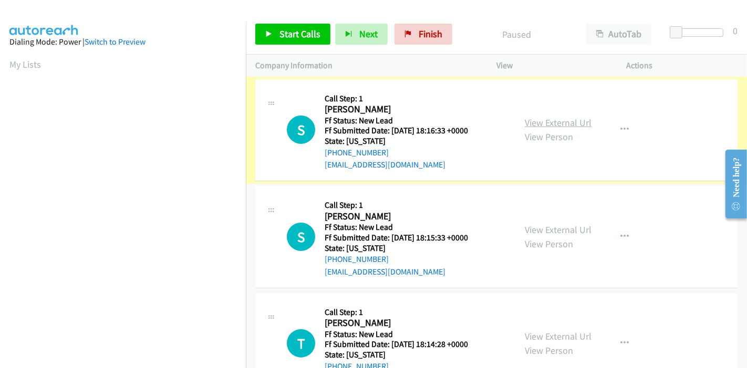
click at [578, 121] on link "View External Url" at bounding box center [558, 123] width 67 height 12
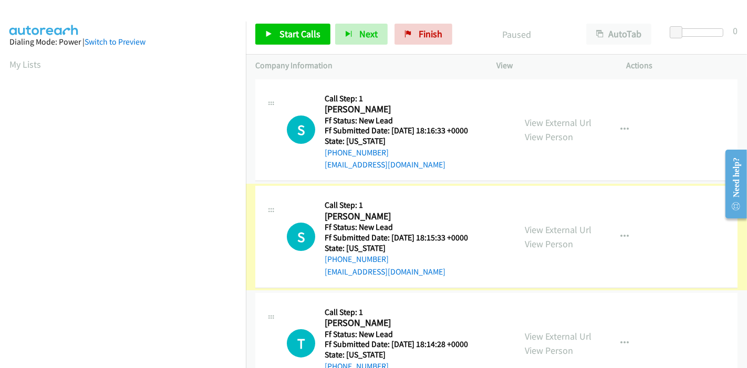
click at [560, 228] on link "View External Url" at bounding box center [558, 230] width 67 height 12
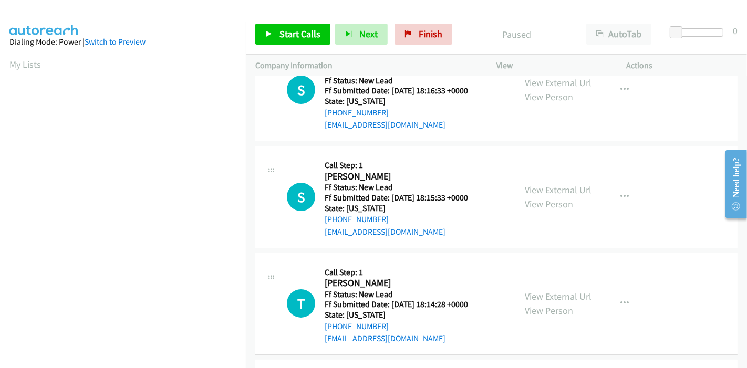
scroll to position [58, 0]
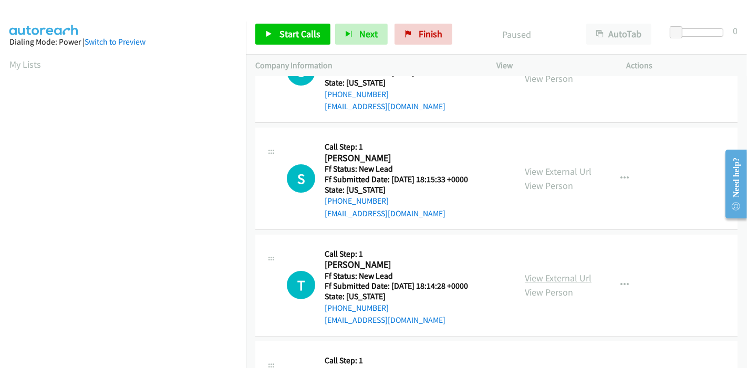
click at [539, 279] on link "View External Url" at bounding box center [558, 278] width 67 height 12
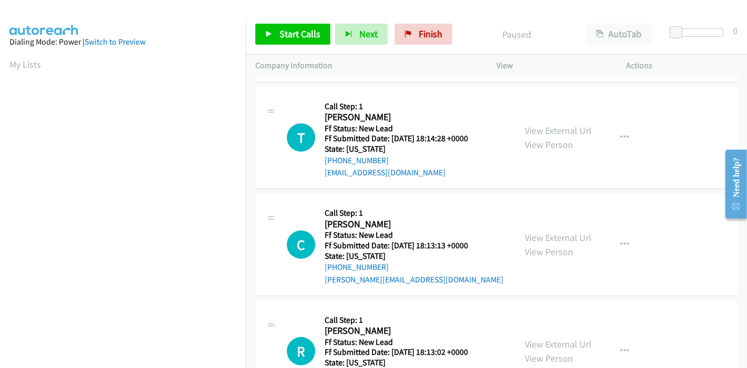
scroll to position [233, 0]
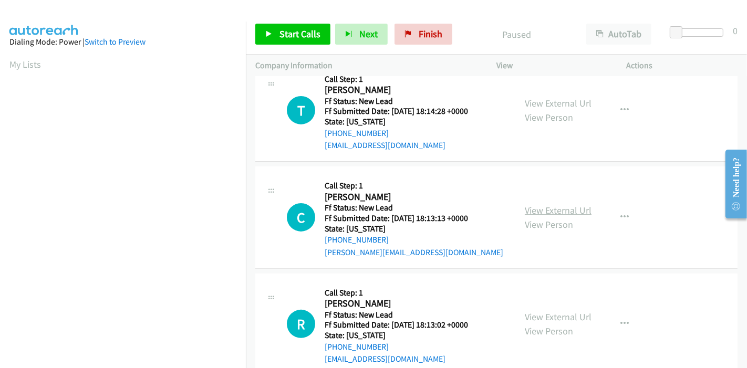
click at [560, 206] on link "View External Url" at bounding box center [558, 210] width 67 height 12
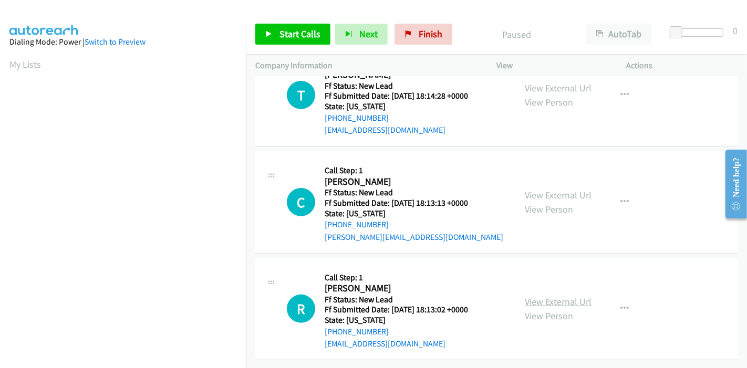
click at [547, 297] on link "View External Url" at bounding box center [558, 302] width 67 height 12
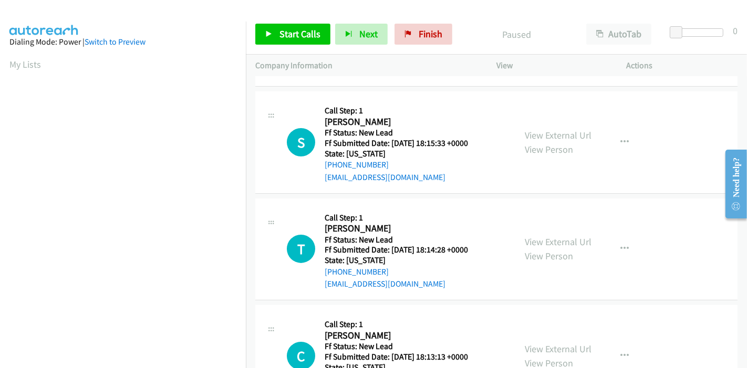
scroll to position [0, 0]
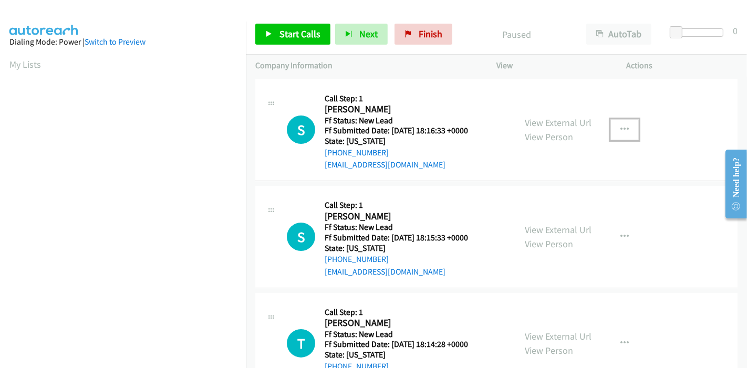
click at [624, 124] on button "button" at bounding box center [625, 129] width 28 height 21
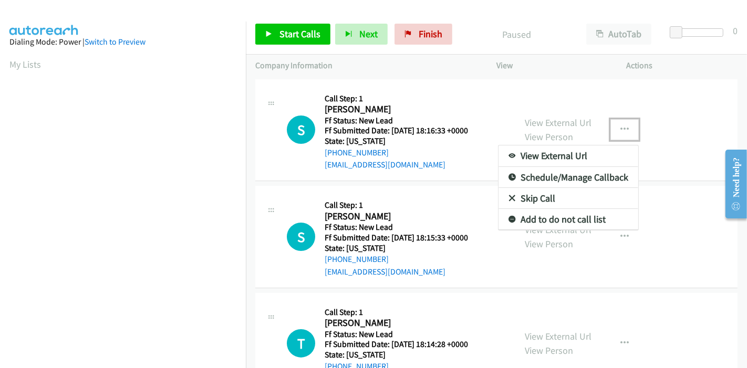
click at [548, 193] on link "Skip Call" at bounding box center [569, 198] width 140 height 21
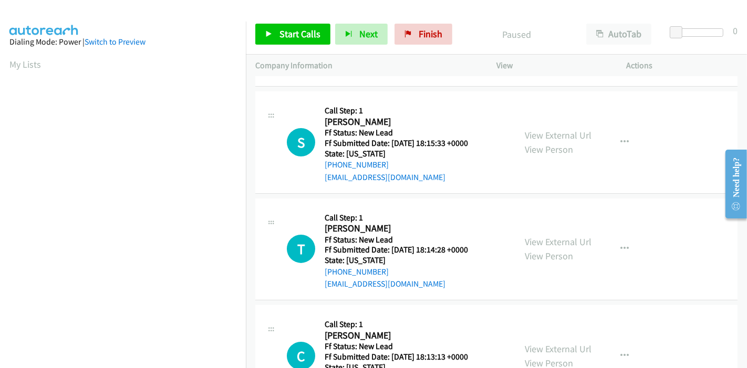
scroll to position [117, 0]
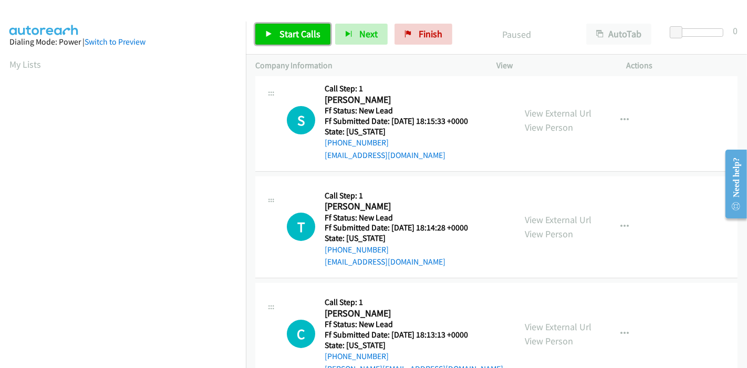
click at [306, 37] on span "Start Calls" at bounding box center [300, 34] width 41 height 12
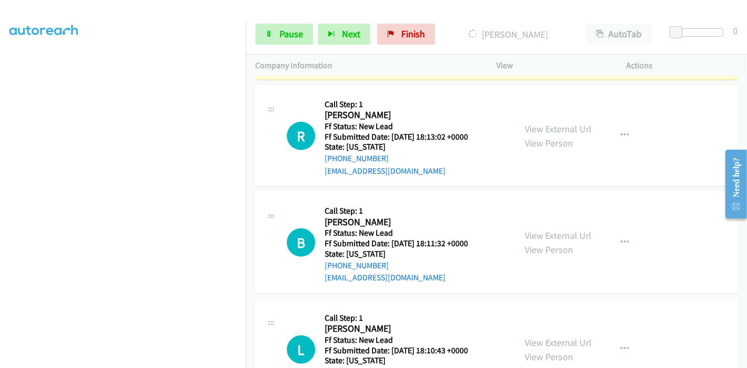
scroll to position [467, 0]
click at [550, 238] on link "View External Url" at bounding box center [558, 236] width 67 height 12
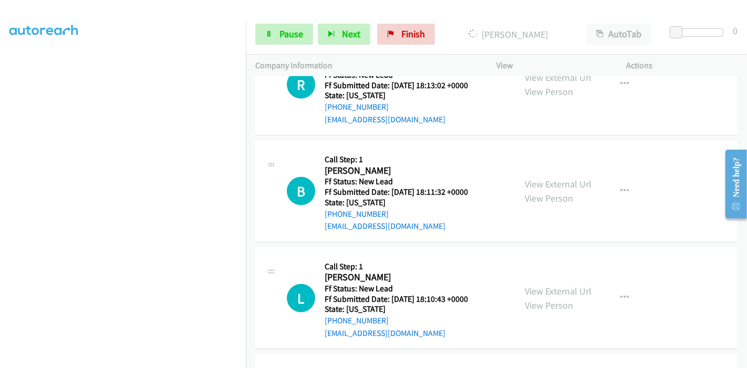
scroll to position [584, 0]
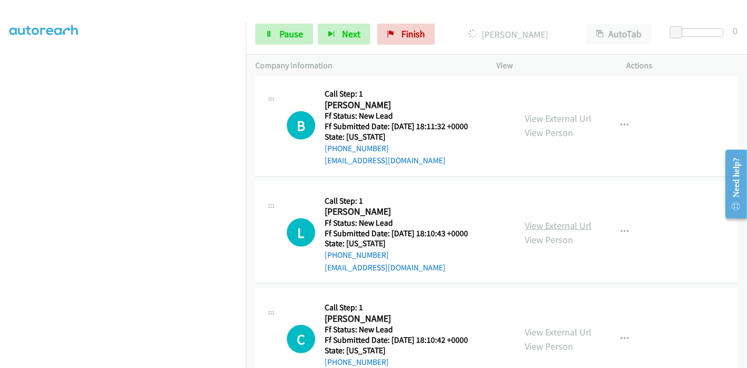
click at [532, 221] on link "View External Url" at bounding box center [558, 226] width 67 height 12
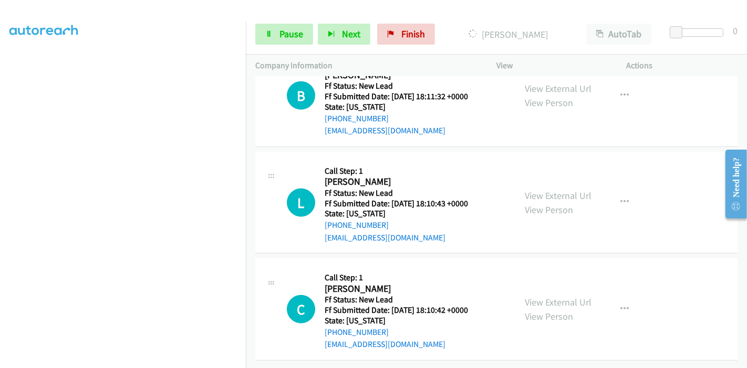
scroll to position [621, 0]
click at [533, 296] on link "View External Url" at bounding box center [558, 302] width 67 height 12
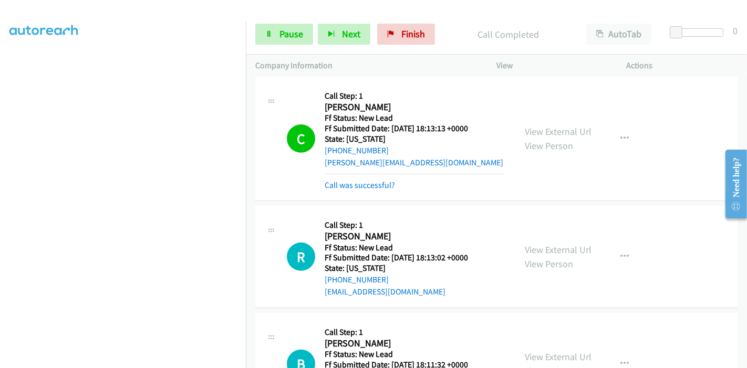
scroll to position [351, 0]
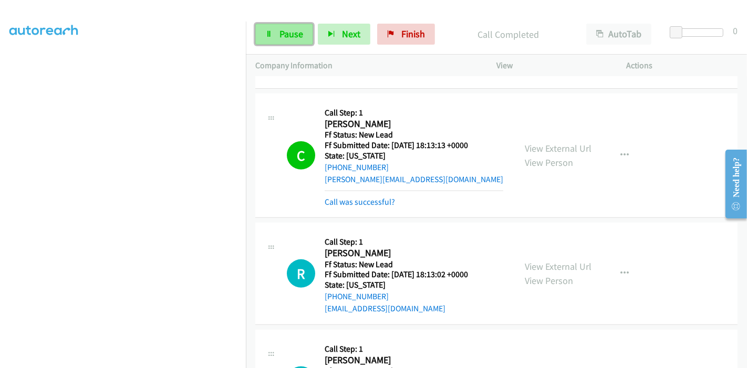
click at [259, 35] on link "Pause" at bounding box center [284, 34] width 58 height 21
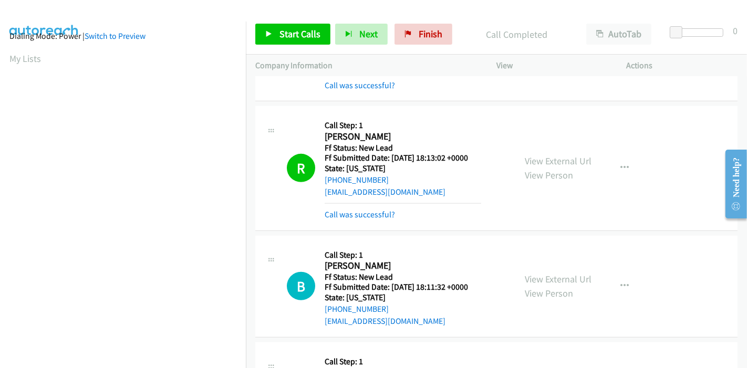
scroll to position [0, 0]
click at [374, 215] on link "Call was successful?" at bounding box center [360, 215] width 70 height 10
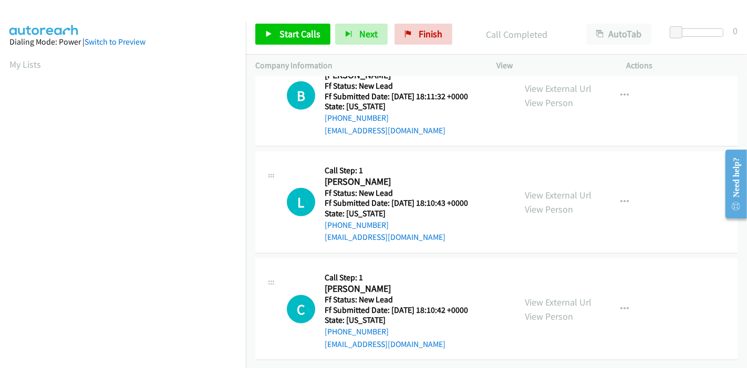
scroll to position [643, 0]
click at [280, 31] on span "Start Calls" at bounding box center [300, 34] width 41 height 12
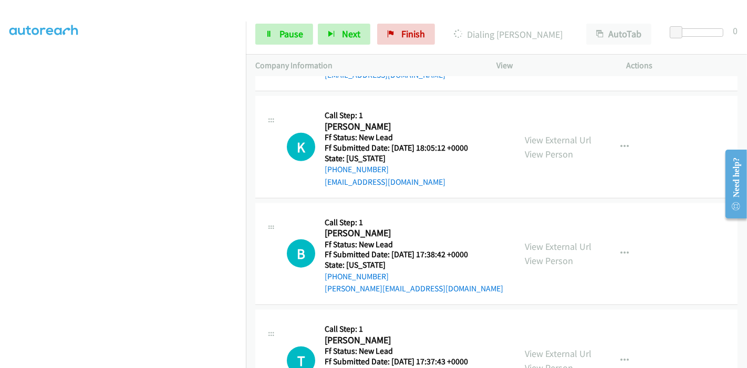
scroll to position [946, 0]
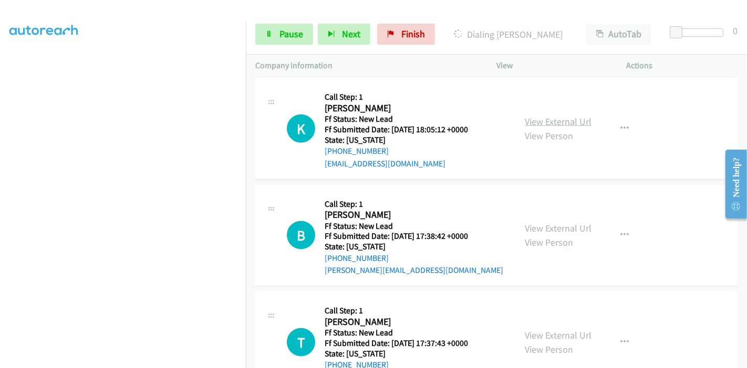
click at [569, 118] on link "View External Url" at bounding box center [558, 122] width 67 height 12
click at [533, 223] on link "View External Url" at bounding box center [558, 228] width 67 height 12
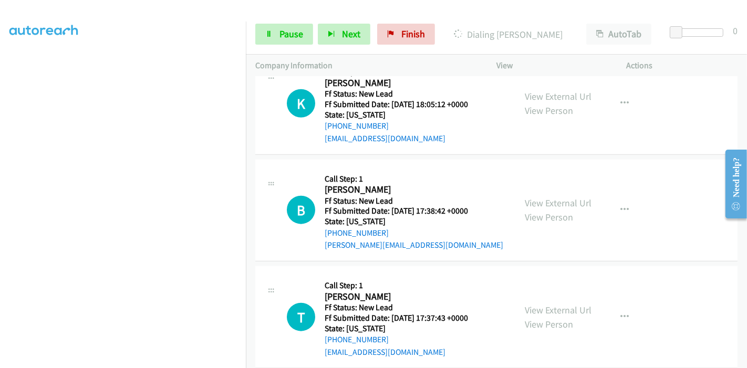
scroll to position [986, 0]
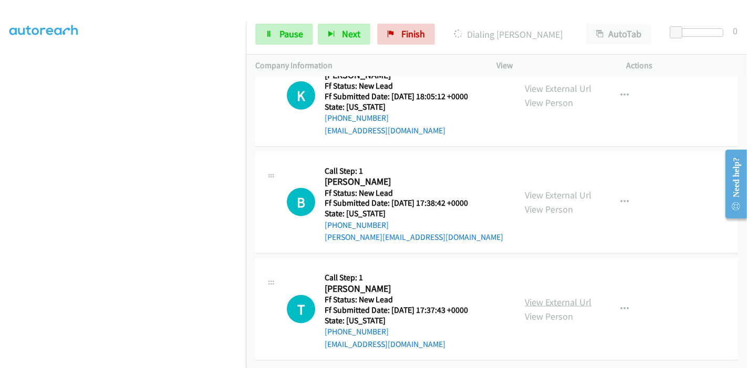
click at [538, 296] on link "View External Url" at bounding box center [558, 302] width 67 height 12
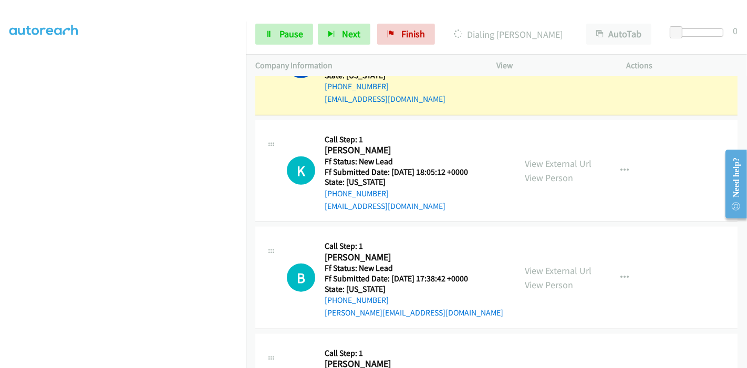
scroll to position [928, 0]
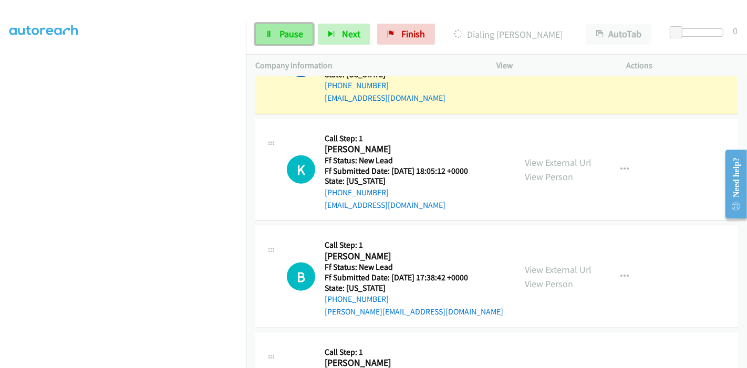
click at [272, 38] on link "Pause" at bounding box center [284, 34] width 58 height 21
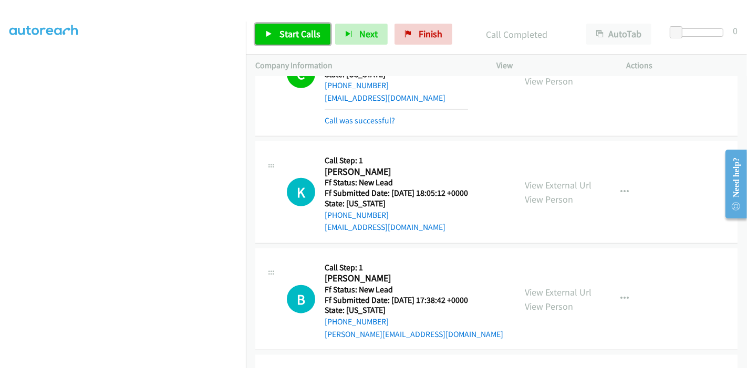
click at [287, 35] on span "Start Calls" at bounding box center [300, 34] width 41 height 12
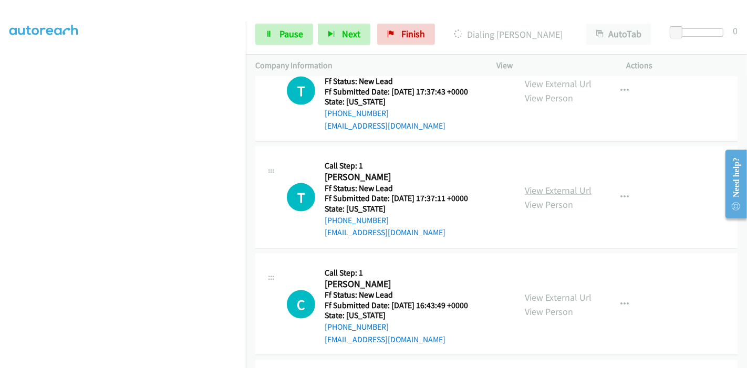
scroll to position [1286, 0]
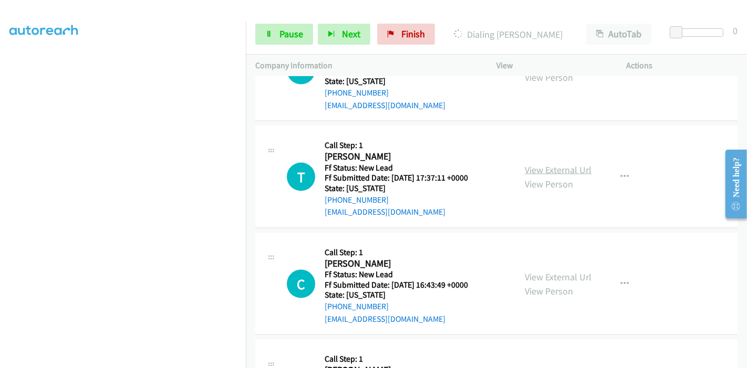
click at [548, 172] on link "View External Url" at bounding box center [558, 170] width 67 height 12
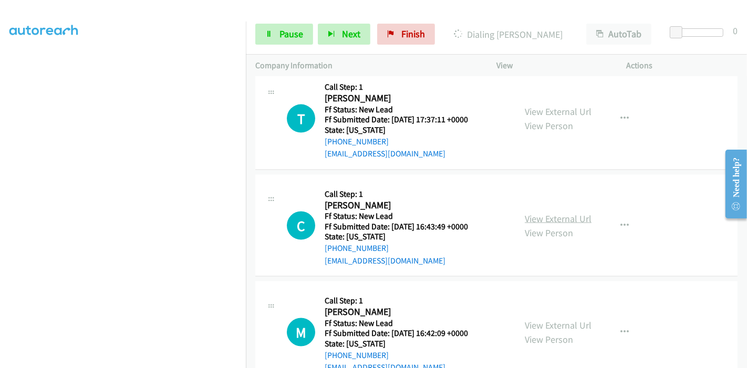
click at [559, 219] on link "View External Url" at bounding box center [558, 219] width 67 height 12
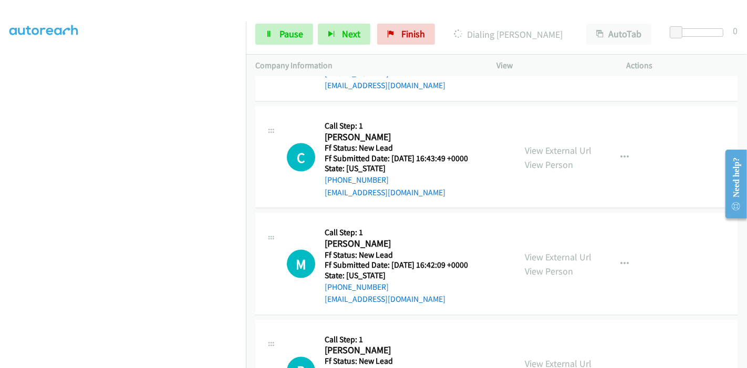
scroll to position [1479, 0]
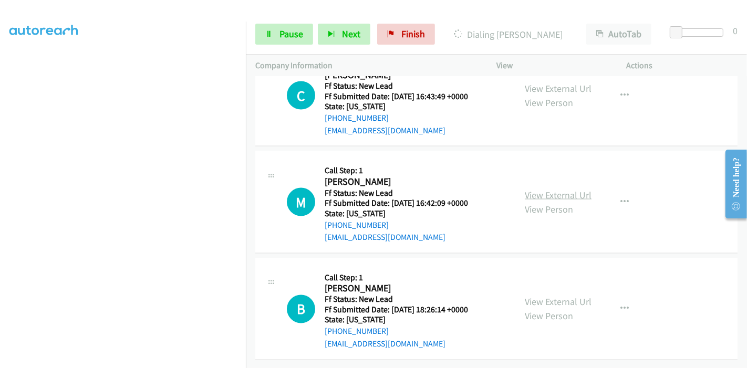
click at [555, 189] on link "View External Url" at bounding box center [558, 195] width 67 height 12
click at [274, 37] on link "Pause" at bounding box center [284, 34] width 58 height 21
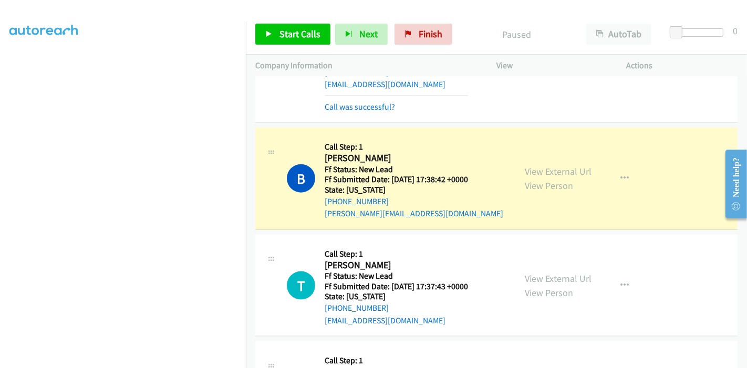
scroll to position [214, 0]
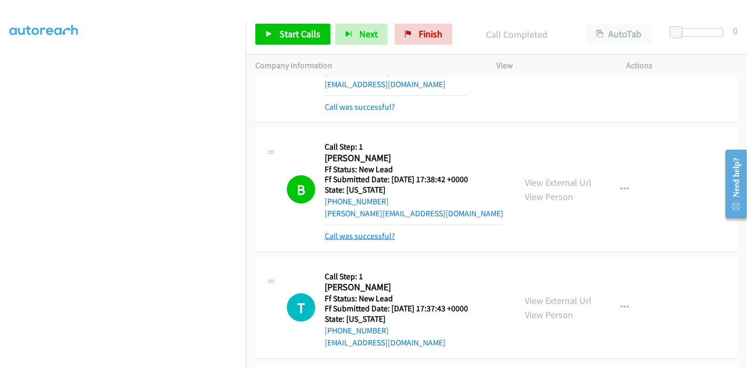
click at [370, 234] on link "Call was successful?" at bounding box center [360, 236] width 70 height 10
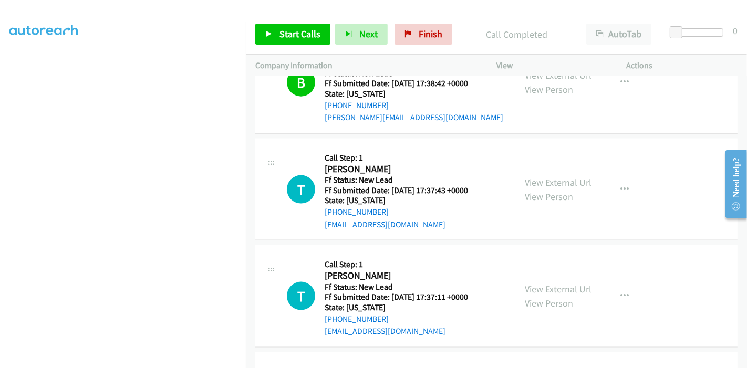
scroll to position [1188, 0]
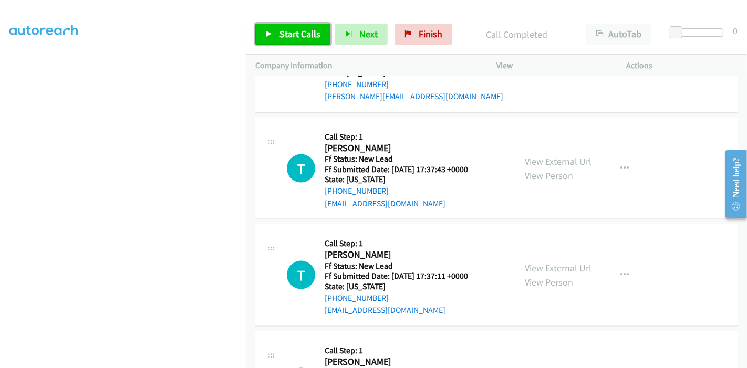
click at [276, 39] on link "Start Calls" at bounding box center [292, 34] width 75 height 21
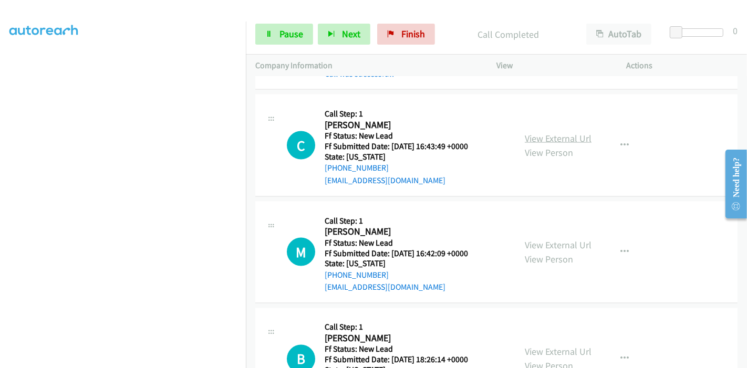
scroll to position [1479, 0]
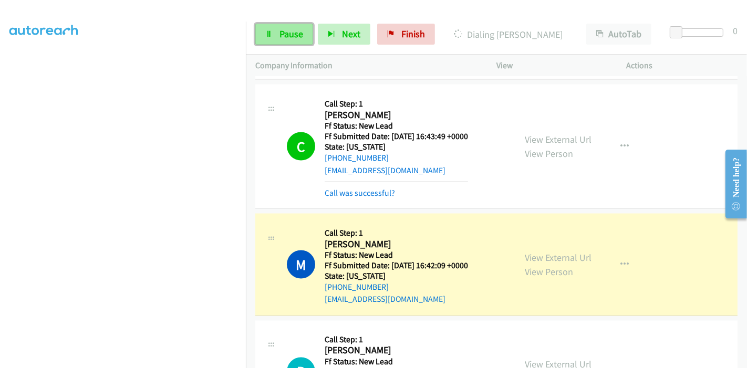
drag, startPoint x: 285, startPoint y: 32, endPoint x: 291, endPoint y: 35, distance: 7.1
click at [284, 32] on span "Pause" at bounding box center [292, 34] width 24 height 12
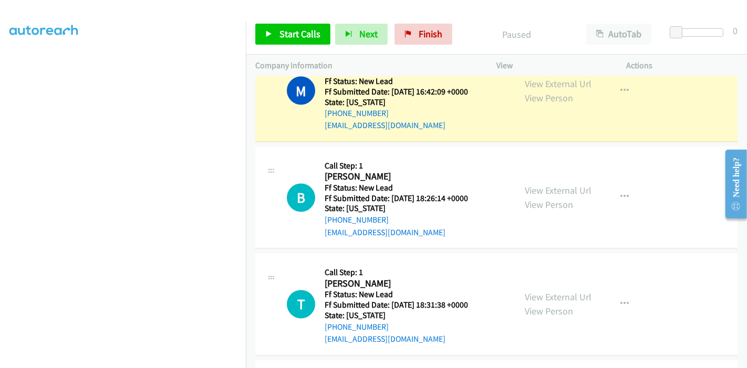
scroll to position [1654, 0]
click at [541, 184] on link "View External Url" at bounding box center [558, 190] width 67 height 12
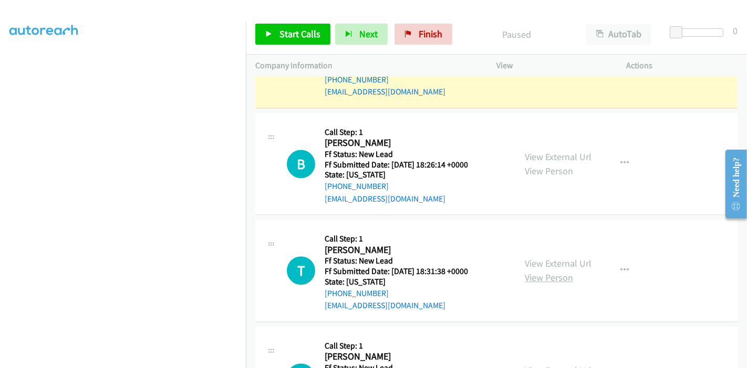
scroll to position [1713, 0]
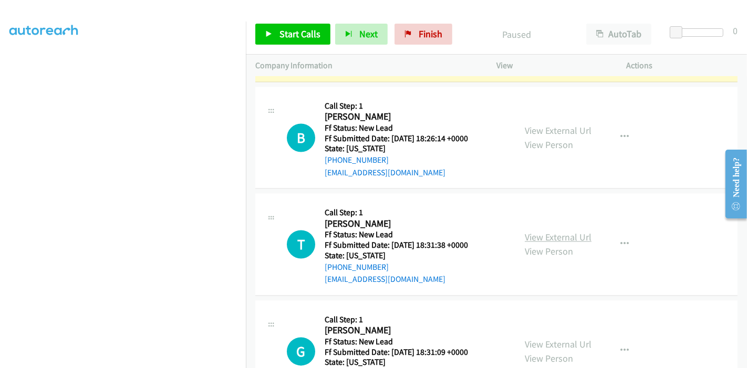
click at [538, 233] on link "View External Url" at bounding box center [558, 238] width 67 height 12
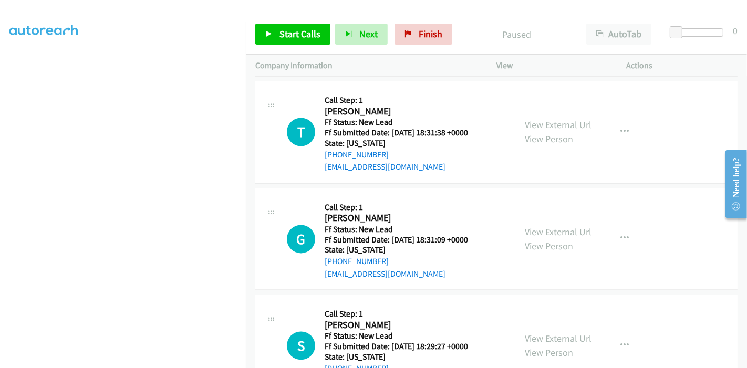
scroll to position [1830, 0]
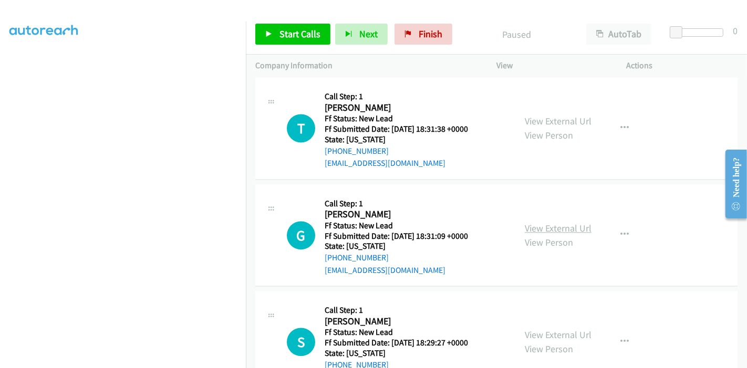
click at [562, 222] on link "View External Url" at bounding box center [558, 228] width 67 height 12
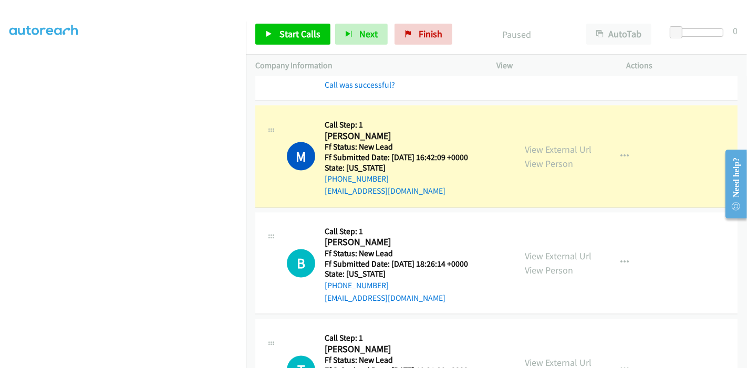
scroll to position [1596, 0]
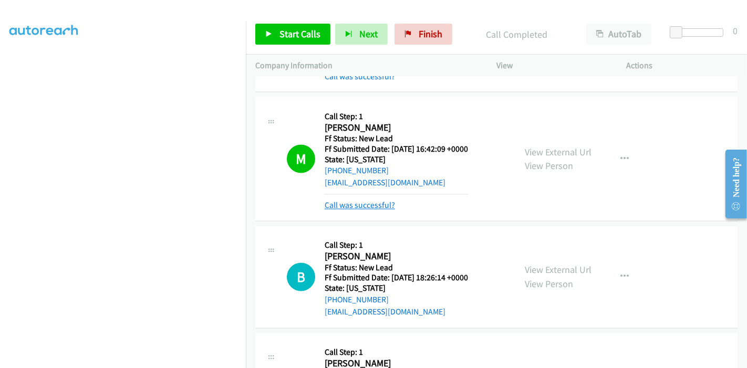
click at [375, 201] on link "Call was successful?" at bounding box center [360, 206] width 70 height 10
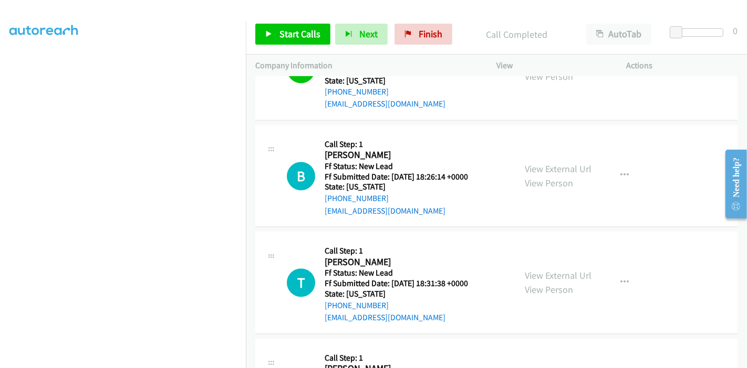
scroll to position [1692, 0]
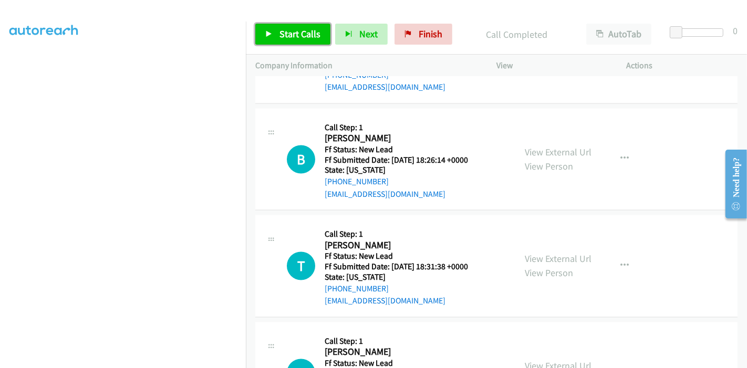
click at [290, 37] on span "Start Calls" at bounding box center [300, 34] width 41 height 12
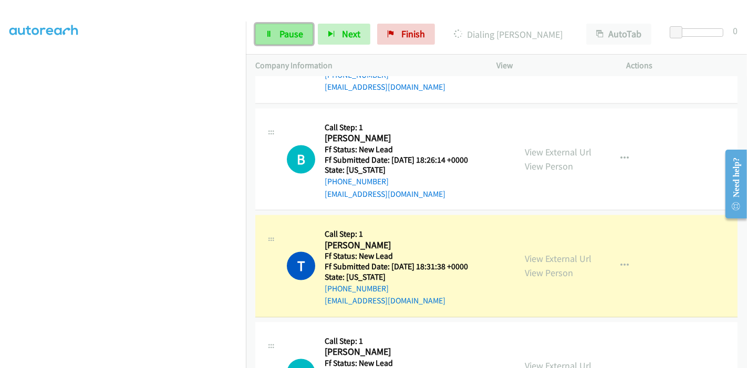
click at [288, 33] on span "Pause" at bounding box center [292, 34] width 24 height 12
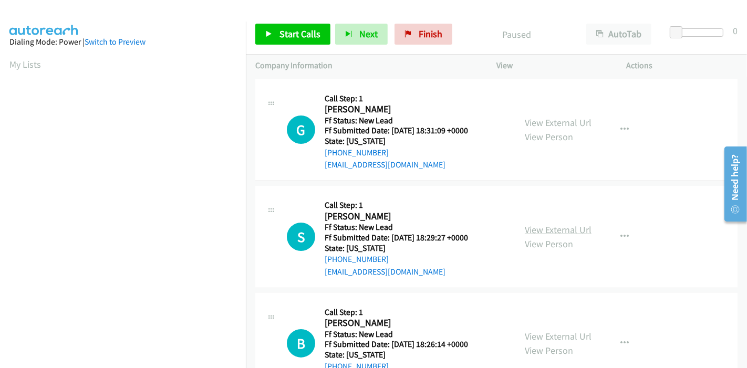
click at [547, 228] on link "View External Url" at bounding box center [558, 230] width 67 height 12
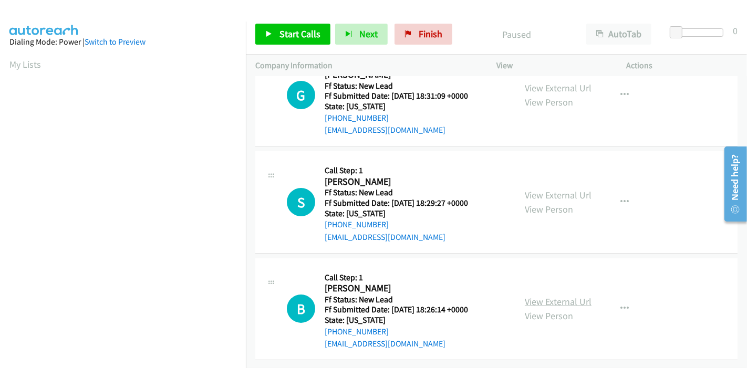
click at [573, 296] on link "View External Url" at bounding box center [558, 302] width 67 height 12
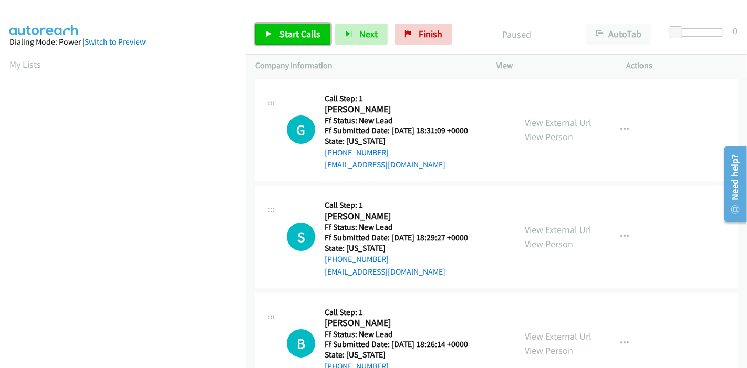
click at [282, 37] on span "Start Calls" at bounding box center [300, 34] width 41 height 12
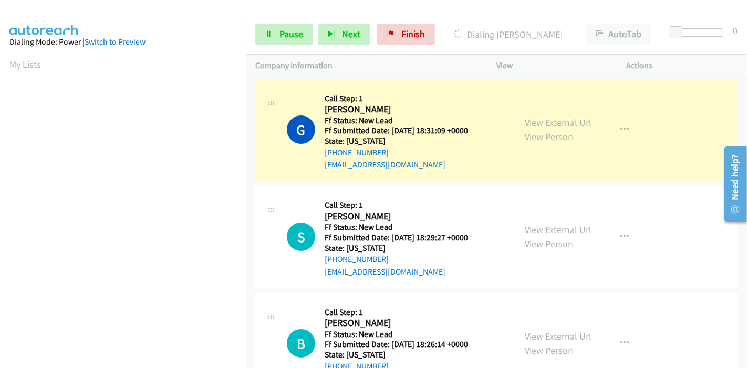
scroll to position [117, 0]
click at [290, 33] on span "Pause" at bounding box center [292, 34] width 24 height 12
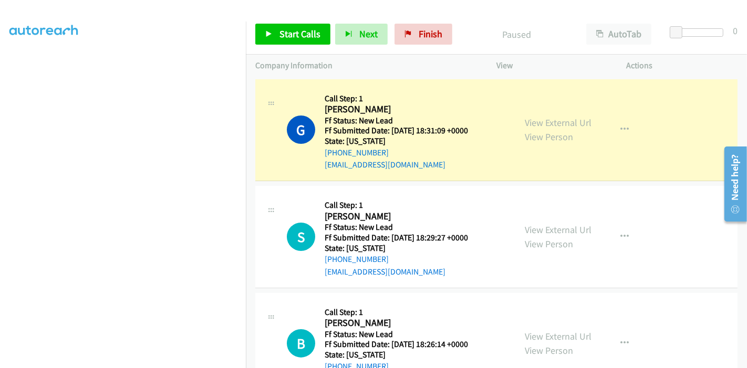
scroll to position [222, 0]
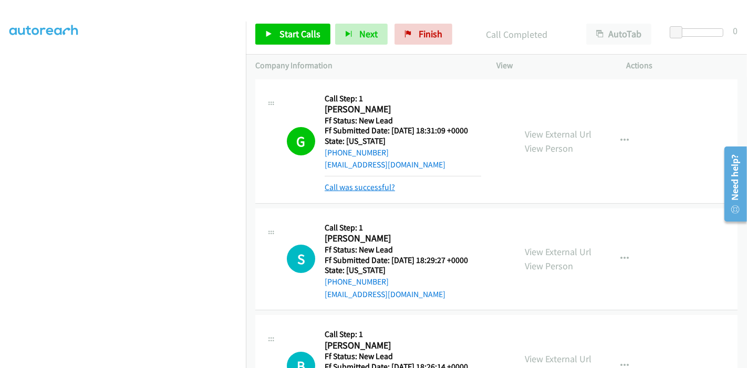
click at [360, 187] on tbody "G Callback Scheduled Call Step: 1 George Taylor America/New_York Ff Status: New…" at bounding box center [496, 248] width 501 height 343
click at [372, 187] on link "Call was successful?" at bounding box center [360, 187] width 70 height 10
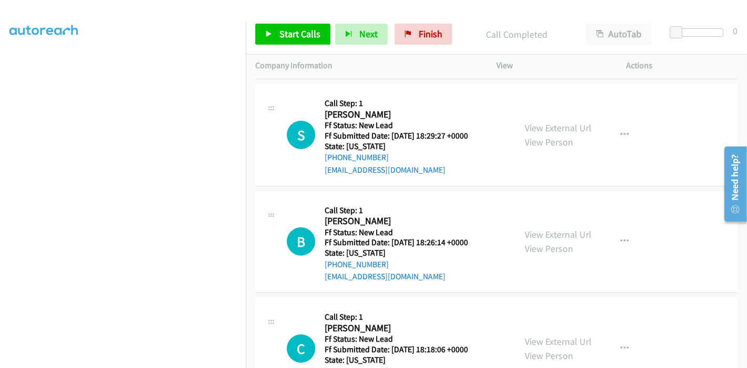
scroll to position [117, 0]
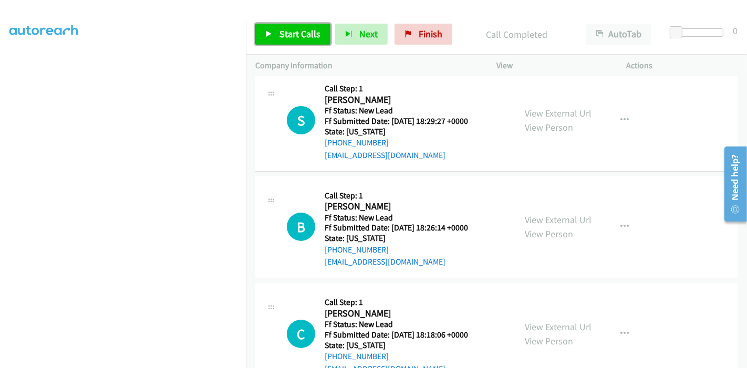
click at [278, 33] on link "Start Calls" at bounding box center [292, 34] width 75 height 21
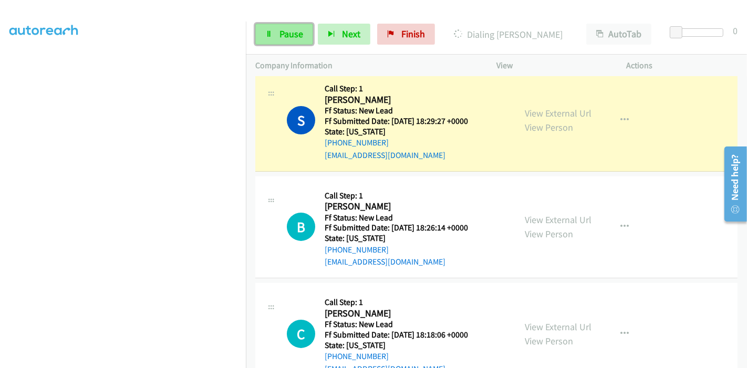
click at [280, 33] on span "Pause" at bounding box center [292, 34] width 24 height 12
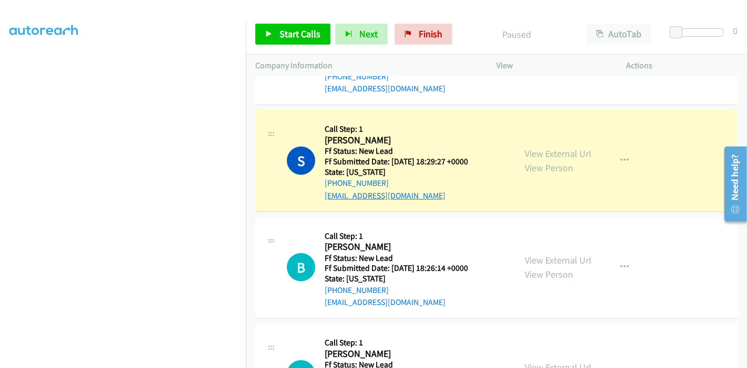
scroll to position [58, 0]
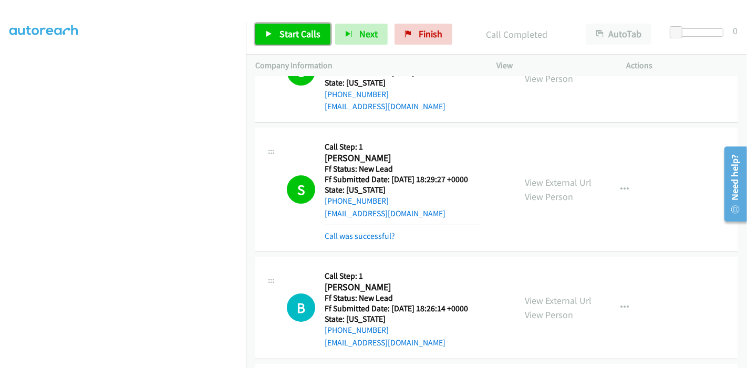
click at [274, 37] on link "Start Calls" at bounding box center [292, 34] width 75 height 21
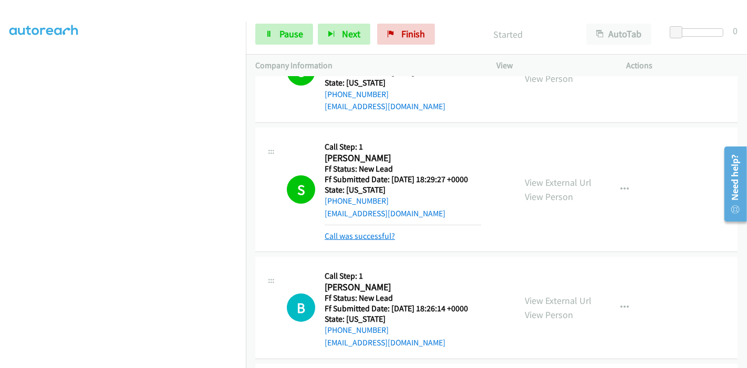
click at [341, 233] on link "Call was successful?" at bounding box center [360, 236] width 70 height 10
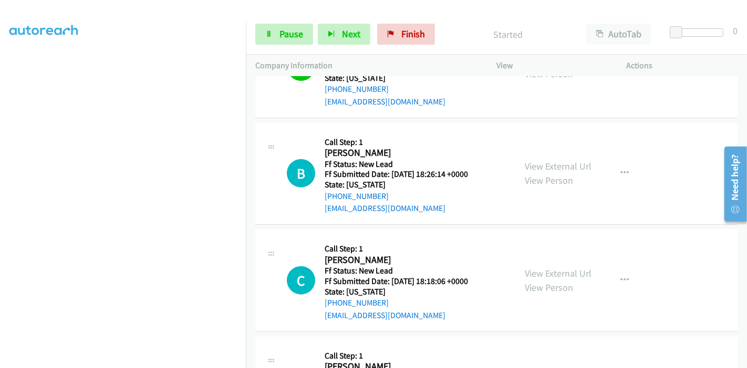
scroll to position [175, 0]
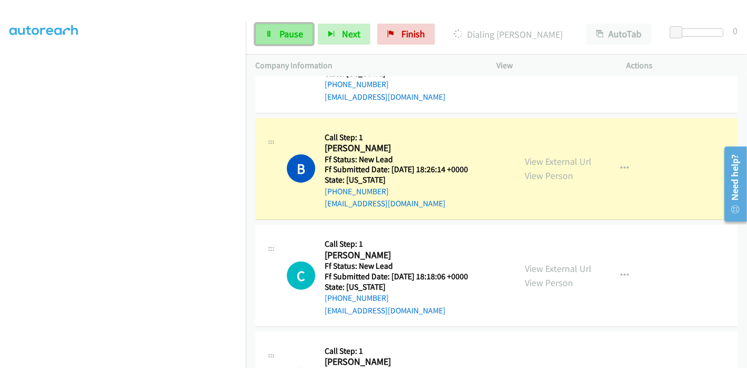
click at [283, 30] on span "Pause" at bounding box center [292, 34] width 24 height 12
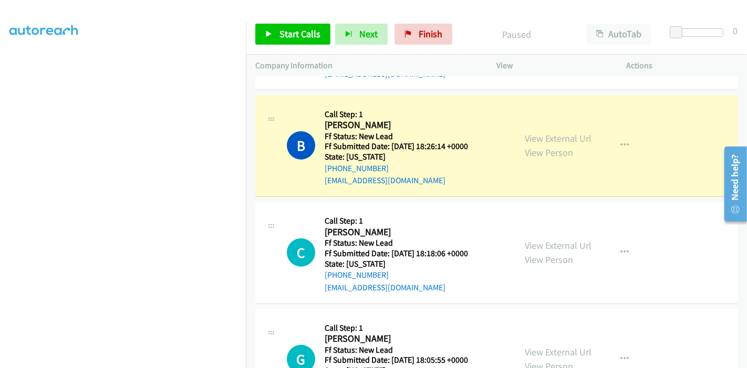
scroll to position [233, 0]
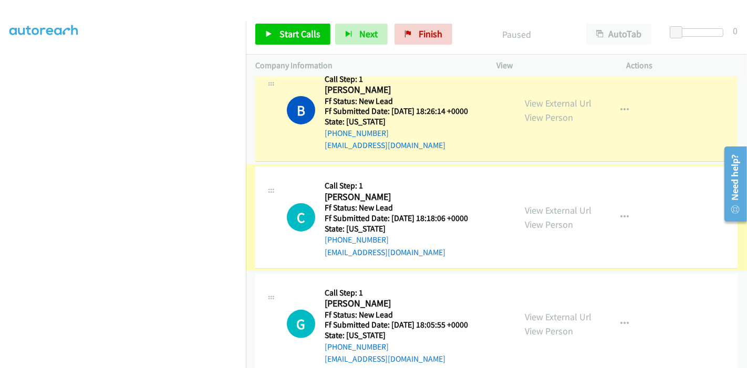
click at [542, 212] on link "View External Url" at bounding box center [558, 210] width 67 height 12
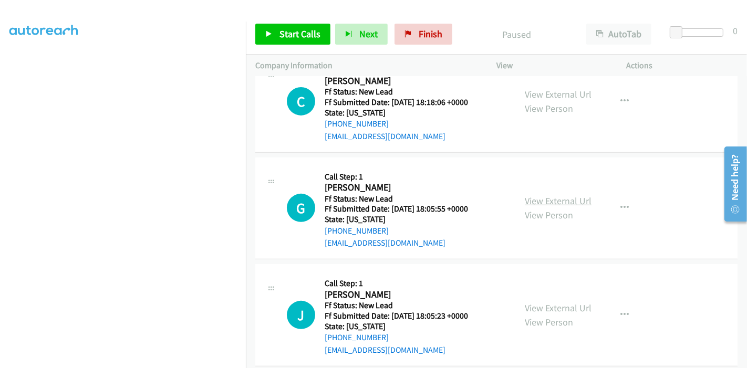
scroll to position [350, 0]
click at [538, 200] on link "View External Url" at bounding box center [558, 200] width 67 height 12
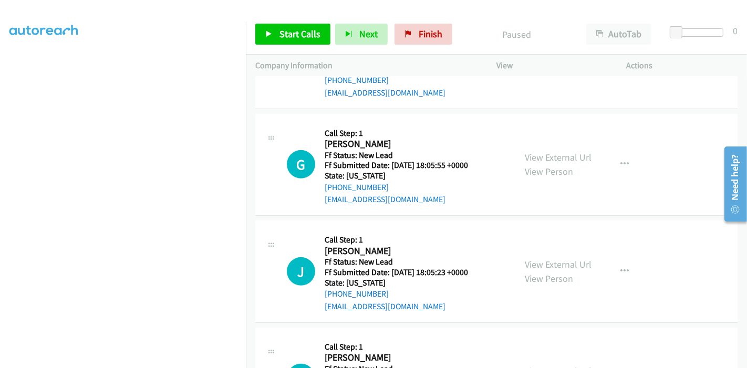
scroll to position [467, 0]
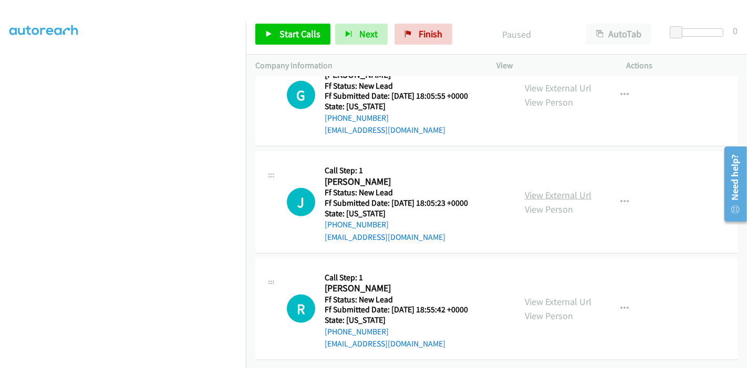
click at [566, 190] on link "View External Url" at bounding box center [558, 195] width 67 height 12
click at [540, 296] on link "View External Url" at bounding box center [558, 302] width 67 height 12
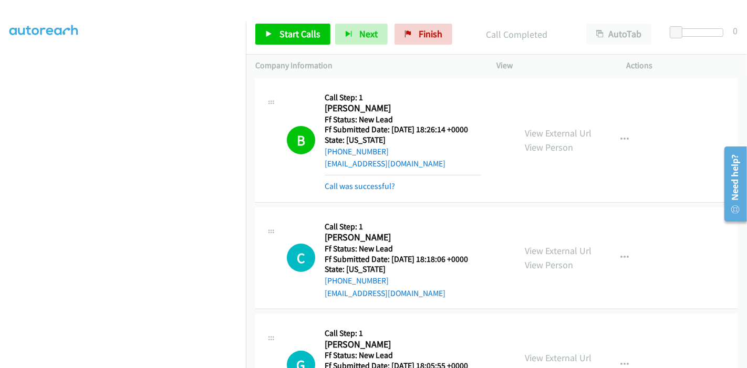
scroll to position [233, 0]
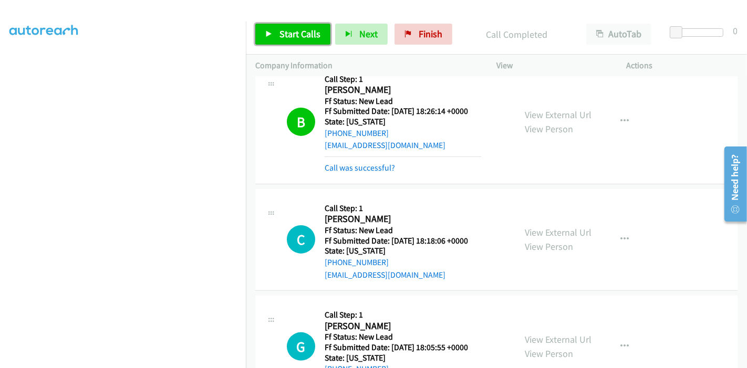
click at [286, 31] on span "Start Calls" at bounding box center [300, 34] width 41 height 12
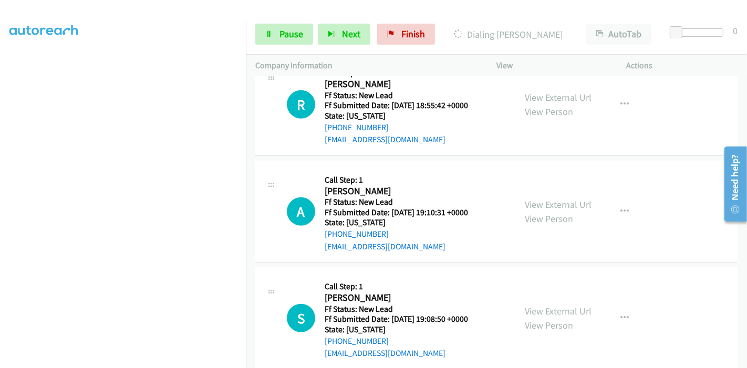
scroll to position [770, 0]
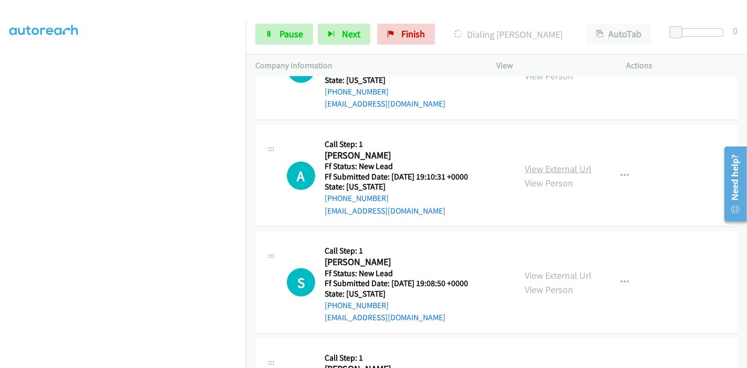
click at [569, 170] on link "View External Url" at bounding box center [558, 169] width 67 height 12
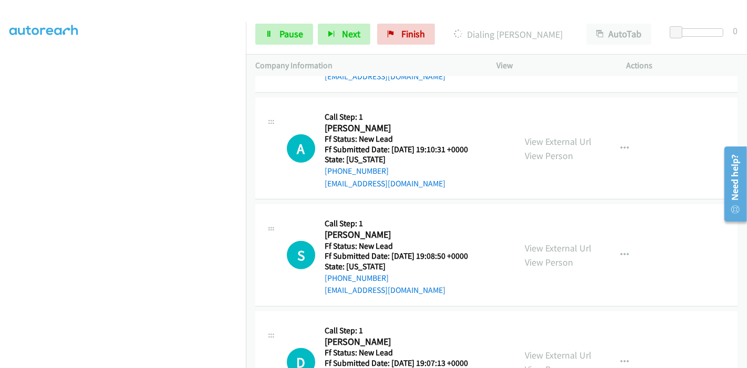
scroll to position [828, 0]
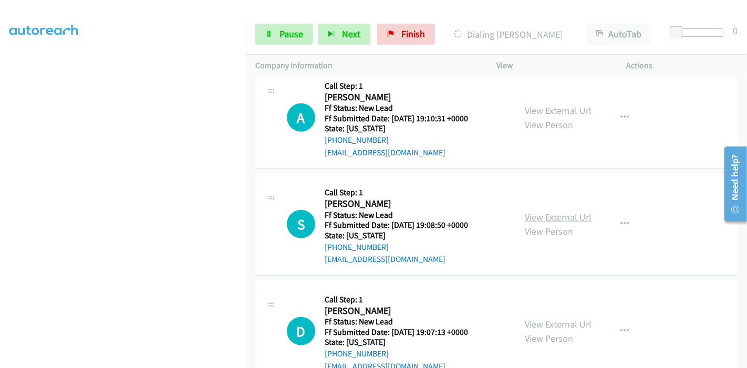
click at [527, 213] on link "View External Url" at bounding box center [558, 217] width 67 height 12
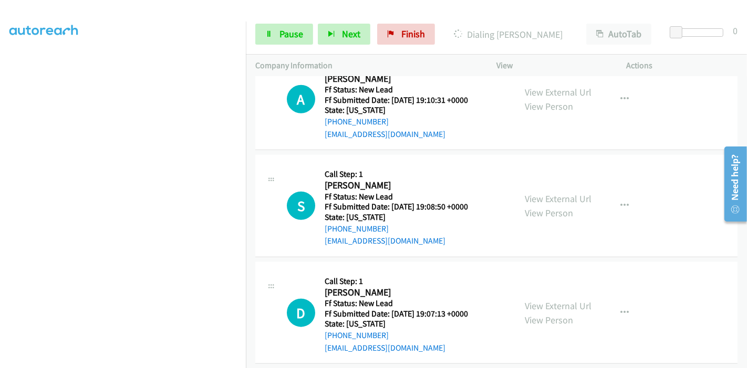
scroll to position [857, 0]
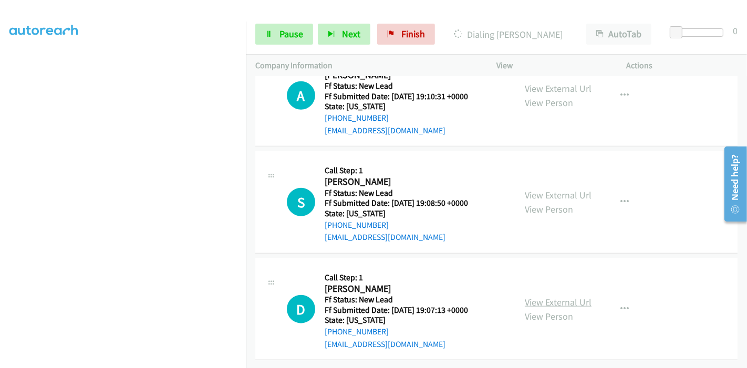
click at [538, 296] on link "View External Url" at bounding box center [558, 302] width 67 height 12
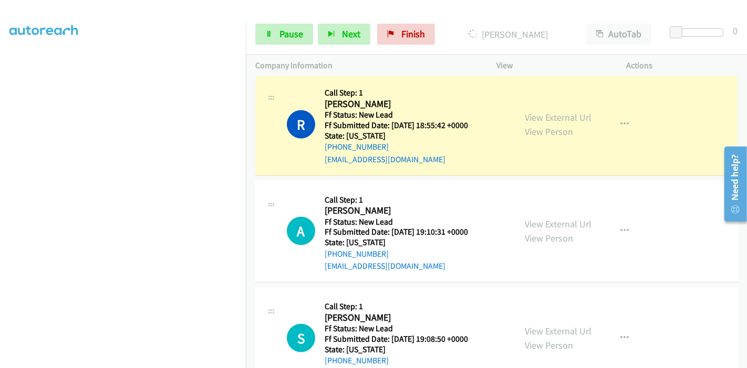
scroll to position [740, 0]
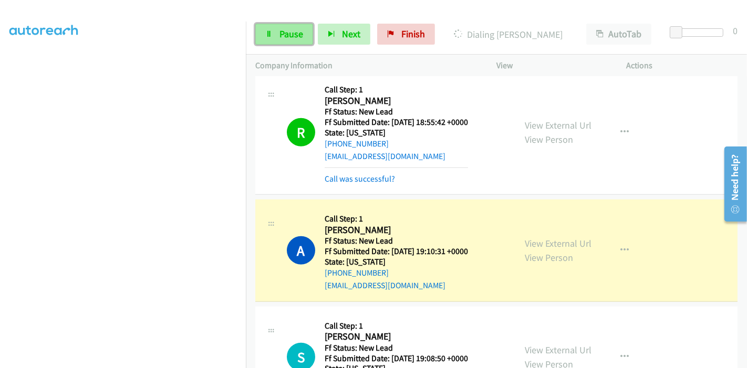
click at [277, 32] on link "Pause" at bounding box center [284, 34] width 58 height 21
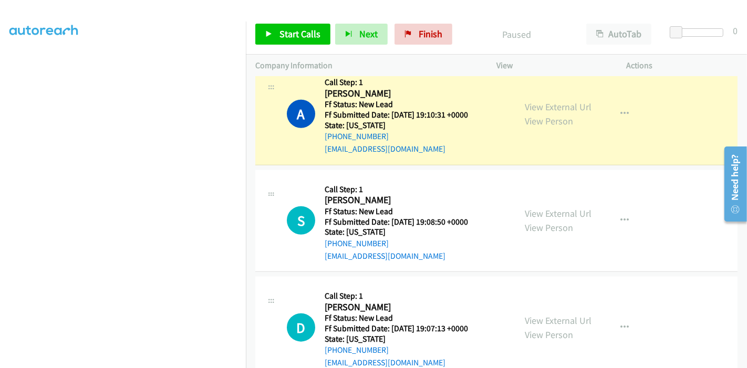
scroll to position [901, 0]
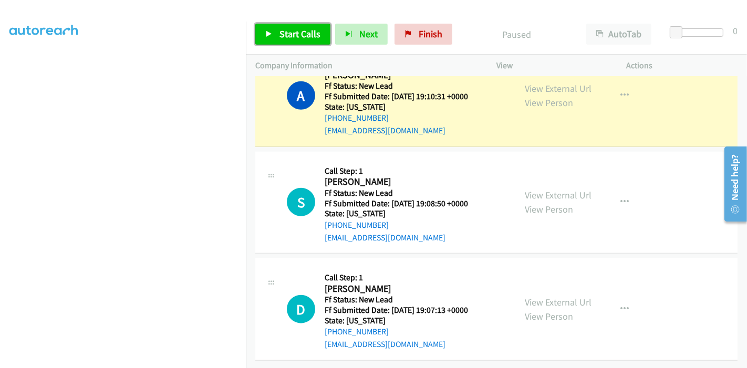
click at [276, 35] on link "Start Calls" at bounding box center [292, 34] width 75 height 21
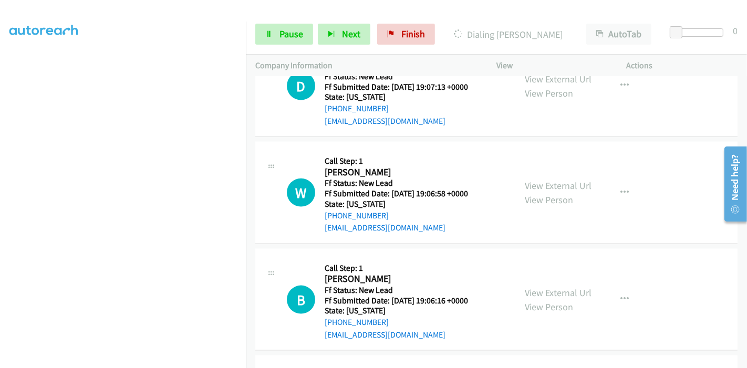
scroll to position [1146, 0]
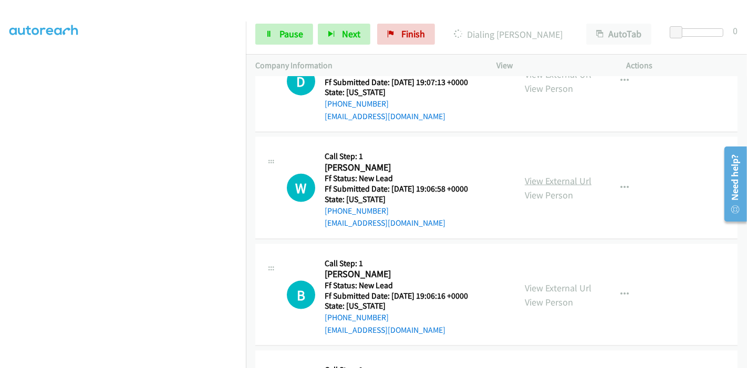
click at [531, 181] on link "View External Url" at bounding box center [558, 181] width 67 height 12
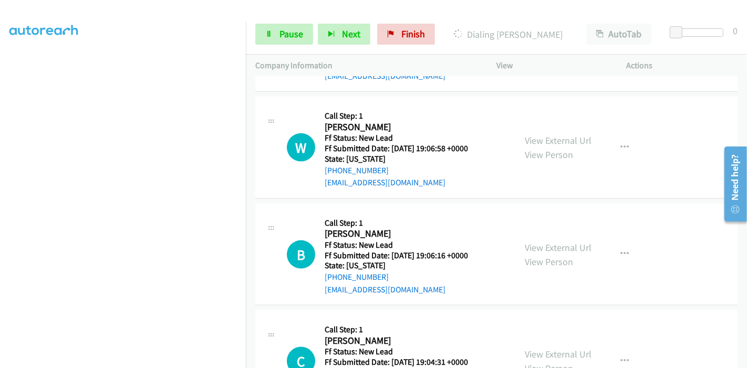
scroll to position [1204, 0]
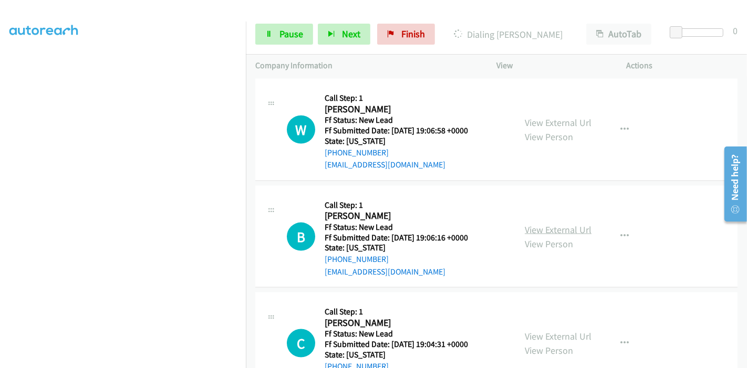
click at [547, 225] on link "View External Url" at bounding box center [558, 230] width 67 height 12
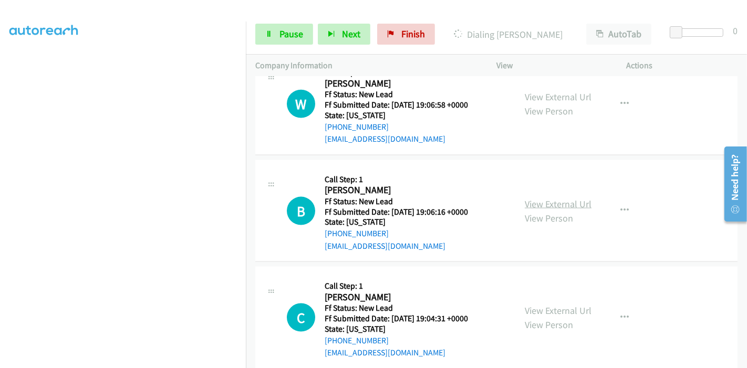
scroll to position [1244, 0]
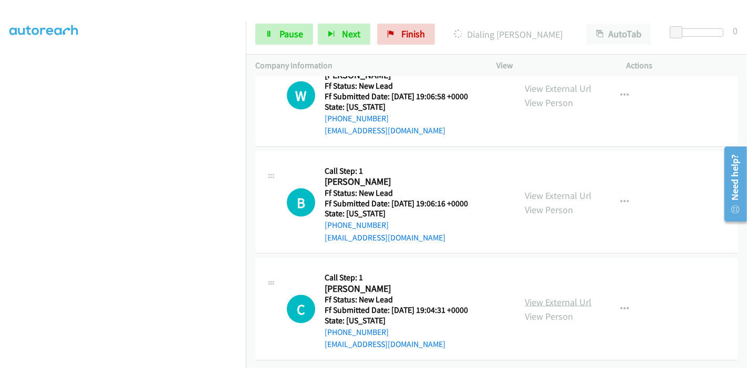
click at [534, 296] on link "View External Url" at bounding box center [558, 302] width 67 height 12
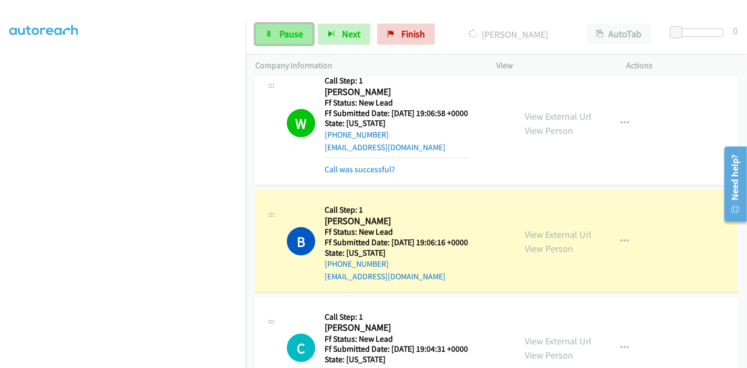
click at [286, 33] on span "Pause" at bounding box center [292, 34] width 24 height 12
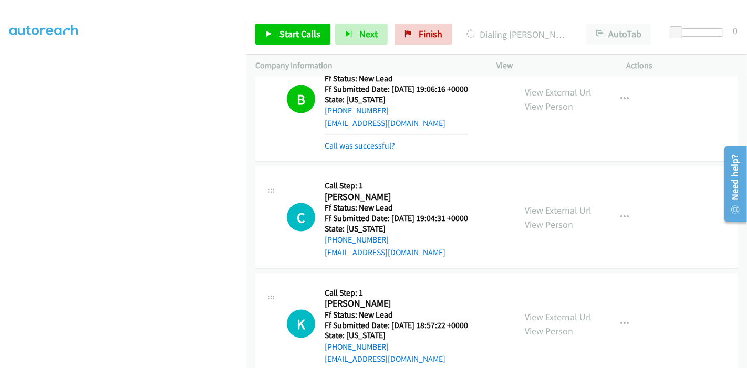
scroll to position [1514, 0]
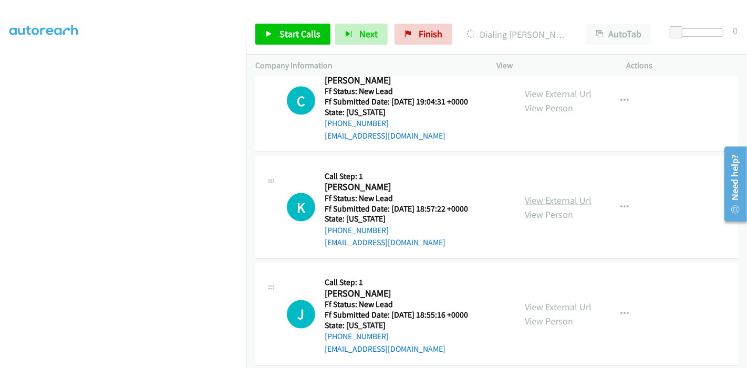
click at [552, 199] on link "View External Url" at bounding box center [558, 200] width 67 height 12
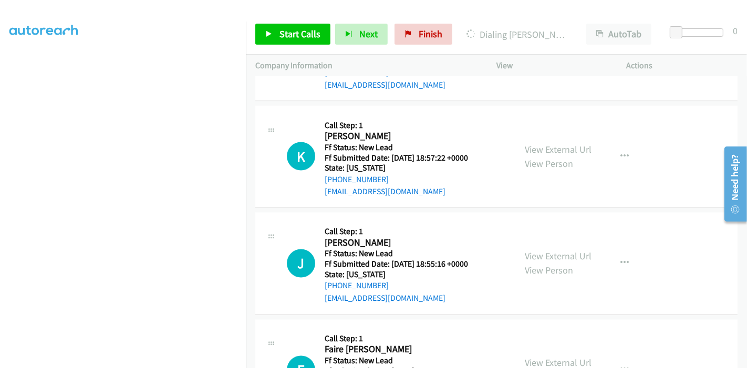
scroll to position [1631, 0]
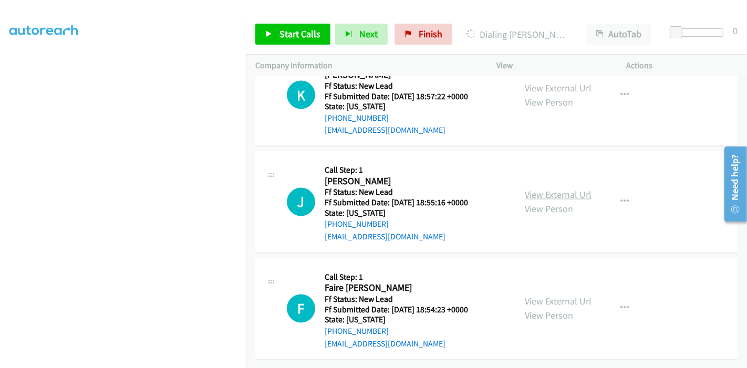
click at [565, 189] on link "View External Url" at bounding box center [558, 195] width 67 height 12
click at [575, 296] on link "View External Url" at bounding box center [558, 302] width 67 height 12
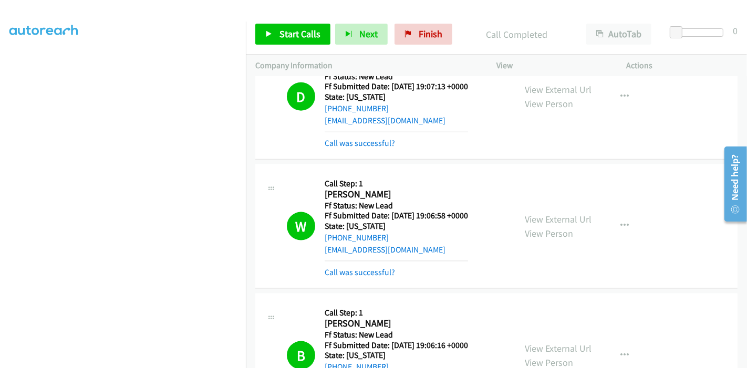
scroll to position [1175, 0]
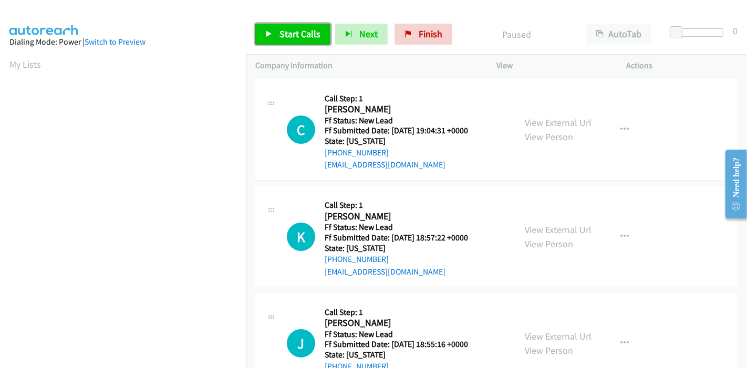
click at [291, 31] on span "Start Calls" at bounding box center [300, 34] width 41 height 12
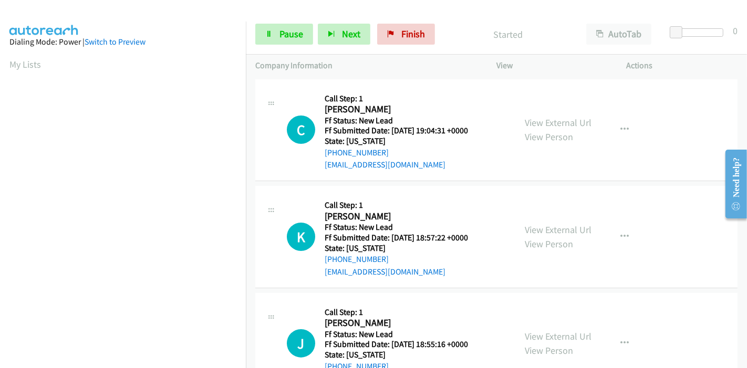
scroll to position [58, 0]
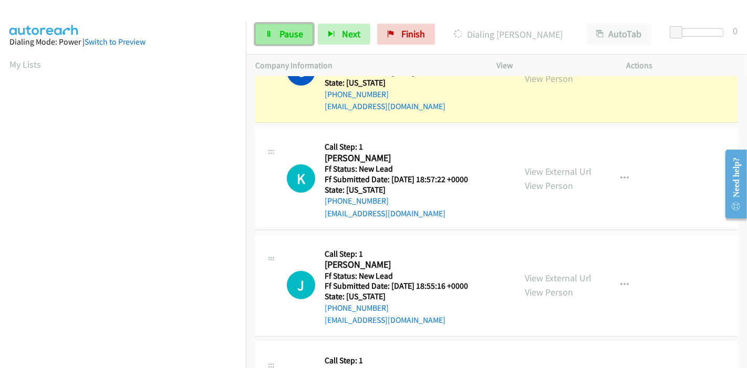
click at [285, 37] on span "Pause" at bounding box center [292, 34] width 24 height 12
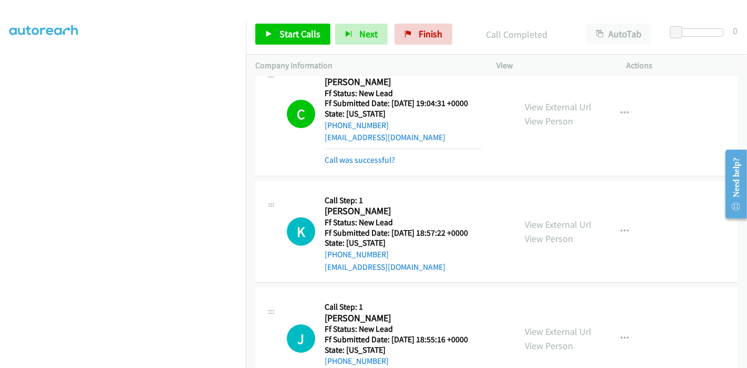
scroll to position [11, 0]
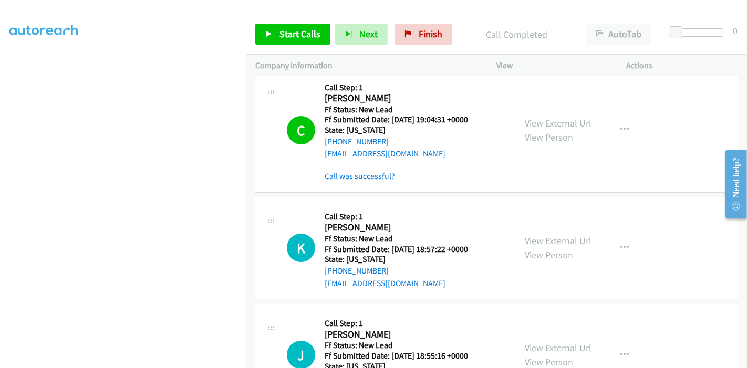
click at [354, 180] on link "Call was successful?" at bounding box center [360, 176] width 70 height 10
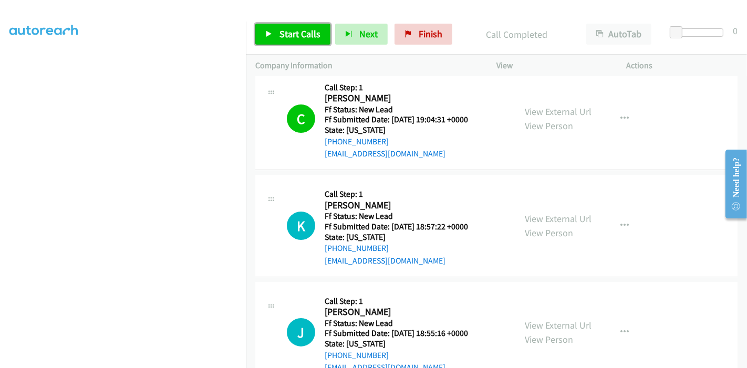
click at [270, 33] on icon at bounding box center [268, 34] width 7 height 7
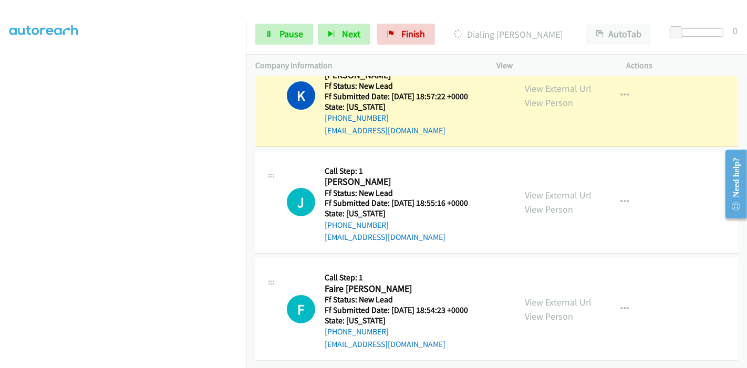
scroll to position [59, 0]
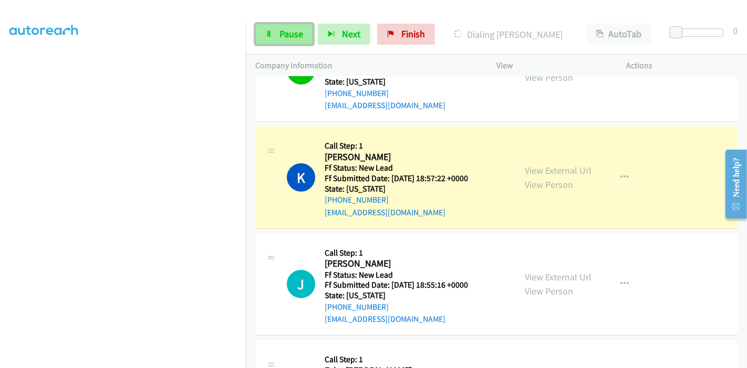
click at [284, 36] on span "Pause" at bounding box center [292, 34] width 24 height 12
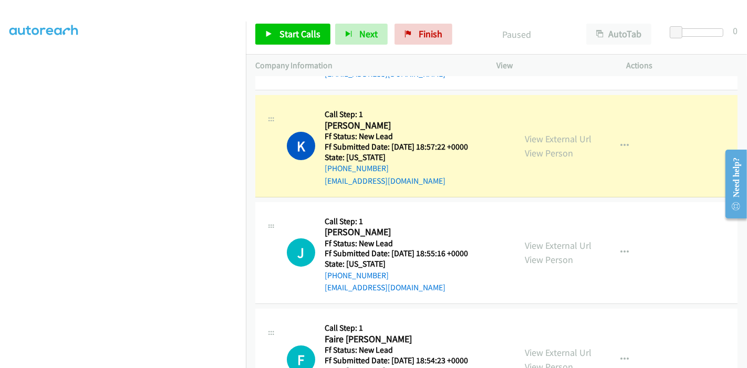
scroll to position [203, 0]
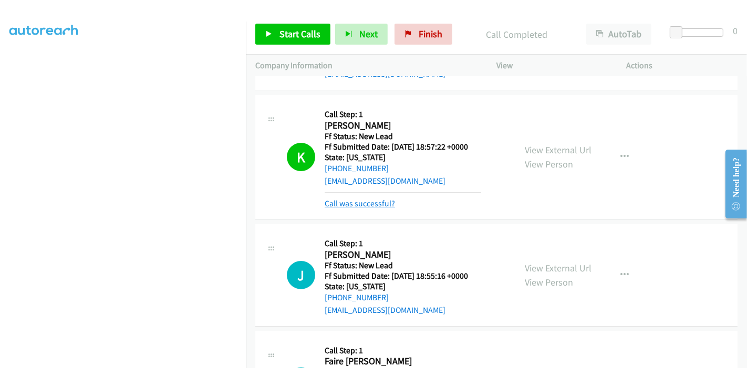
click at [328, 206] on link "Call was successful?" at bounding box center [360, 204] width 70 height 10
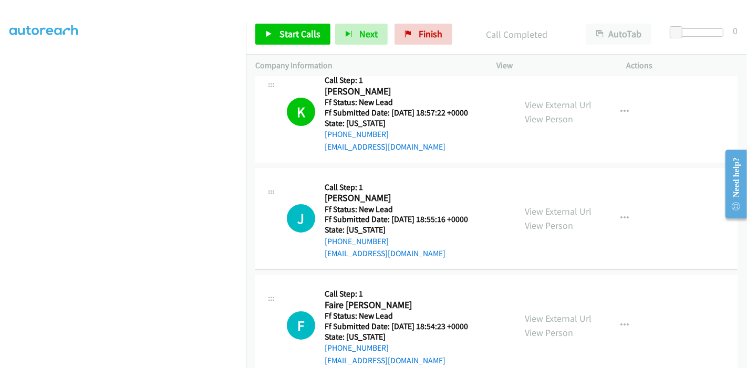
scroll to position [178, 0]
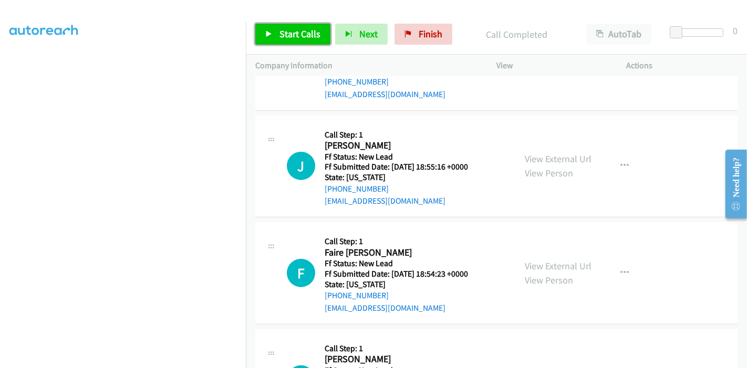
click at [289, 38] on span "Start Calls" at bounding box center [300, 34] width 41 height 12
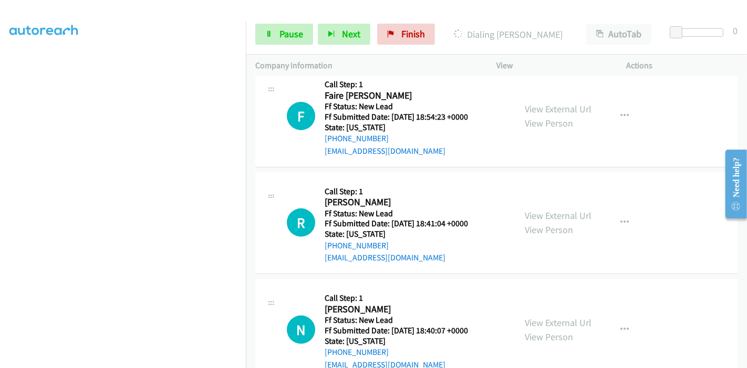
scroll to position [353, 0]
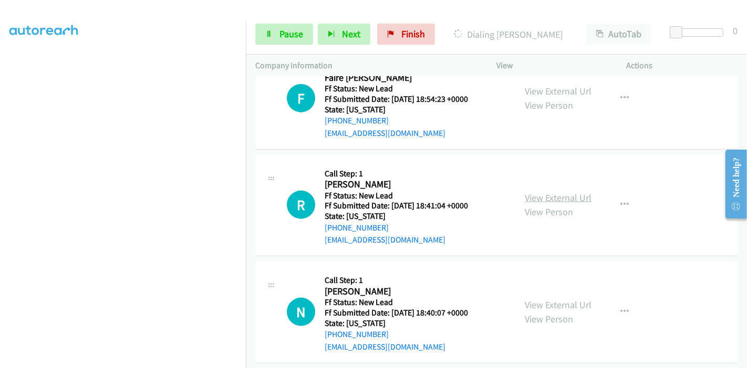
click at [558, 197] on link "View External Url" at bounding box center [558, 198] width 67 height 12
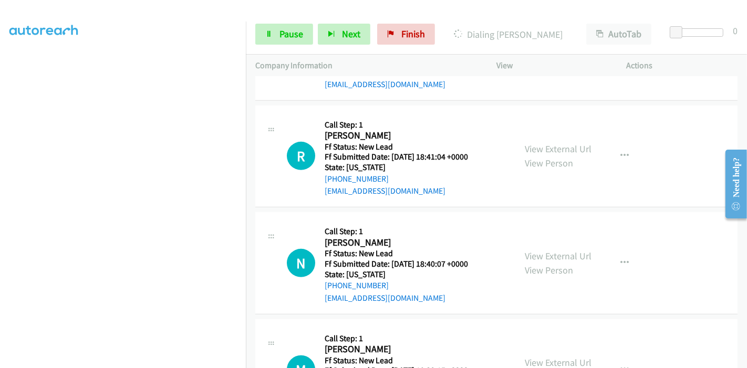
scroll to position [470, 0]
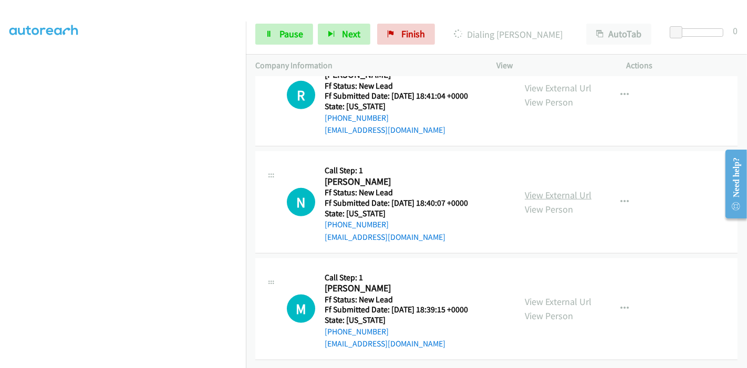
click at [540, 192] on link "View External Url" at bounding box center [558, 195] width 67 height 12
click at [547, 296] on link "View External Url" at bounding box center [558, 302] width 67 height 12
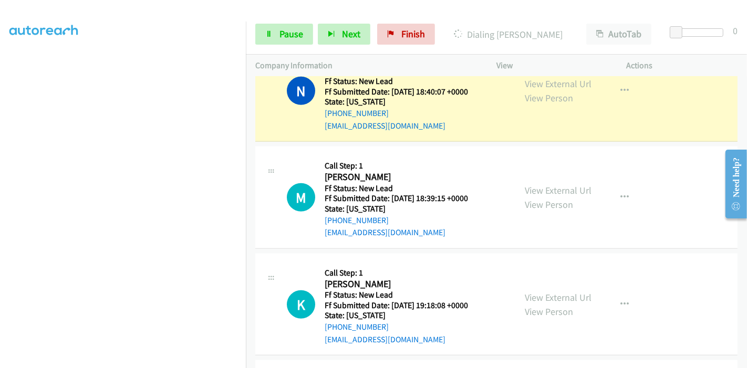
scroll to position [642, 0]
click at [285, 28] on span "Pause" at bounding box center [292, 34] width 24 height 12
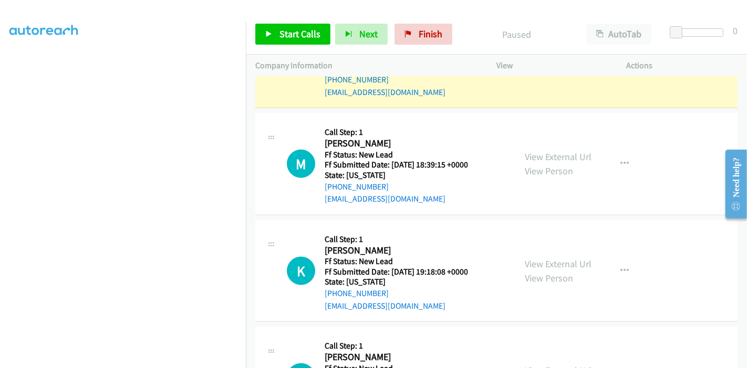
scroll to position [700, 0]
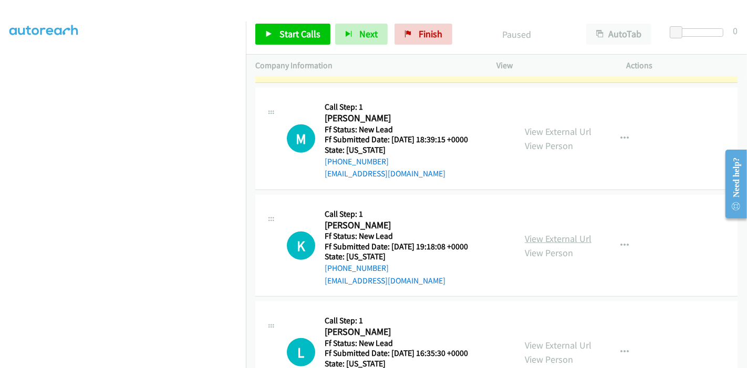
click at [561, 234] on link "View External Url" at bounding box center [558, 239] width 67 height 12
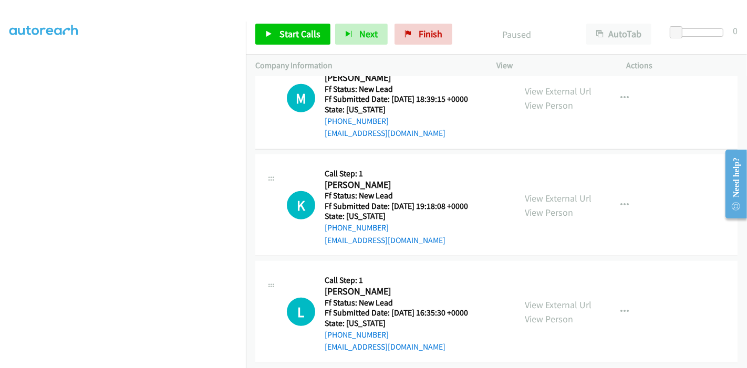
scroll to position [758, 0]
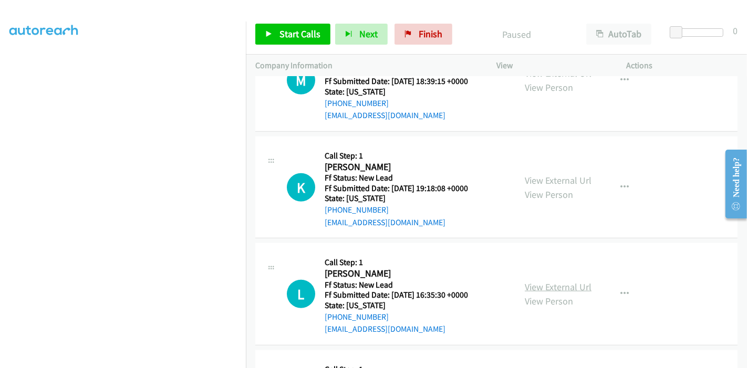
click at [569, 283] on link "View External Url" at bounding box center [558, 287] width 67 height 12
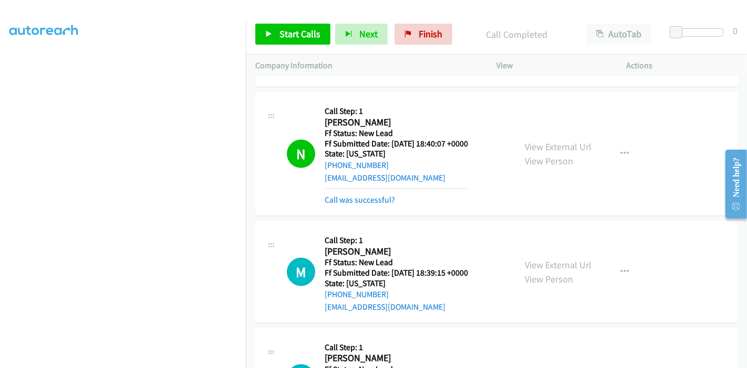
scroll to position [605, 0]
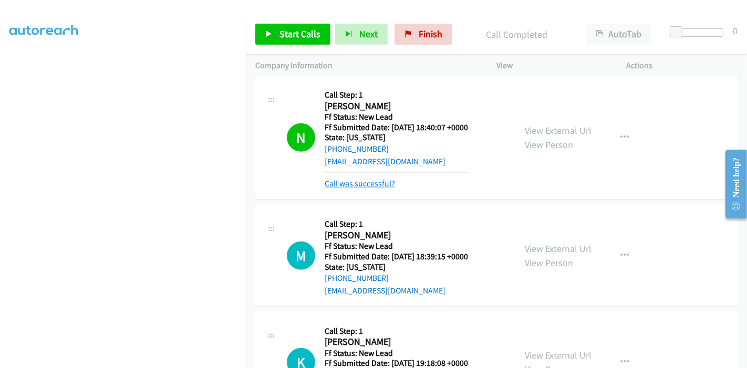
click at [365, 183] on link "Call was successful?" at bounding box center [360, 184] width 70 height 10
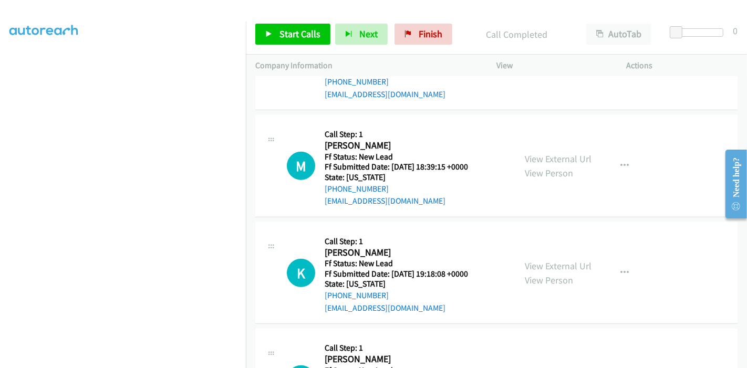
scroll to position [613, 0]
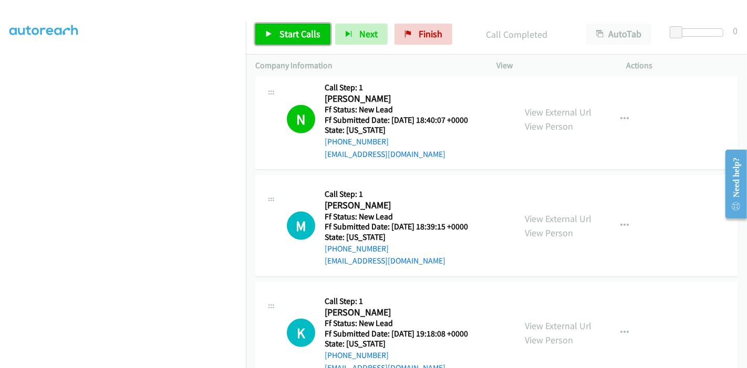
click at [272, 36] on link "Start Calls" at bounding box center [292, 34] width 75 height 21
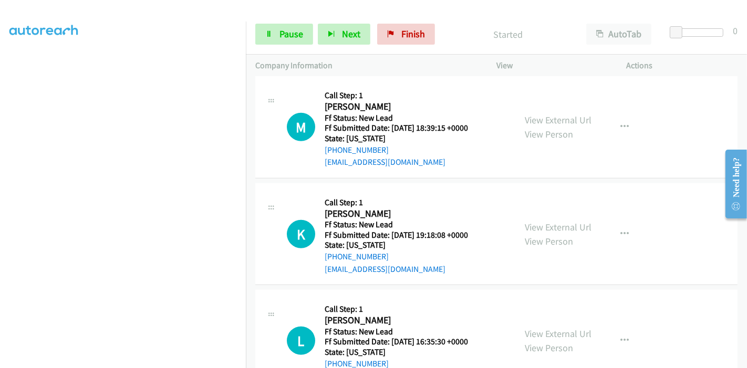
scroll to position [729, 0]
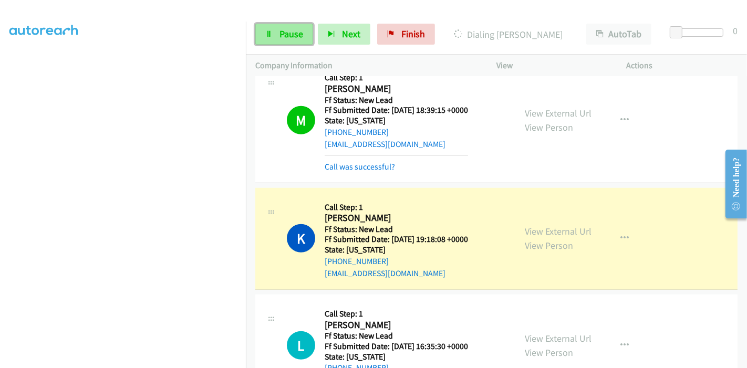
click at [280, 30] on span "Pause" at bounding box center [292, 34] width 24 height 12
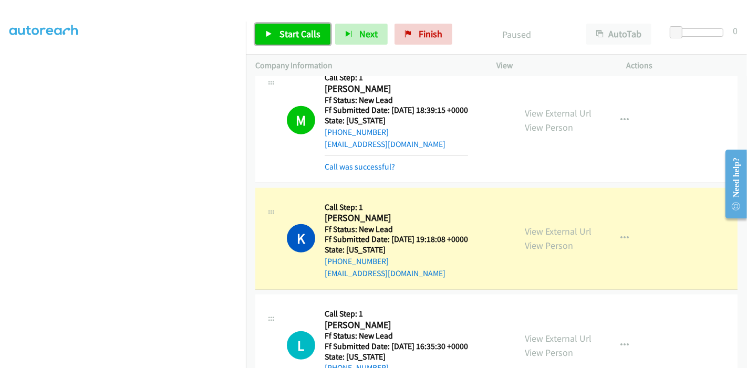
click at [272, 36] on icon at bounding box center [268, 34] width 7 height 7
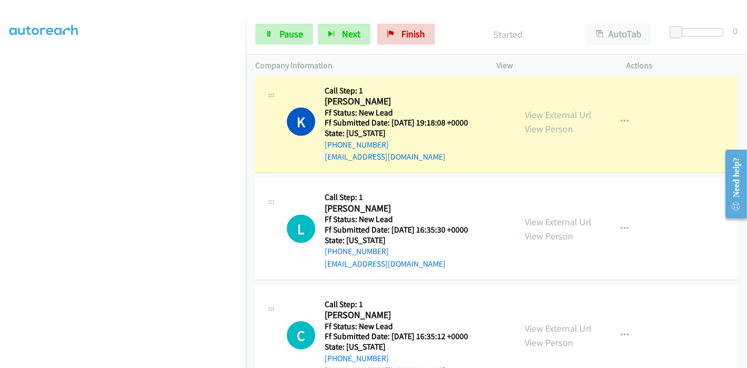
scroll to position [847, 0]
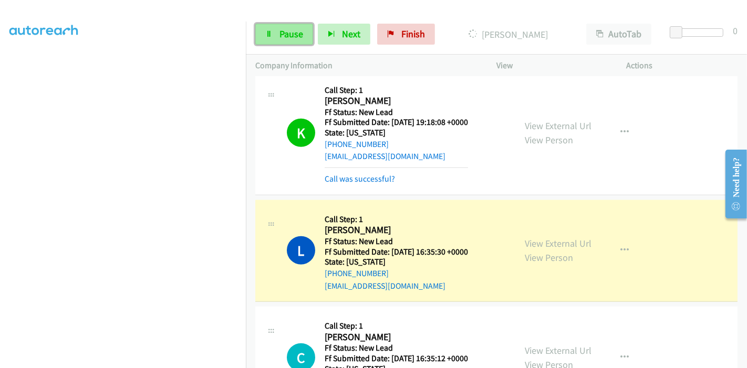
click at [290, 44] on link "Pause" at bounding box center [284, 34] width 58 height 21
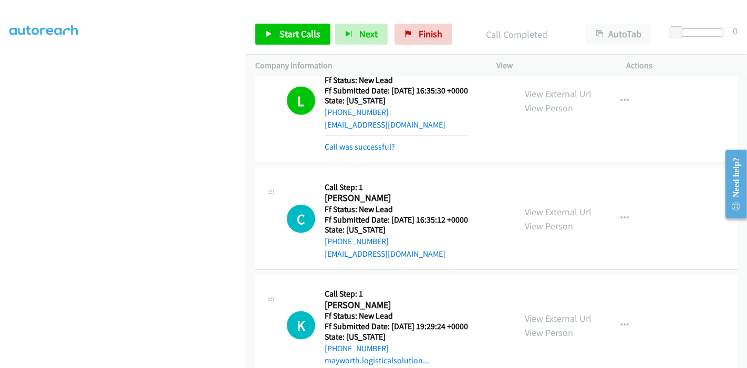
scroll to position [1019, 0]
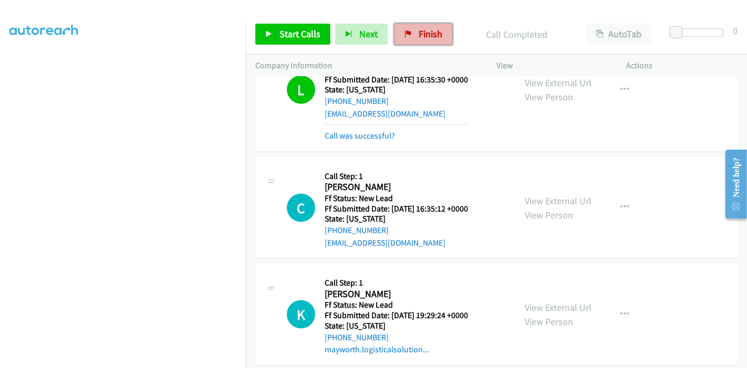
click at [426, 30] on span "Finish" at bounding box center [431, 34] width 24 height 12
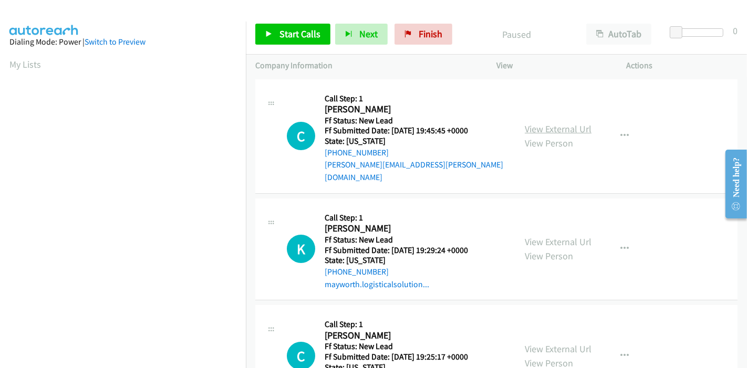
click at [578, 123] on link "View External Url" at bounding box center [558, 129] width 67 height 12
drag, startPoint x: 419, startPoint y: 35, endPoint x: 414, endPoint y: 62, distance: 27.2
click at [420, 35] on span "Finish" at bounding box center [431, 34] width 24 height 12
click at [567, 123] on link "View External Url" at bounding box center [558, 129] width 67 height 12
click at [566, 236] on link "View External Url" at bounding box center [558, 242] width 67 height 12
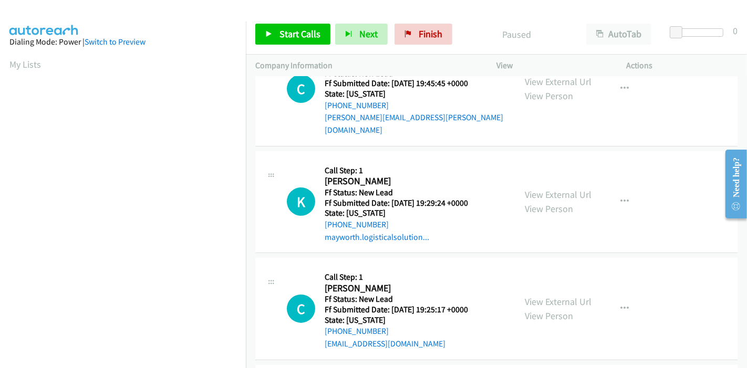
scroll to position [58, 0]
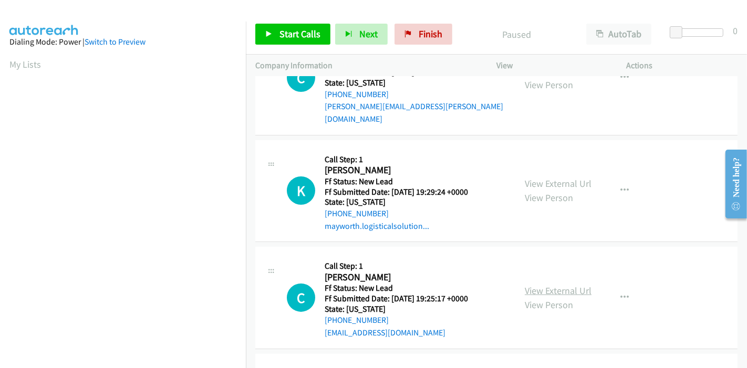
click at [554, 285] on link "View External Url" at bounding box center [558, 291] width 67 height 12
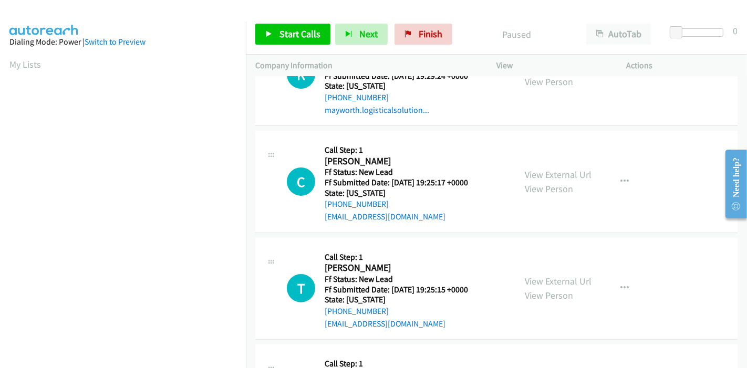
scroll to position [175, 0]
click at [560, 168] on link "View External Url" at bounding box center [558, 174] width 67 height 12
click at [560, 275] on link "View External Url" at bounding box center [558, 281] width 67 height 12
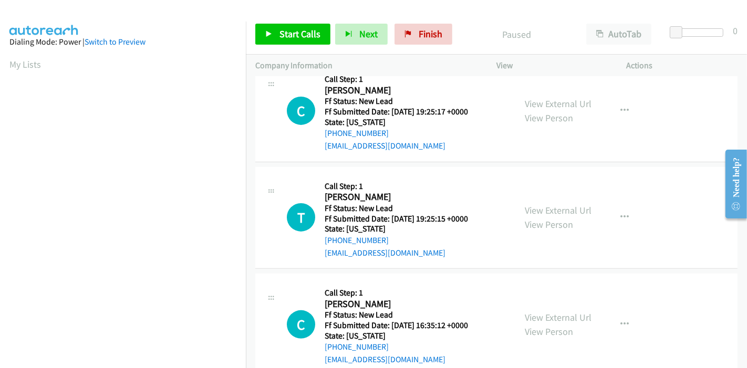
scroll to position [256, 0]
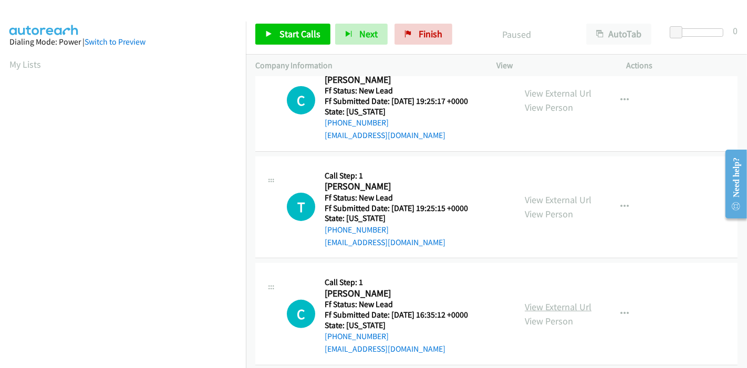
click at [563, 301] on link "View External Url" at bounding box center [558, 307] width 67 height 12
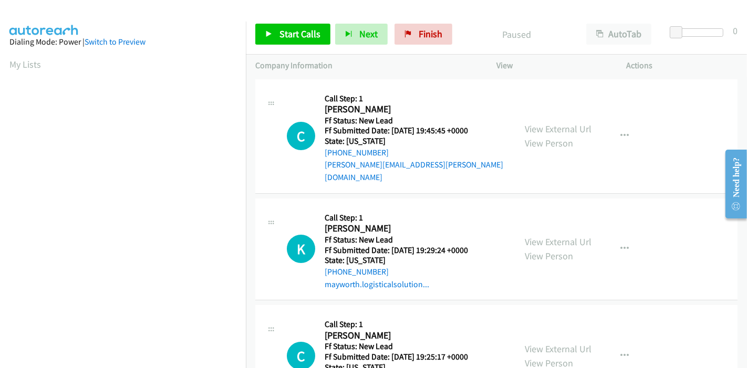
scroll to position [0, 0]
click at [280, 32] on span "Start Calls" at bounding box center [300, 34] width 41 height 12
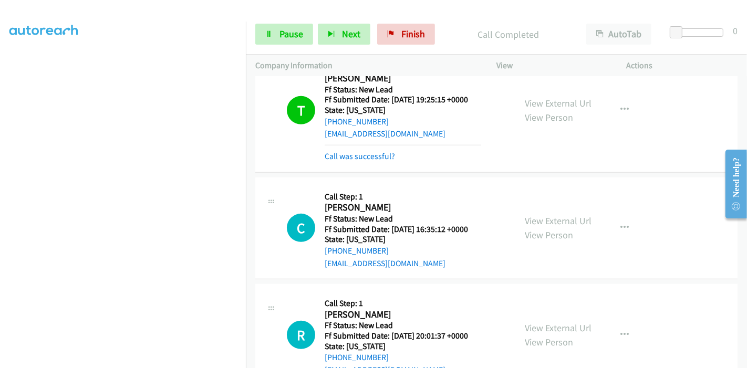
scroll to position [453, 0]
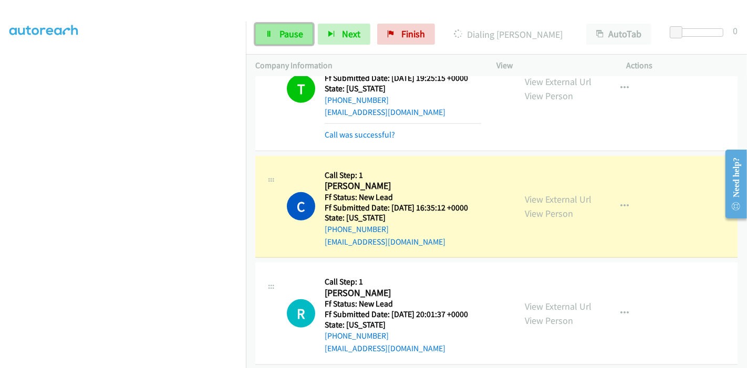
click at [286, 34] on span "Pause" at bounding box center [292, 34] width 24 height 12
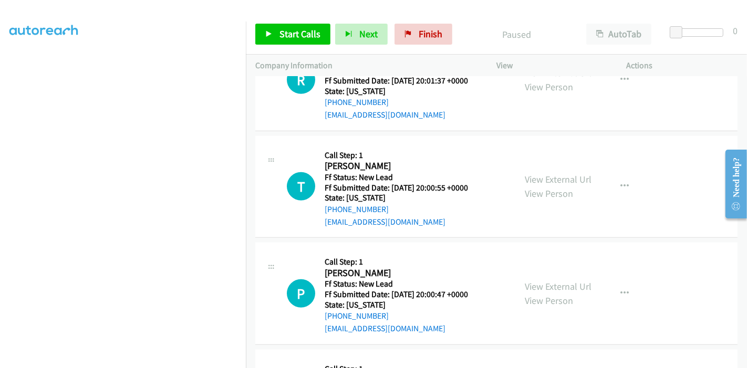
scroll to position [629, 0]
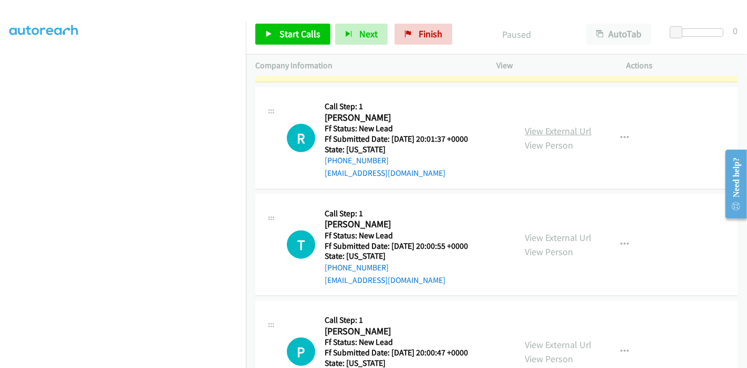
click at [561, 125] on link "View External Url" at bounding box center [558, 131] width 67 height 12
click at [545, 232] on link "View External Url" at bounding box center [558, 238] width 67 height 12
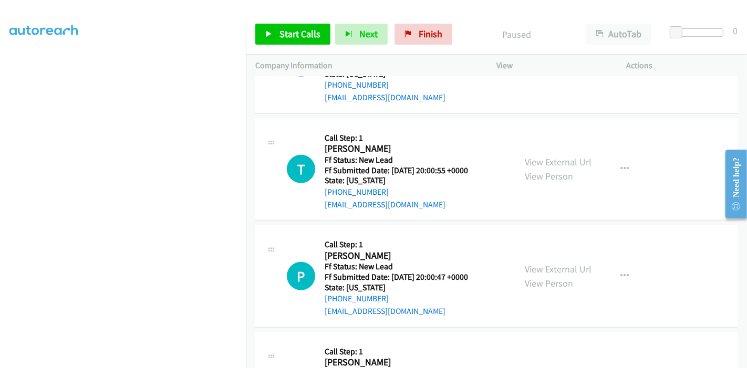
scroll to position [745, 0]
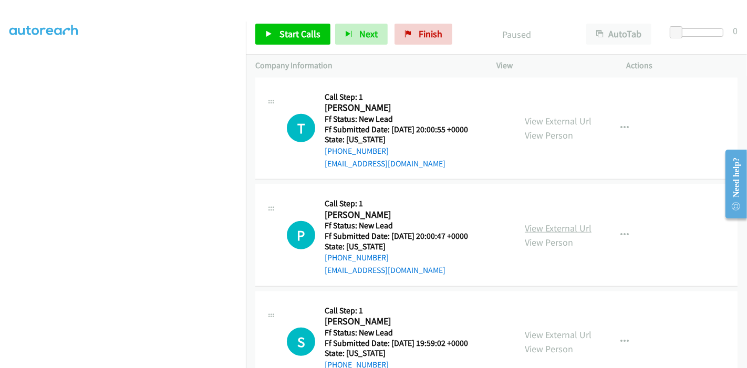
click at [561, 222] on link "View External Url" at bounding box center [558, 228] width 67 height 12
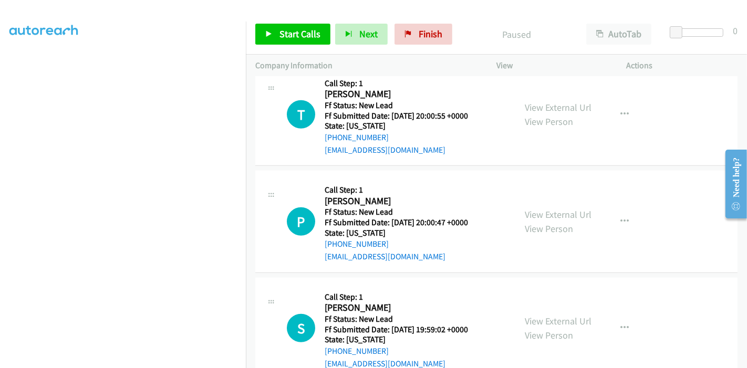
scroll to position [772, 0]
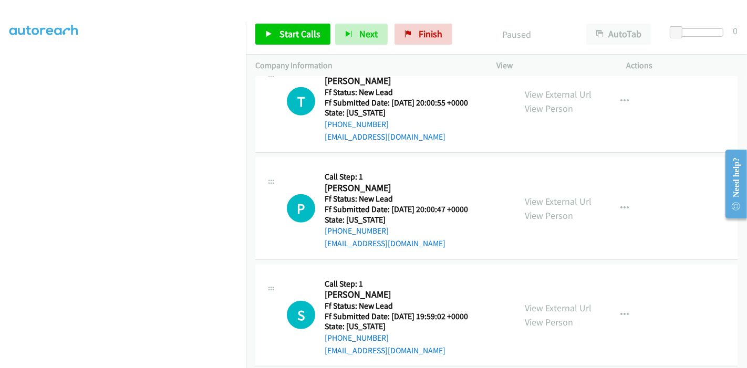
click at [533, 301] on div "View External Url View Person" at bounding box center [558, 315] width 67 height 28
click at [534, 302] on link "View External Url" at bounding box center [558, 308] width 67 height 12
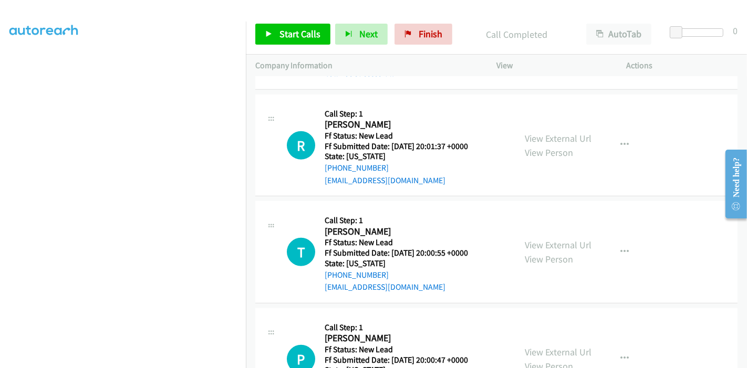
scroll to position [619, 0]
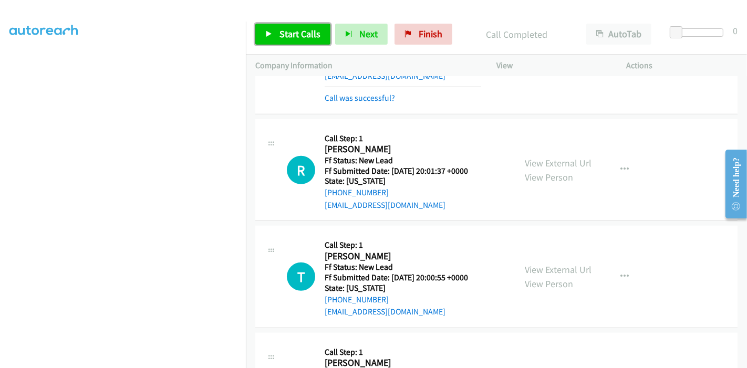
click at [269, 37] on icon at bounding box center [268, 34] width 7 height 7
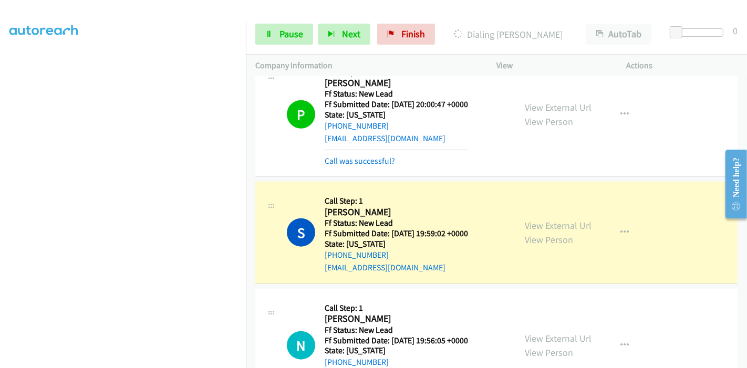
scroll to position [955, 0]
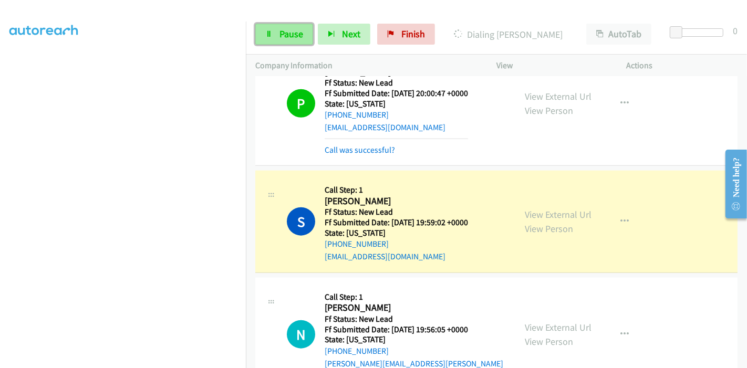
click at [288, 32] on span "Pause" at bounding box center [292, 34] width 24 height 12
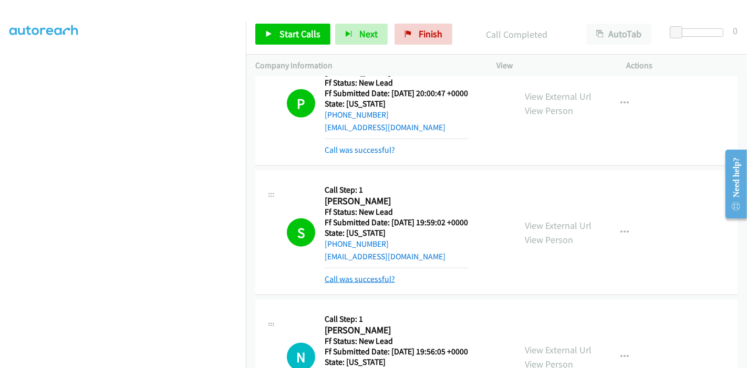
click at [370, 274] on link "Call was successful?" at bounding box center [360, 279] width 70 height 10
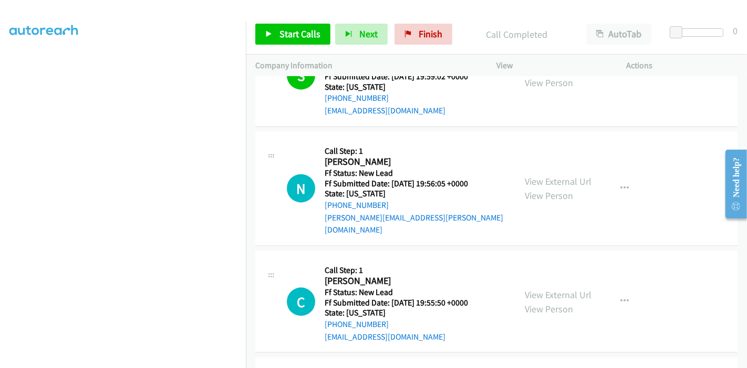
scroll to position [1181, 0]
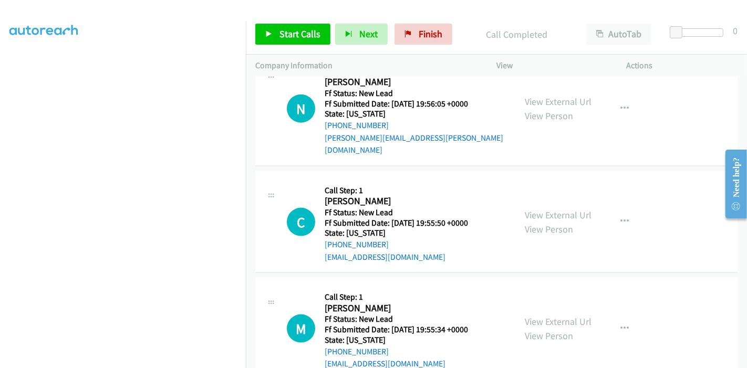
click at [399, 51] on div "Start Calls Pause Next Finish Call Completed AutoTab AutoTab 0" at bounding box center [496, 34] width 501 height 40
click at [410, 38] on link "Finish" at bounding box center [424, 34] width 58 height 21
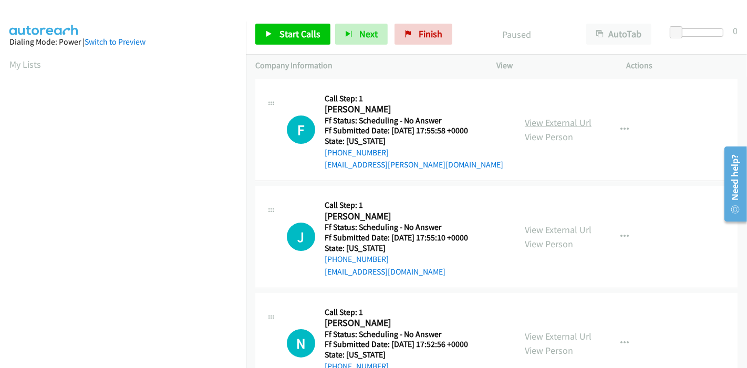
click at [568, 123] on link "View External Url" at bounding box center [558, 123] width 67 height 12
click at [548, 226] on link "View External Url" at bounding box center [558, 230] width 67 height 12
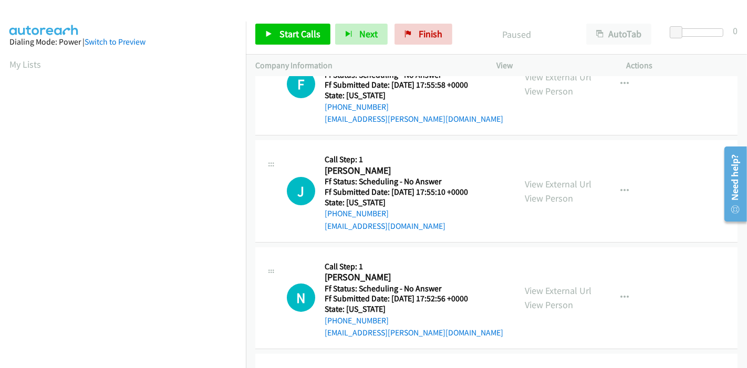
scroll to position [117, 0]
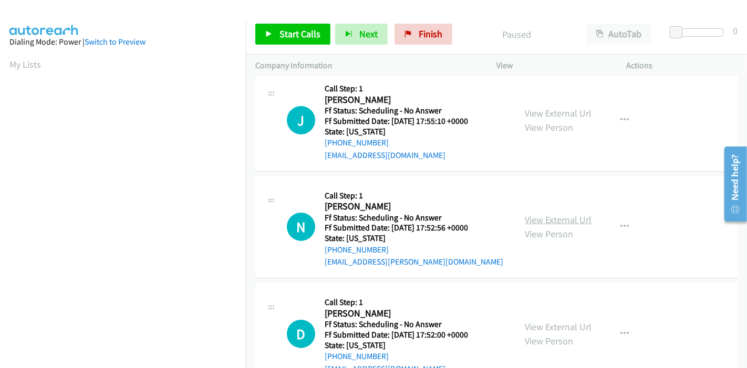
click at [557, 217] on link "View External Url" at bounding box center [558, 220] width 67 height 12
click at [266, 26] on link "Start Calls" at bounding box center [292, 34] width 75 height 21
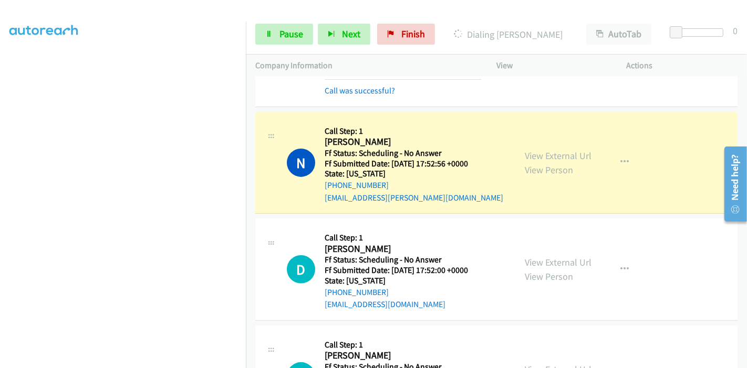
scroll to position [244, 0]
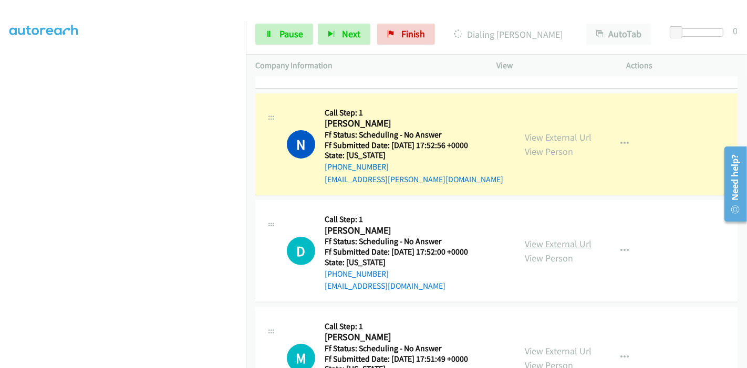
click at [548, 243] on link "View External Url" at bounding box center [558, 244] width 67 height 12
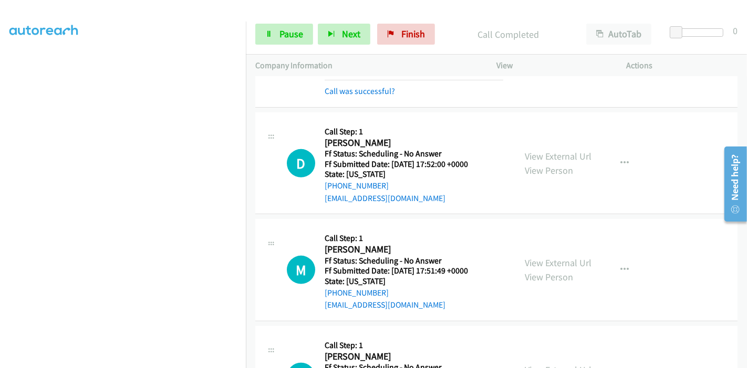
scroll to position [419, 0]
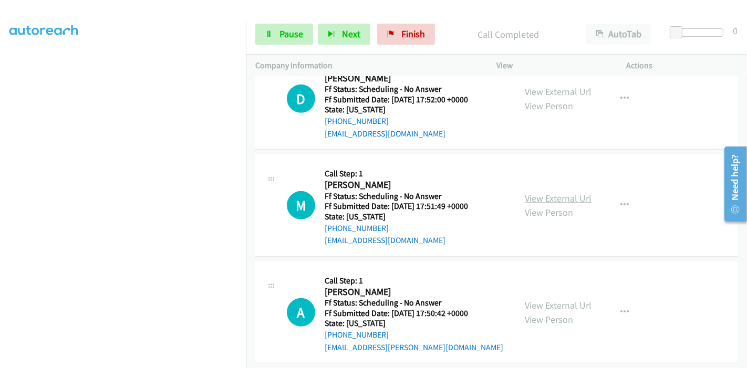
click at [554, 195] on link "View External Url" at bounding box center [558, 198] width 67 height 12
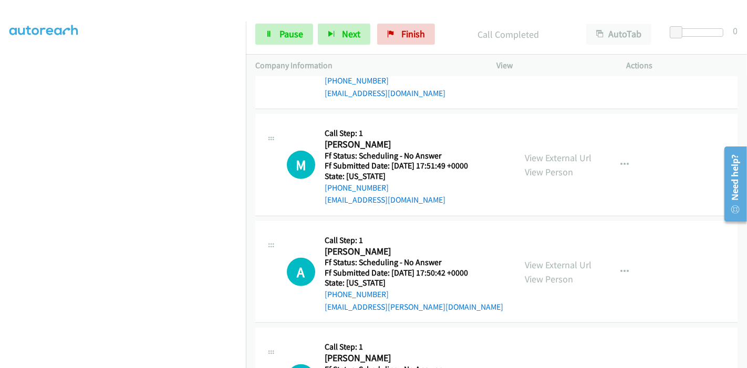
scroll to position [478, 0]
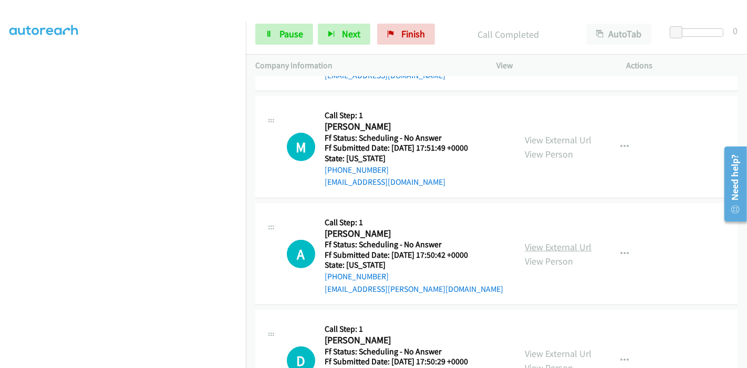
click at [539, 245] on link "View External Url" at bounding box center [558, 247] width 67 height 12
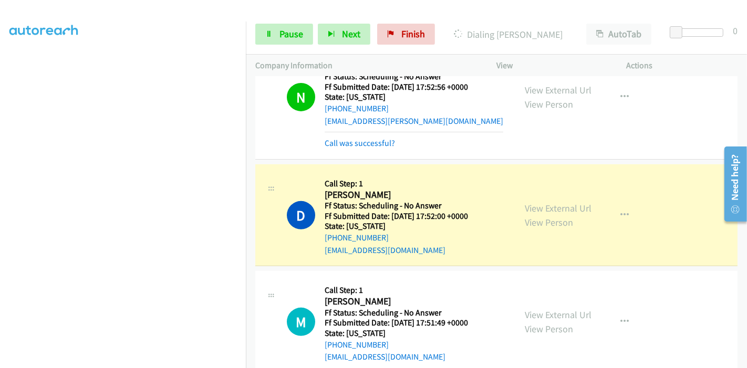
scroll to position [222, 0]
click at [284, 33] on span "Pause" at bounding box center [292, 34] width 24 height 12
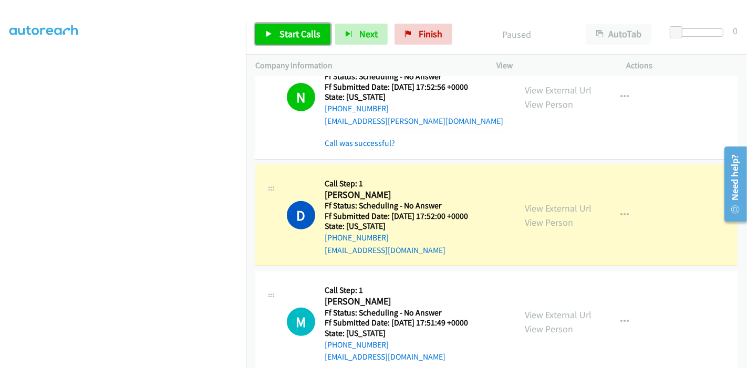
click at [284, 33] on span "Start Calls" at bounding box center [300, 34] width 41 height 12
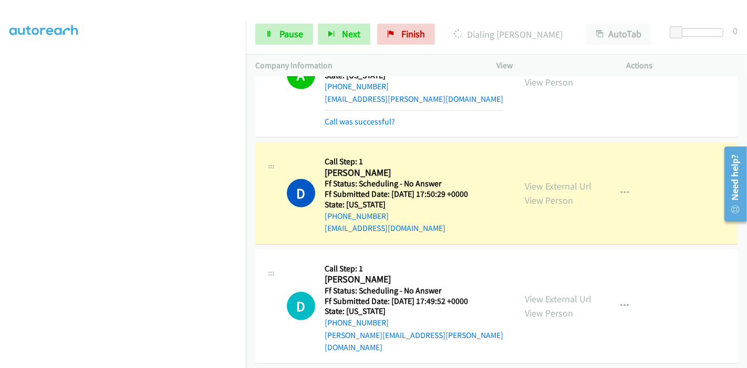
scroll to position [770, 0]
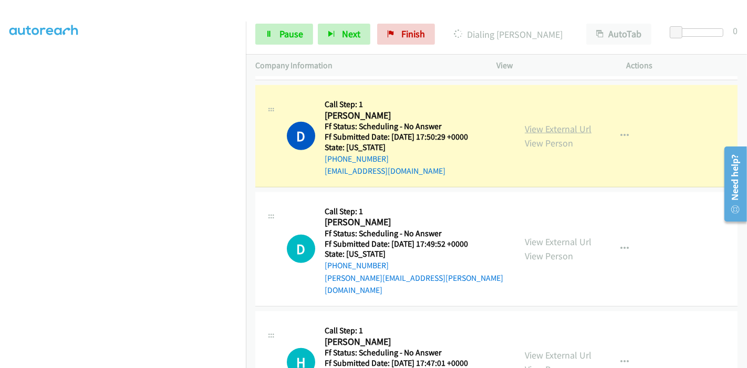
click at [550, 123] on link "View External Url" at bounding box center [558, 129] width 67 height 12
click at [549, 236] on link "View External Url" at bounding box center [558, 242] width 67 height 12
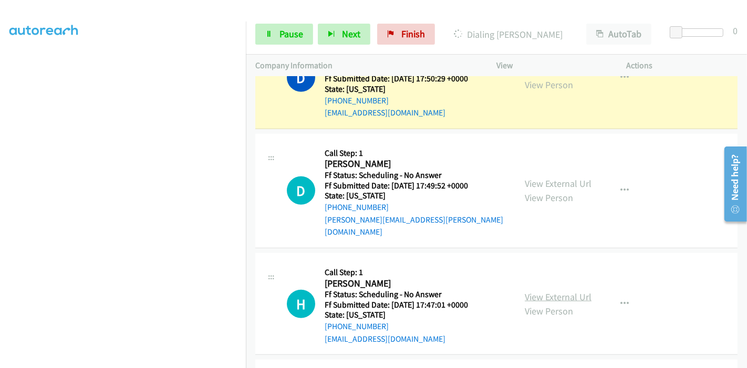
click at [545, 291] on link "View External Url" at bounding box center [558, 297] width 67 height 12
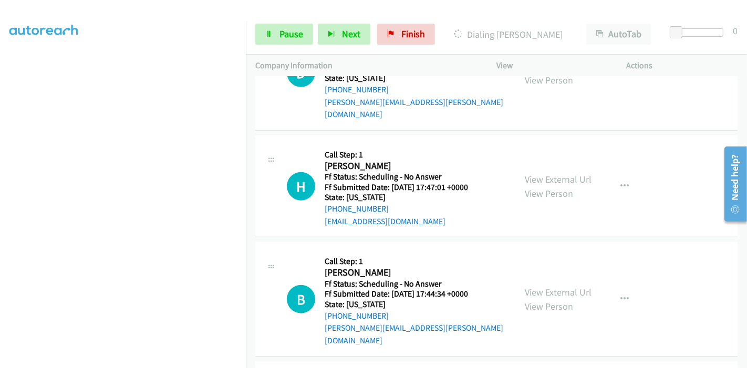
scroll to position [1003, 0]
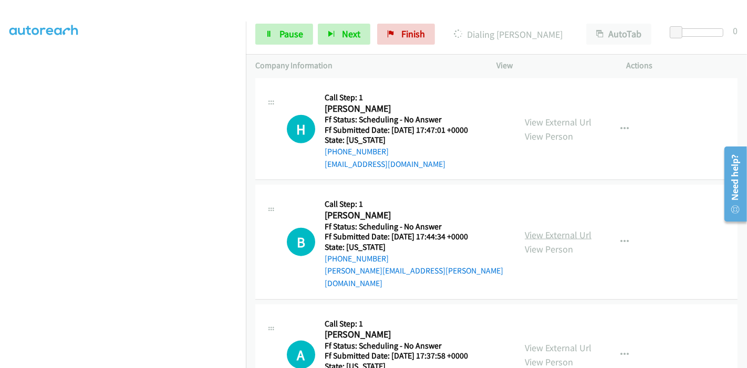
click at [541, 229] on link "View External Url" at bounding box center [558, 235] width 67 height 12
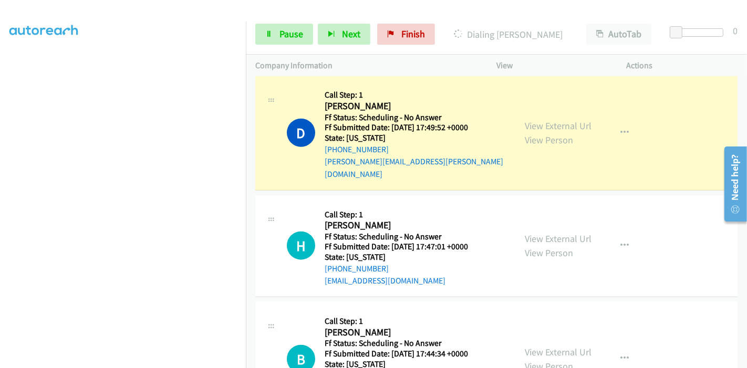
scroll to position [850, 0]
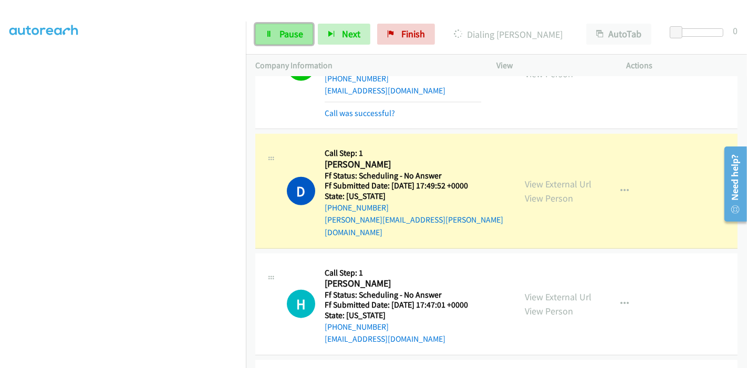
click at [276, 32] on link "Pause" at bounding box center [284, 34] width 58 height 21
click at [272, 30] on div "Start Calls Pause Next Finish" at bounding box center [347, 34] width 184 height 21
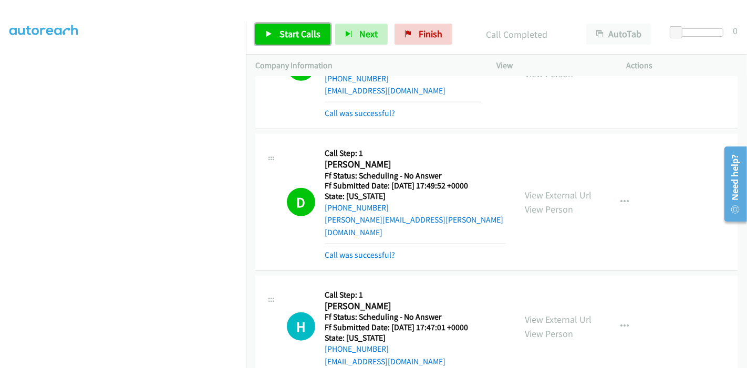
click at [286, 35] on span "Start Calls" at bounding box center [300, 34] width 41 height 12
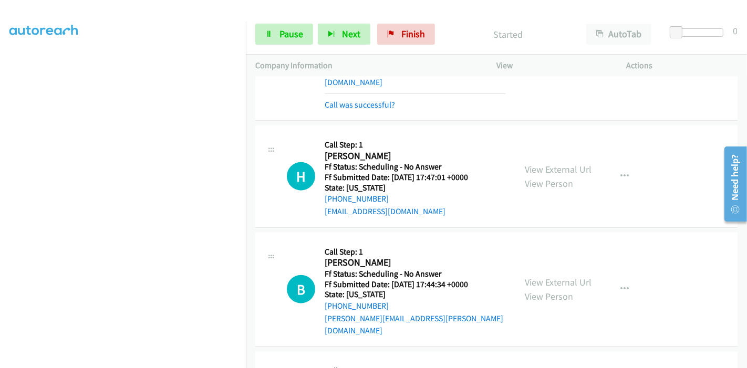
scroll to position [1025, 0]
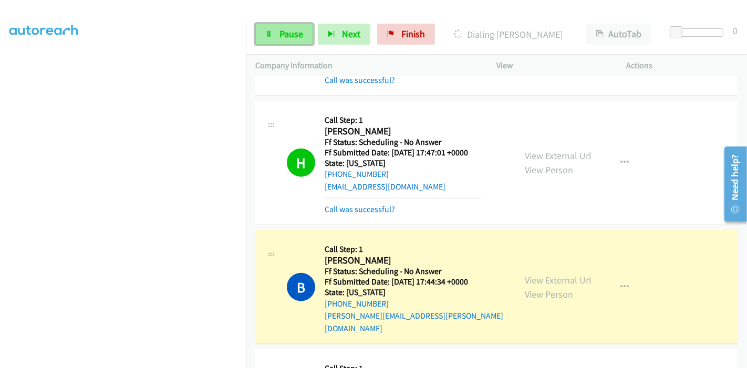
click at [288, 32] on span "Pause" at bounding box center [292, 34] width 24 height 12
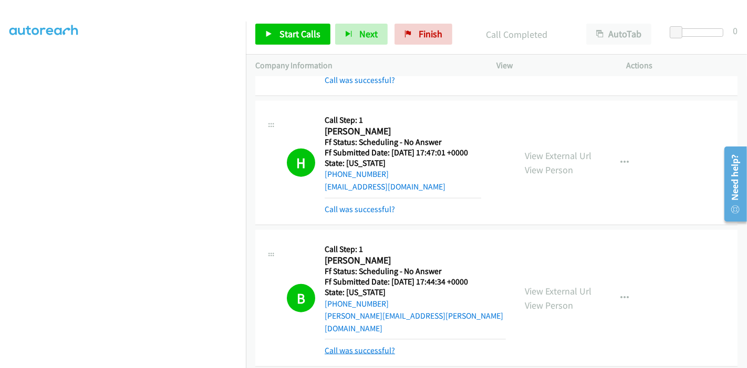
click at [367, 346] on link "Call was successful?" at bounding box center [360, 351] width 70 height 10
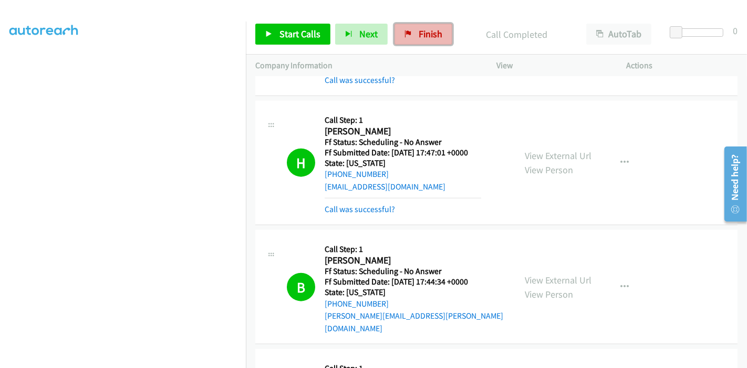
click at [434, 32] on span "Finish" at bounding box center [431, 34] width 24 height 12
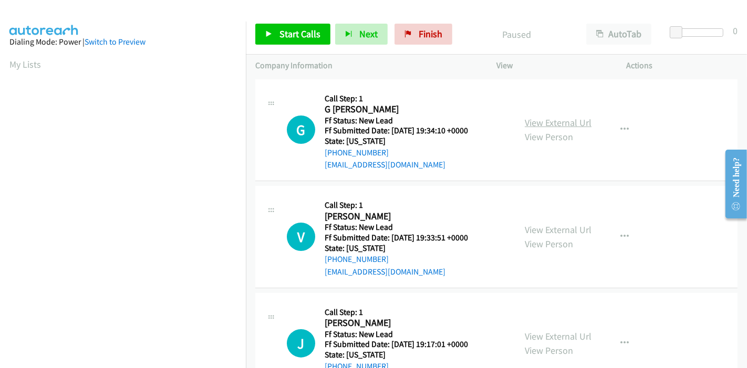
click at [557, 117] on link "View External Url" at bounding box center [558, 123] width 67 height 12
click at [564, 230] on link "View External Url" at bounding box center [558, 230] width 67 height 12
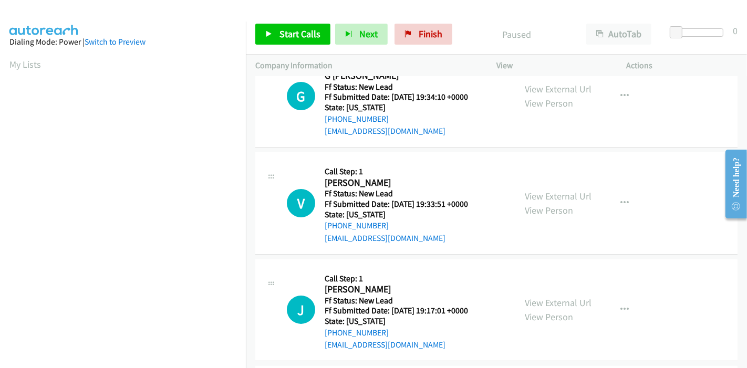
scroll to position [58, 0]
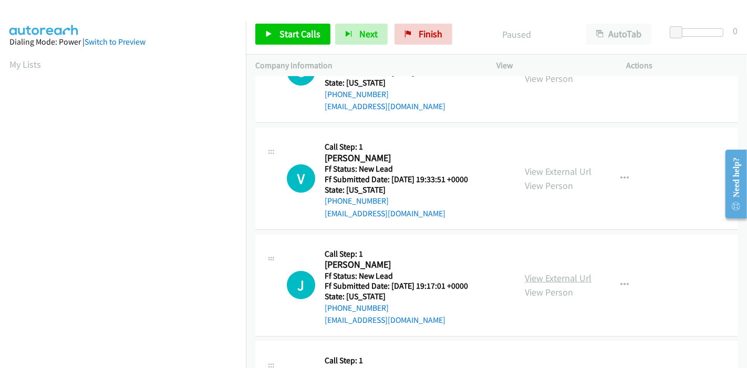
click at [552, 276] on link "View External Url" at bounding box center [558, 278] width 67 height 12
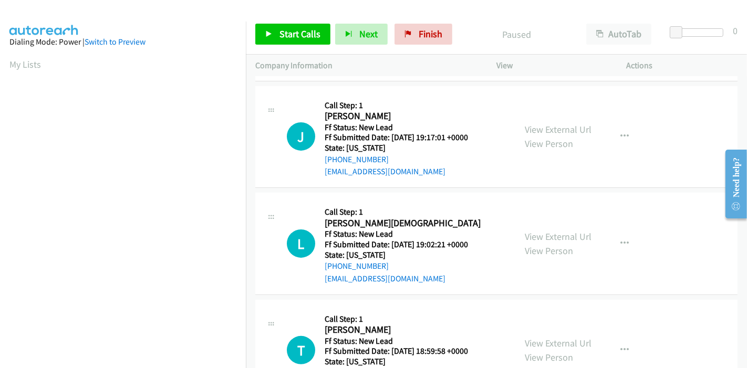
scroll to position [233, 0]
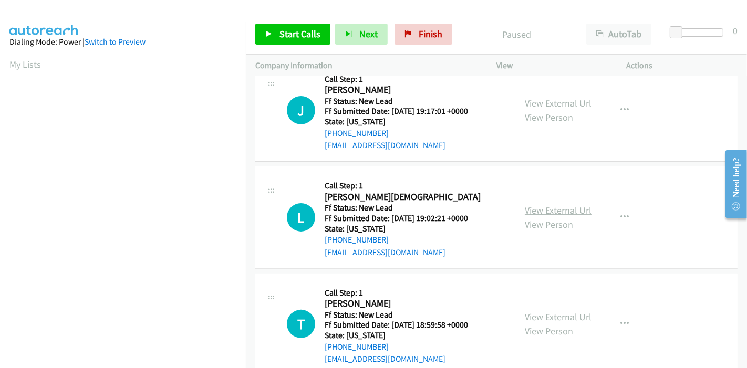
click at [570, 210] on link "View External Url" at bounding box center [558, 210] width 67 height 12
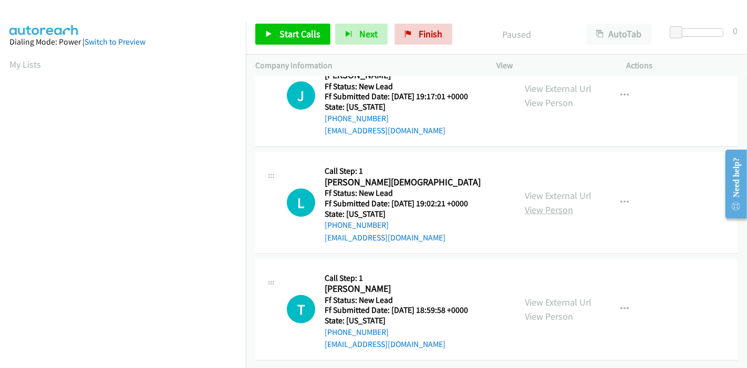
scroll to position [256, 0]
click at [550, 296] on link "View External Url" at bounding box center [558, 302] width 67 height 12
click at [290, 37] on span "Start Calls" at bounding box center [300, 34] width 41 height 12
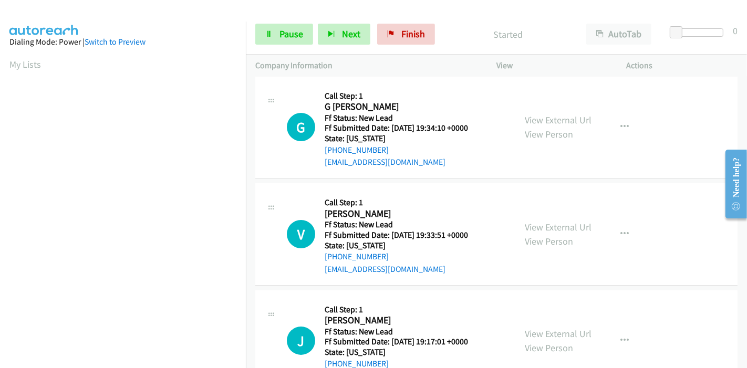
scroll to position [0, 0]
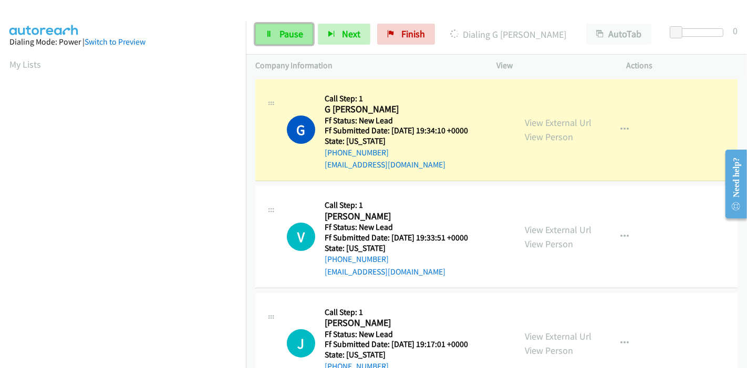
click at [277, 34] on link "Pause" at bounding box center [284, 34] width 58 height 21
click at [270, 34] on icon at bounding box center [268, 34] width 7 height 7
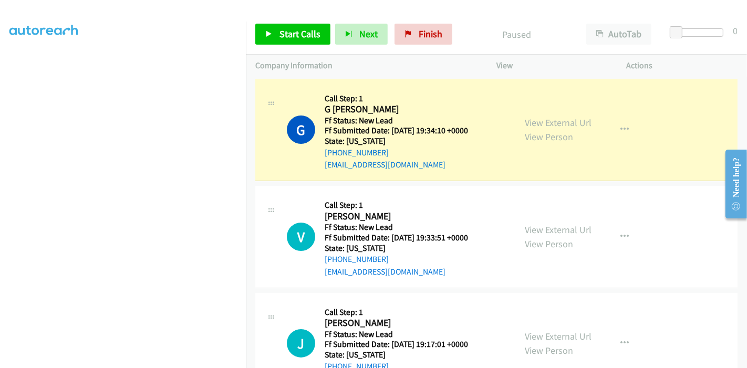
scroll to position [222, 0]
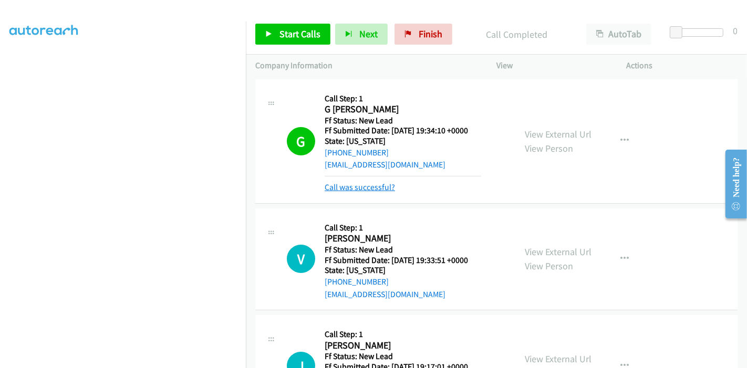
click at [372, 186] on link "Call was successful?" at bounding box center [360, 187] width 70 height 10
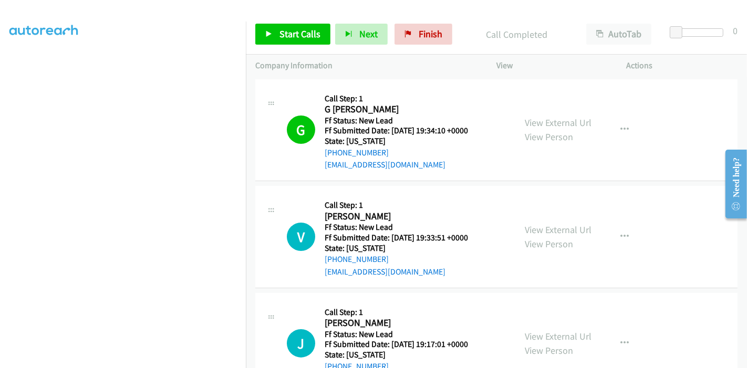
scroll to position [0, 0]
click at [275, 34] on link "Start Calls" at bounding box center [292, 34] width 75 height 21
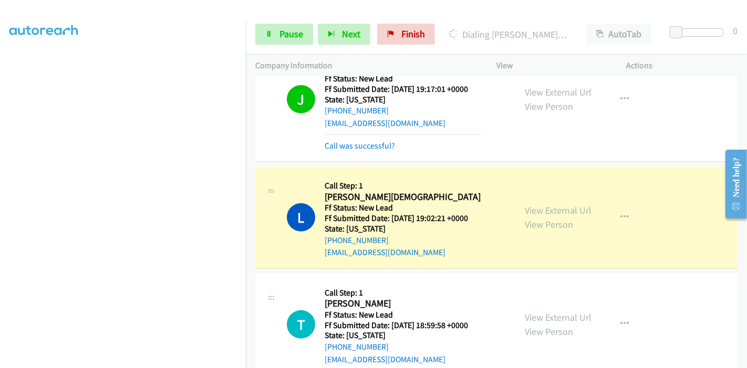
scroll to position [290, 0]
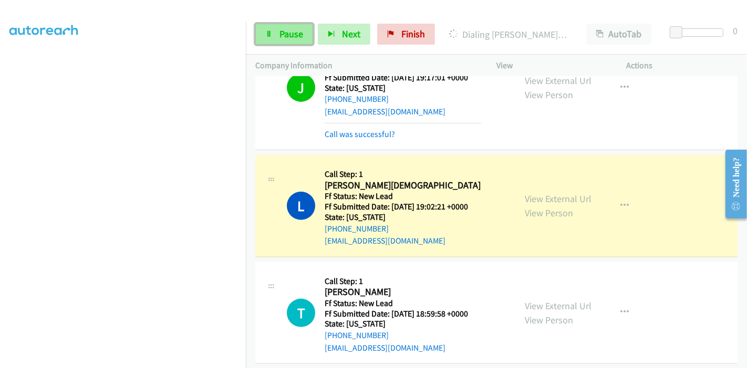
click at [293, 32] on span "Pause" at bounding box center [292, 34] width 24 height 12
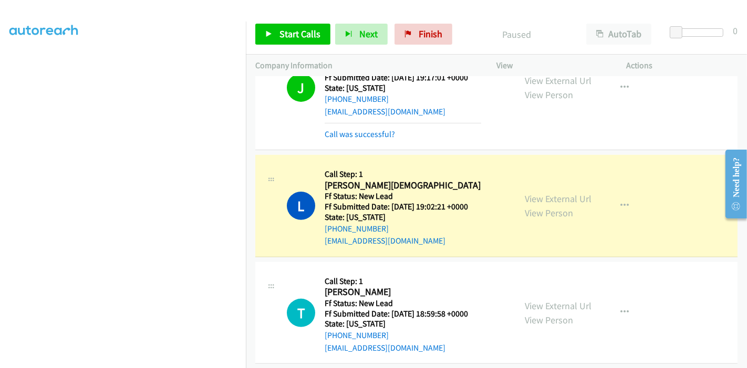
scroll to position [222, 0]
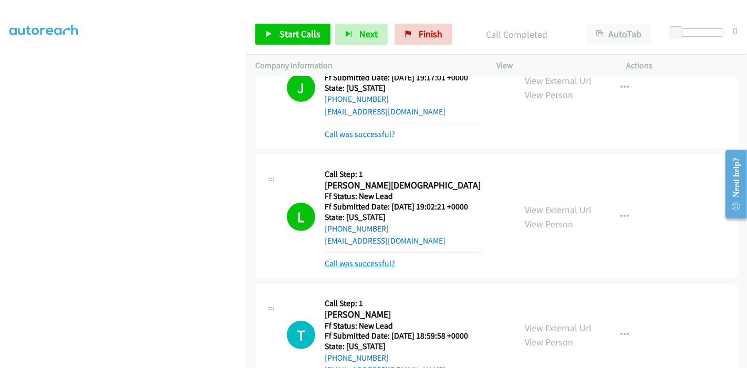
click at [384, 266] on link "Call was successful?" at bounding box center [360, 264] width 70 height 10
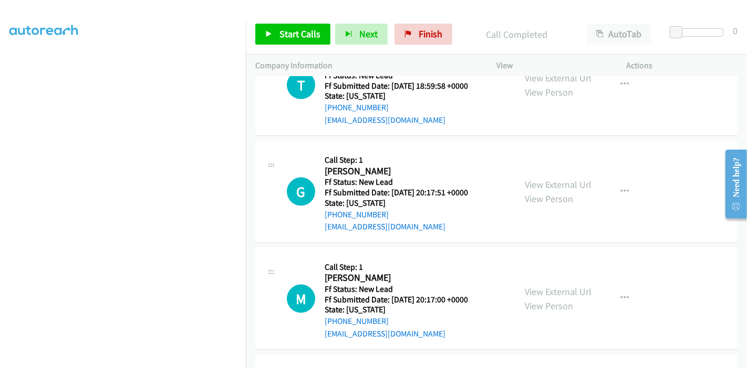
scroll to position [523, 0]
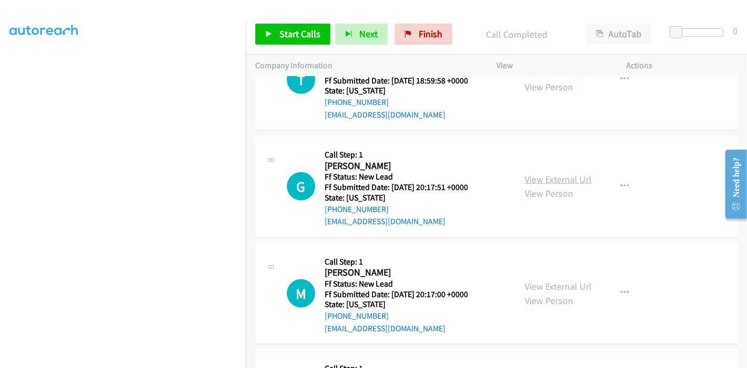
click at [564, 181] on link "View External Url" at bounding box center [558, 179] width 67 height 12
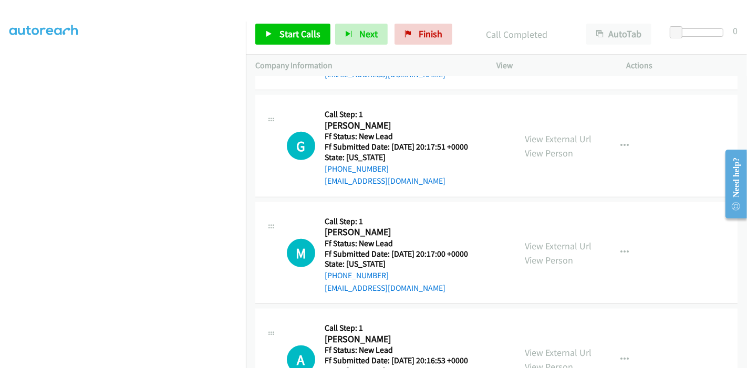
scroll to position [581, 0]
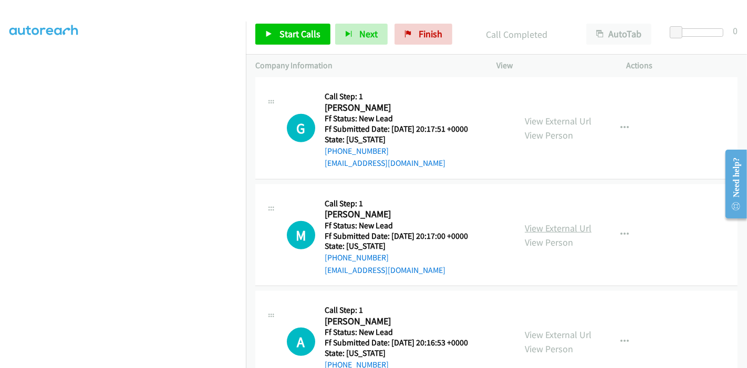
click at [549, 223] on link "View External Url" at bounding box center [558, 228] width 67 height 12
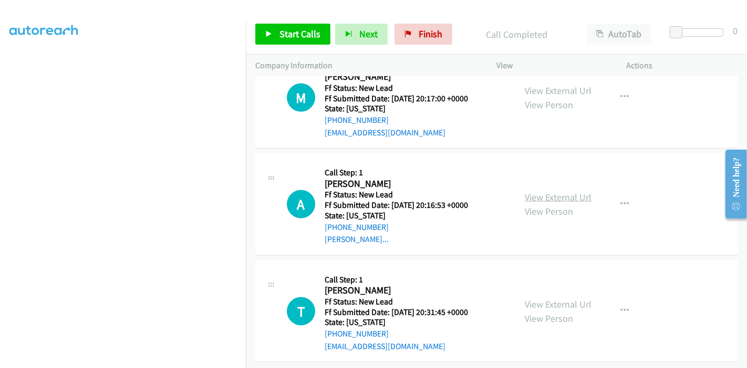
scroll to position [728, 0]
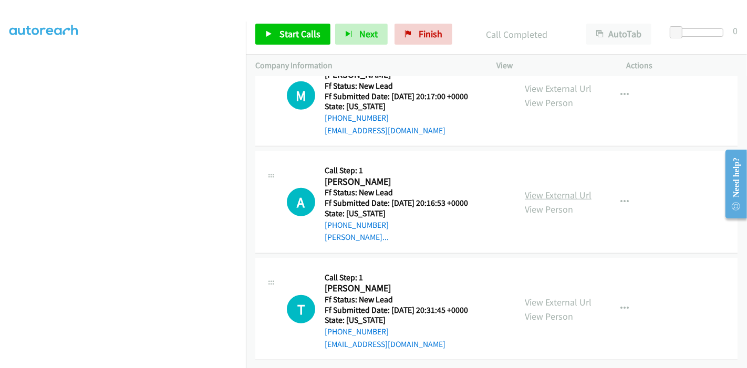
click at [547, 190] on link "View External Url" at bounding box center [558, 195] width 67 height 12
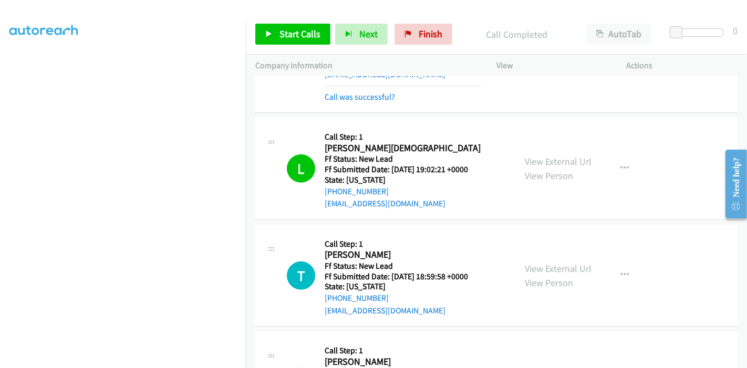
scroll to position [319, 0]
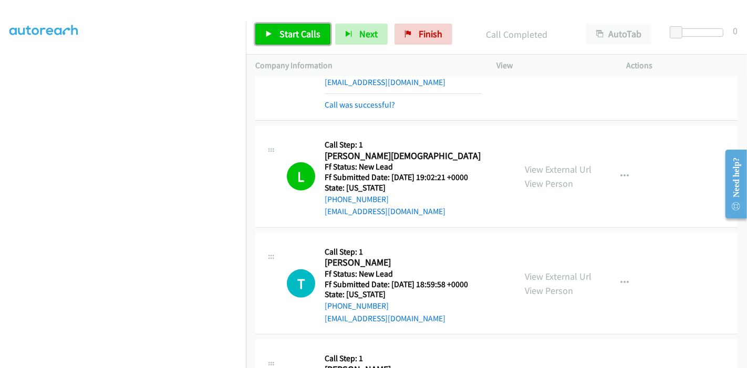
click at [281, 37] on span "Start Calls" at bounding box center [300, 34] width 41 height 12
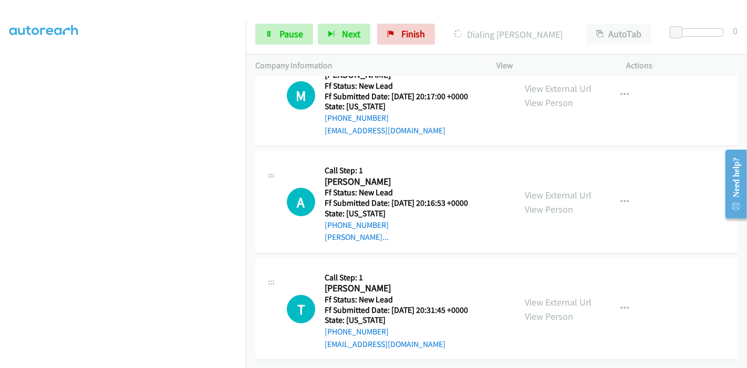
scroll to position [670, 0]
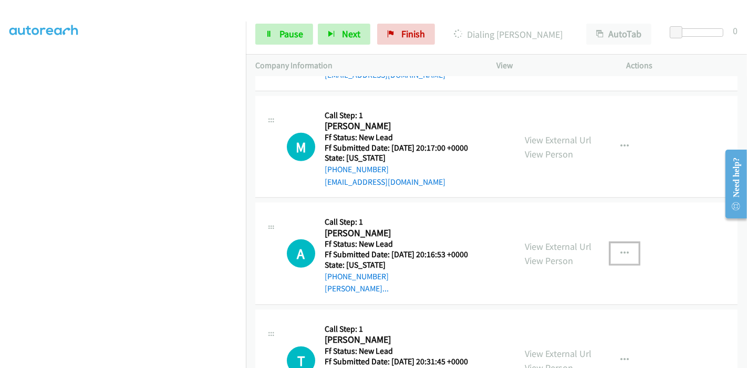
click at [622, 252] on icon "button" at bounding box center [625, 254] width 8 height 8
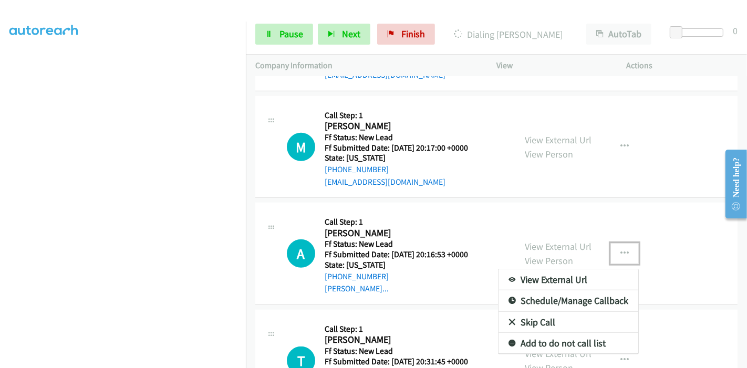
click at [551, 316] on link "Skip Call" at bounding box center [569, 322] width 140 height 21
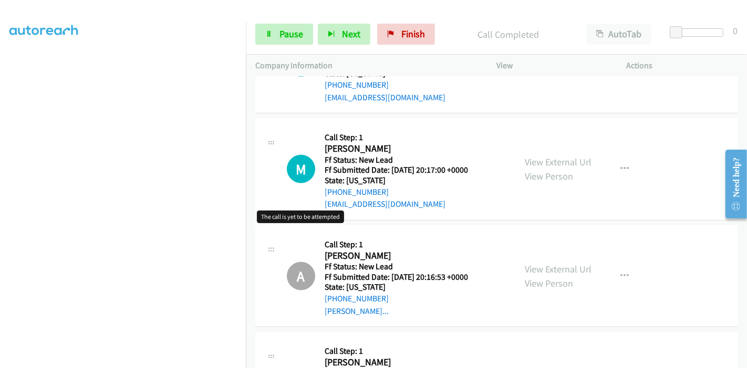
scroll to position [552, 0]
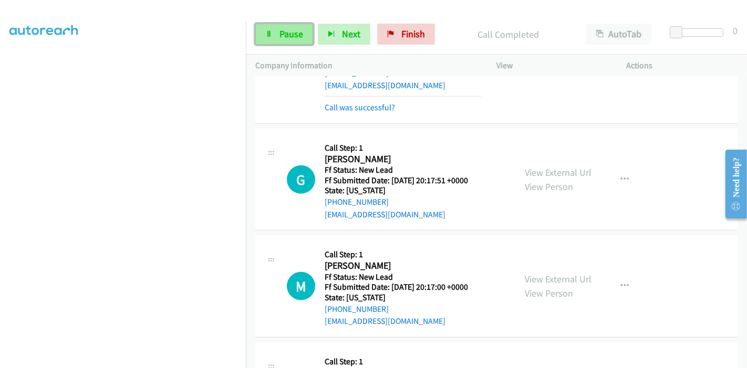
click at [282, 38] on span "Pause" at bounding box center [292, 34] width 24 height 12
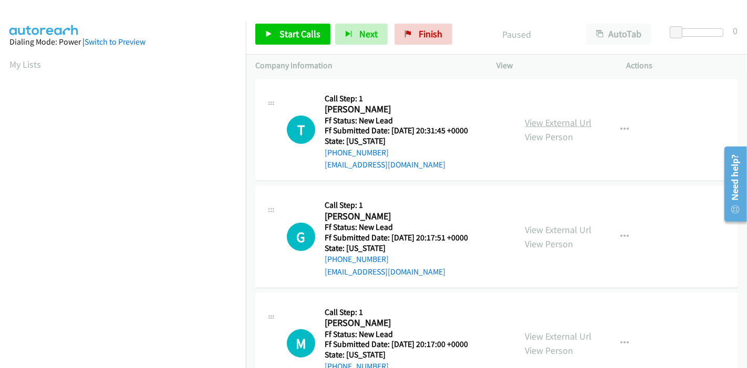
click at [563, 122] on link "View External Url" at bounding box center [558, 123] width 67 height 12
click at [563, 226] on link "View External Url" at bounding box center [558, 230] width 67 height 12
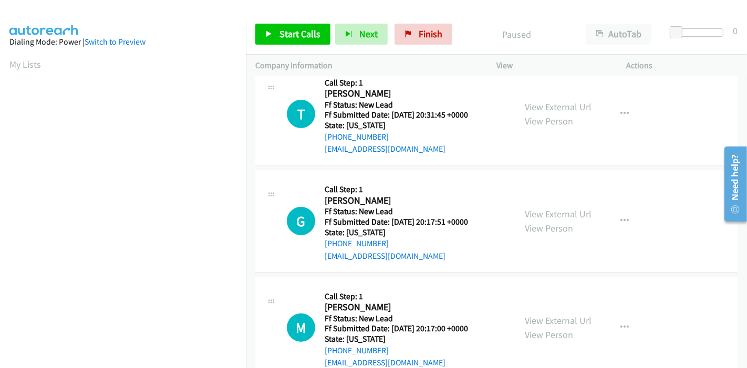
scroll to position [42, 0]
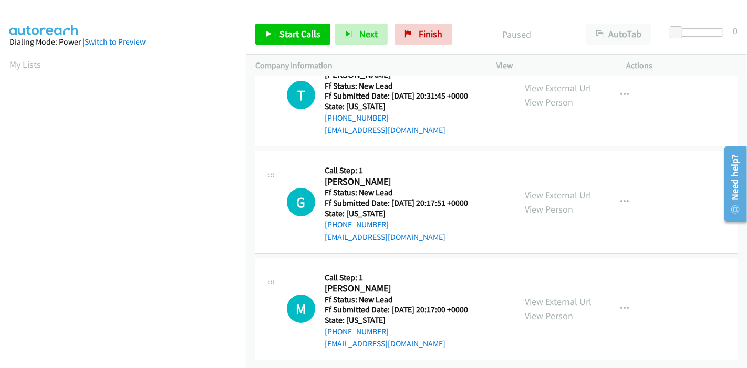
click at [549, 296] on link "View External Url" at bounding box center [558, 302] width 67 height 12
click at [290, 36] on span "Start Calls" at bounding box center [300, 34] width 41 height 12
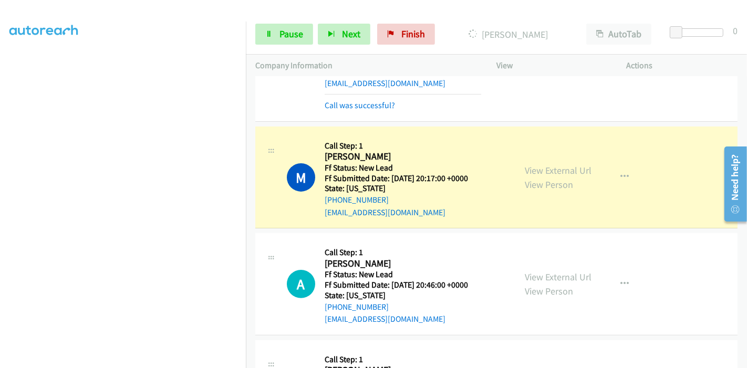
scroll to position [186, 0]
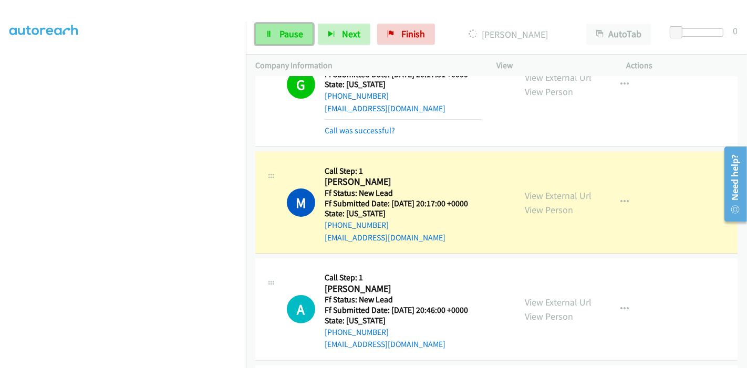
click at [286, 35] on span "Pause" at bounding box center [292, 34] width 24 height 12
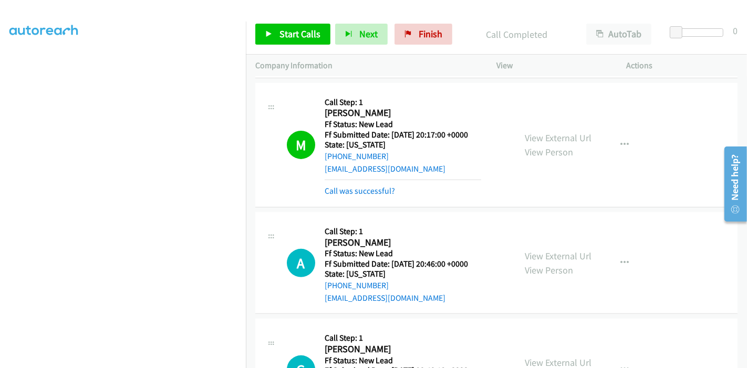
scroll to position [244, 0]
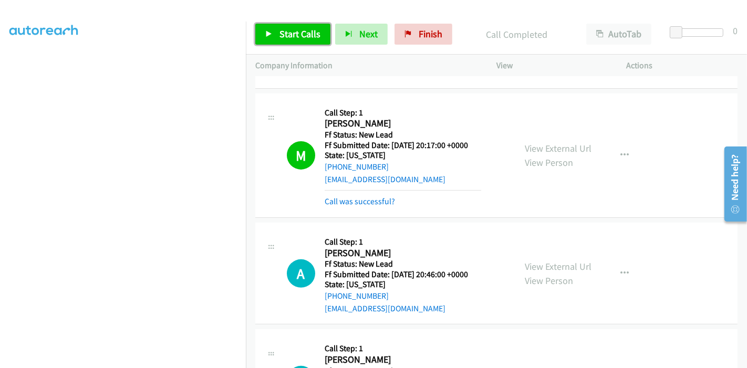
click at [285, 33] on span "Start Calls" at bounding box center [300, 34] width 41 height 12
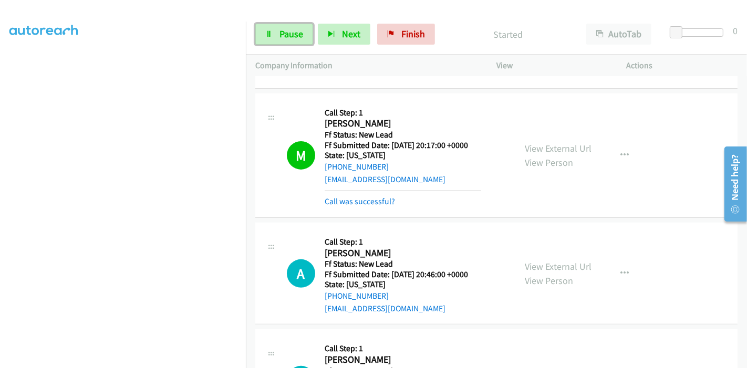
click at [285, 33] on span "Pause" at bounding box center [292, 34] width 24 height 12
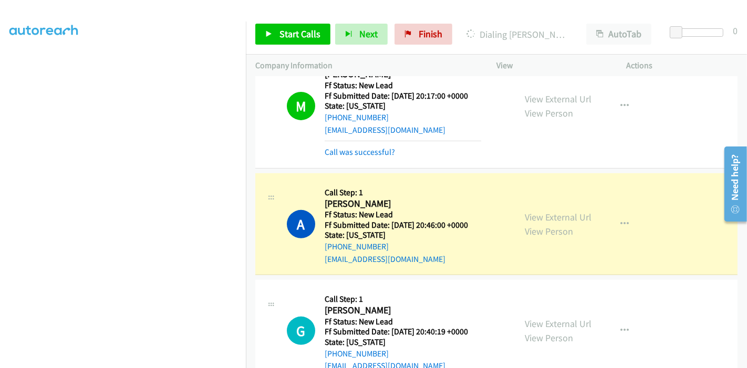
scroll to position [361, 0]
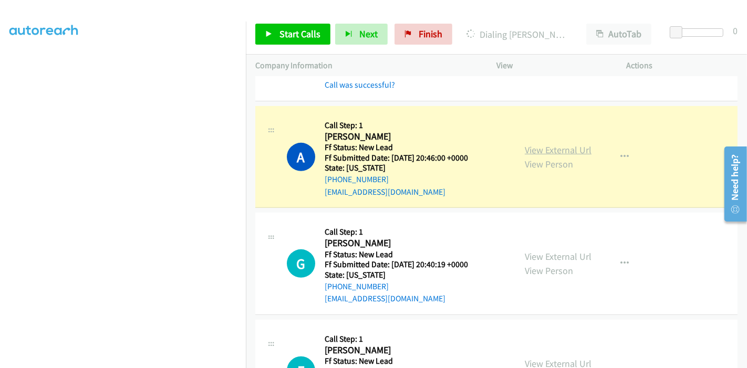
click at [580, 152] on link "View External Url" at bounding box center [558, 150] width 67 height 12
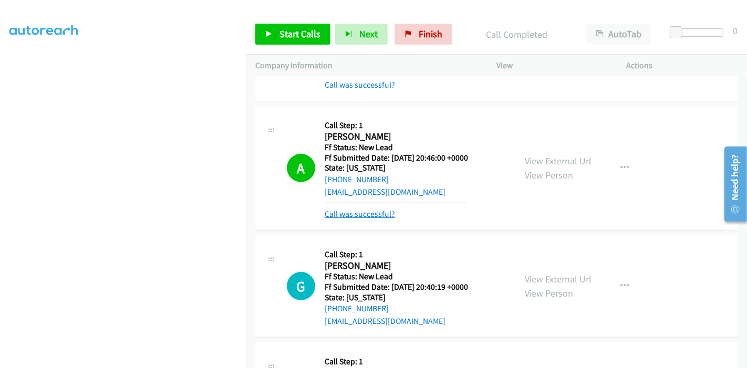
click at [359, 213] on link "Call was successful?" at bounding box center [360, 214] width 70 height 10
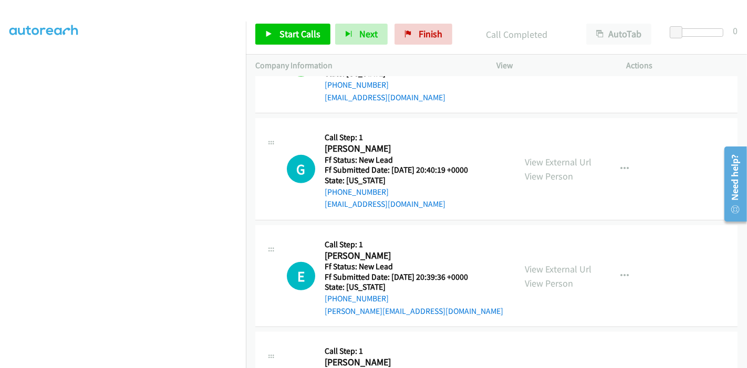
scroll to position [478, 0]
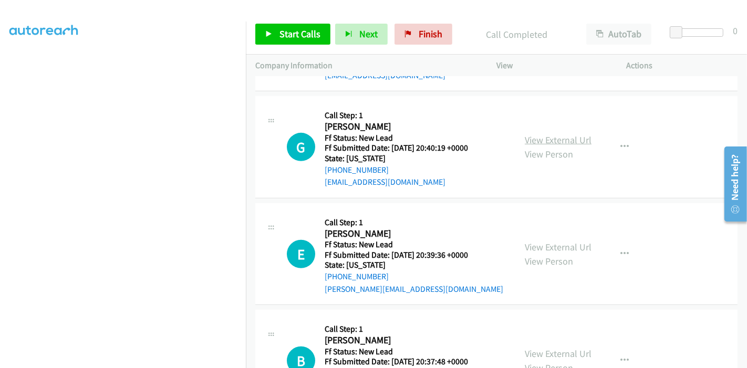
click at [559, 140] on link "View External Url" at bounding box center [558, 140] width 67 height 12
click at [547, 250] on link "View External Url" at bounding box center [558, 247] width 67 height 12
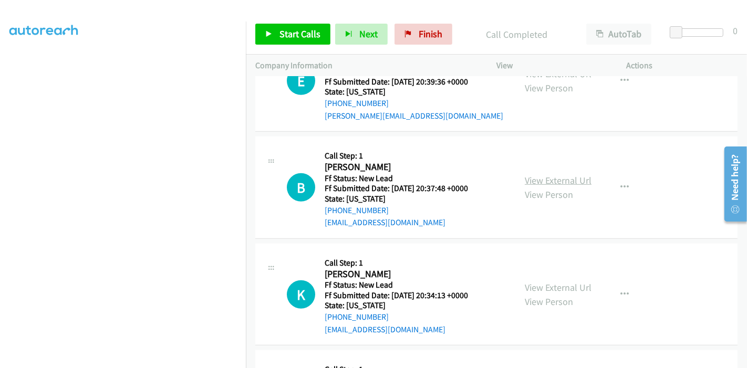
scroll to position [653, 0]
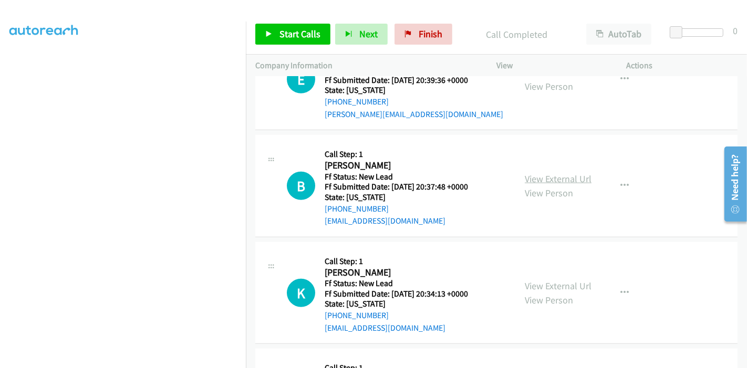
click at [549, 174] on link "View External Url" at bounding box center [558, 179] width 67 height 12
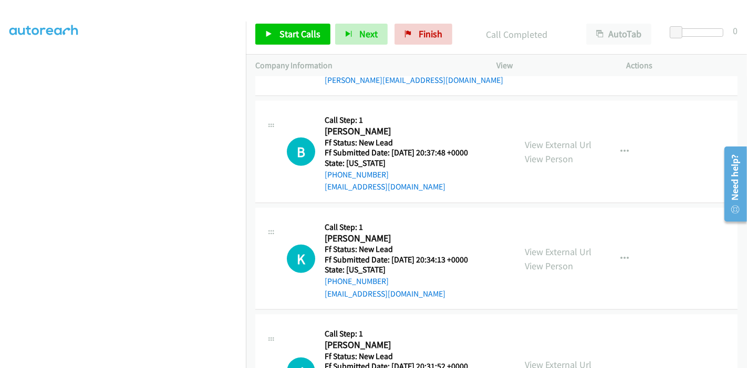
scroll to position [712, 0]
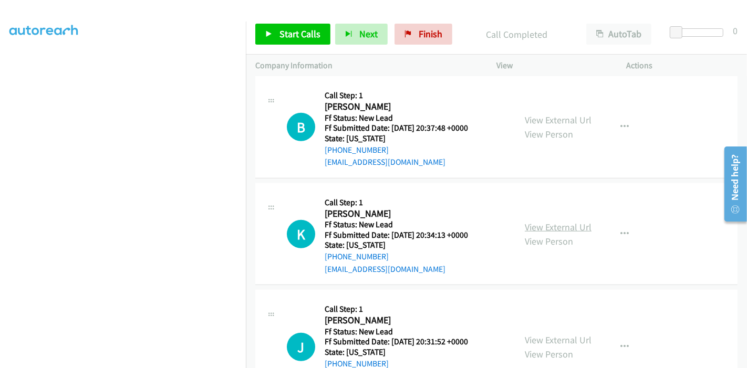
click at [532, 221] on link "View External Url" at bounding box center [558, 227] width 67 height 12
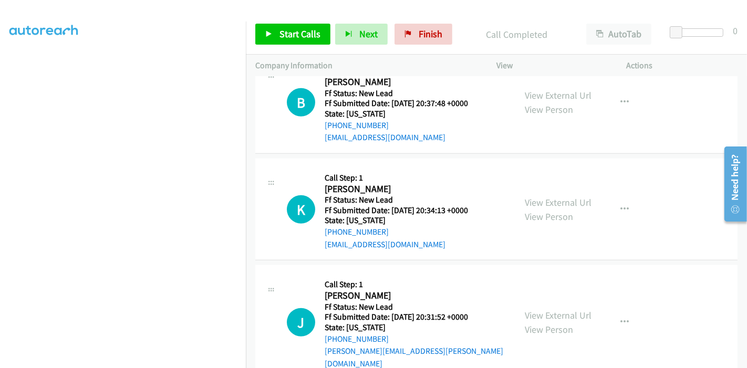
scroll to position [750, 0]
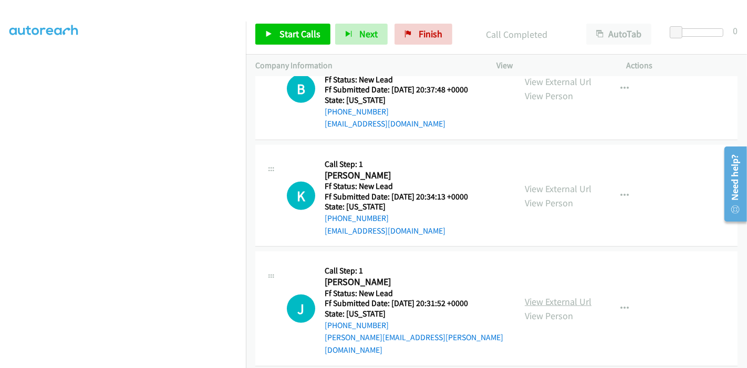
click at [540, 296] on link "View External Url" at bounding box center [558, 302] width 67 height 12
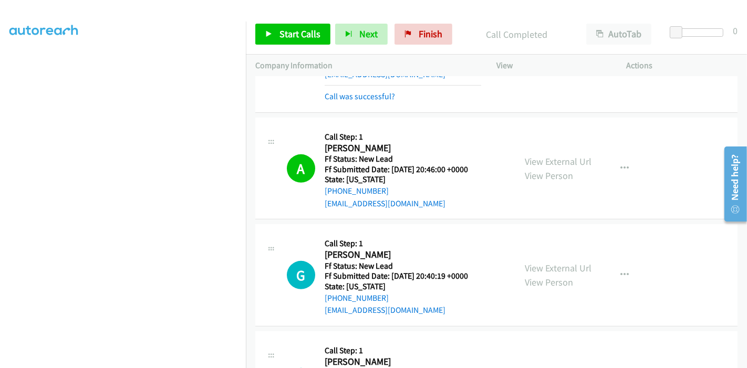
scroll to position [341, 0]
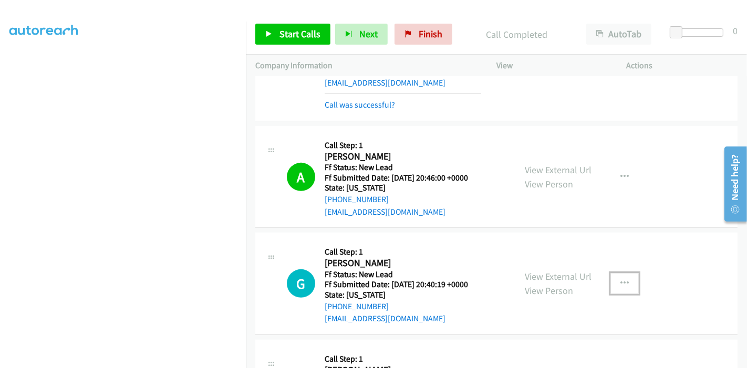
click at [621, 283] on icon "button" at bounding box center [625, 284] width 8 height 8
click at [554, 346] on link "Skip Call" at bounding box center [569, 352] width 140 height 21
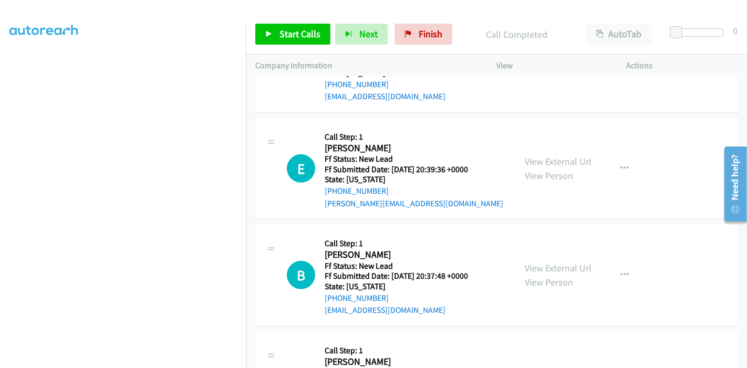
scroll to position [575, 0]
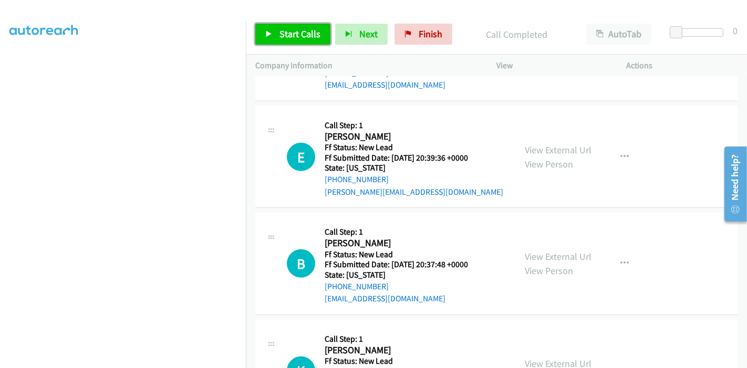
click at [280, 29] on span "Start Calls" at bounding box center [300, 34] width 41 height 12
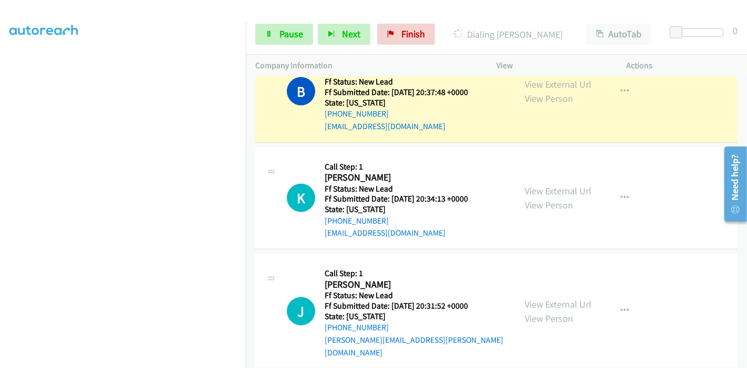
scroll to position [772, 0]
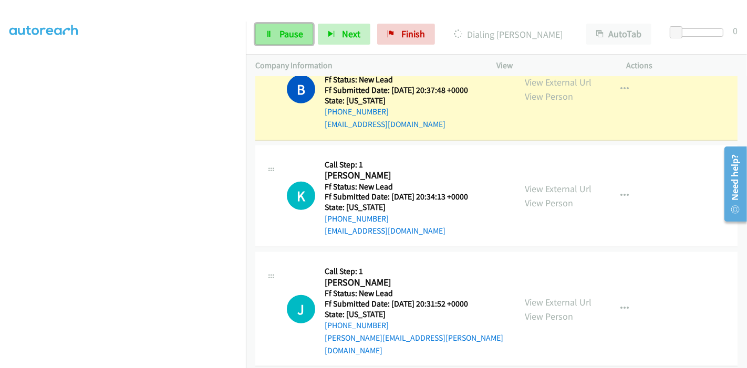
click at [265, 37] on icon at bounding box center [268, 34] width 7 height 7
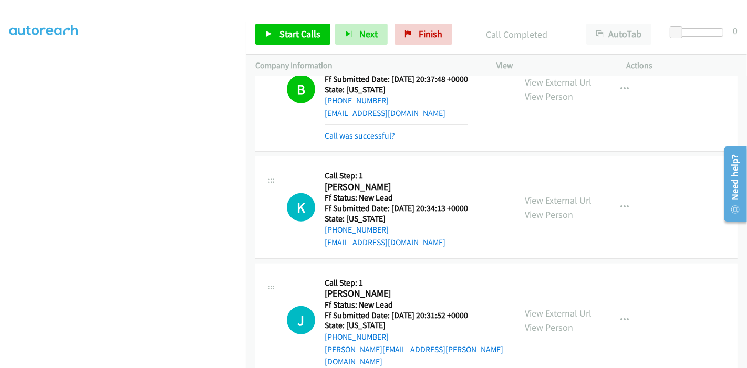
scroll to position [725, 0]
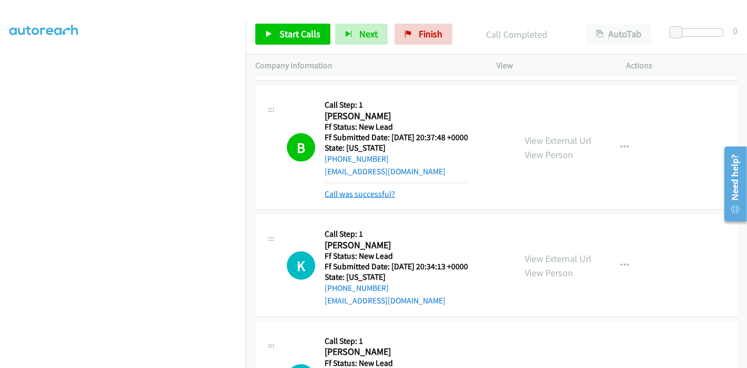
click at [346, 194] on link "Call was successful?" at bounding box center [360, 194] width 70 height 10
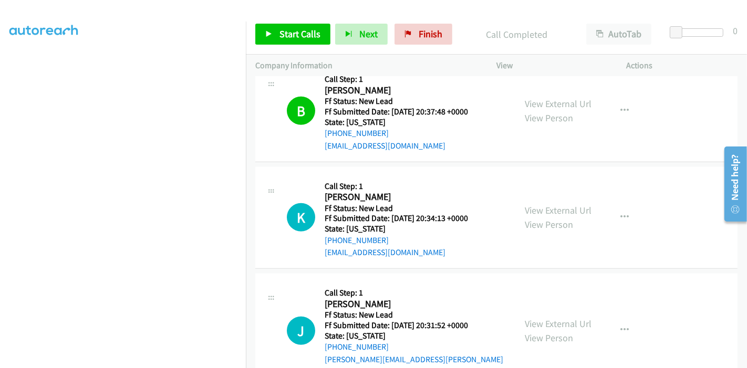
scroll to position [772, 0]
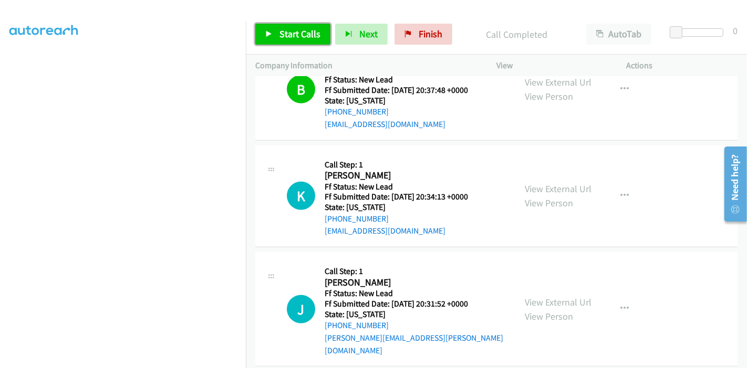
click at [290, 40] on link "Start Calls" at bounding box center [292, 34] width 75 height 21
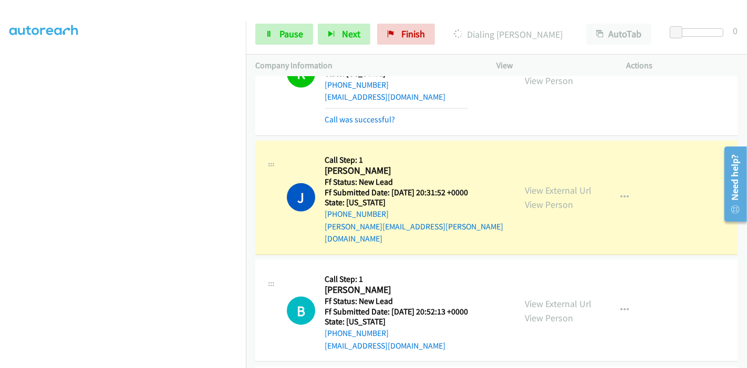
scroll to position [947, 0]
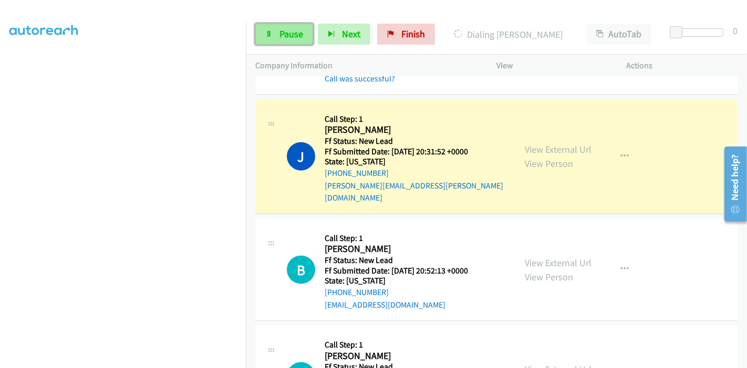
click at [290, 36] on span "Pause" at bounding box center [292, 34] width 24 height 12
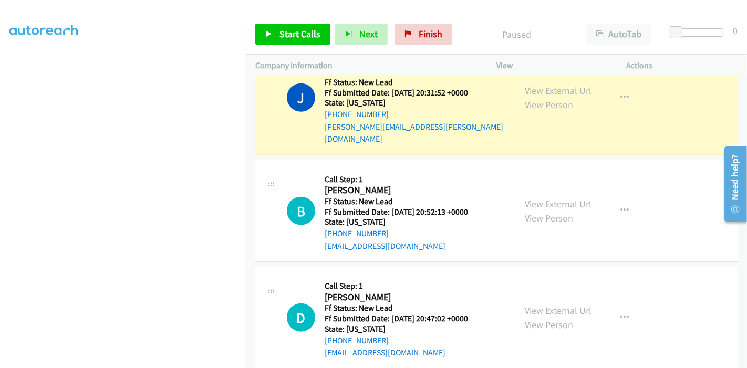
scroll to position [1016, 0]
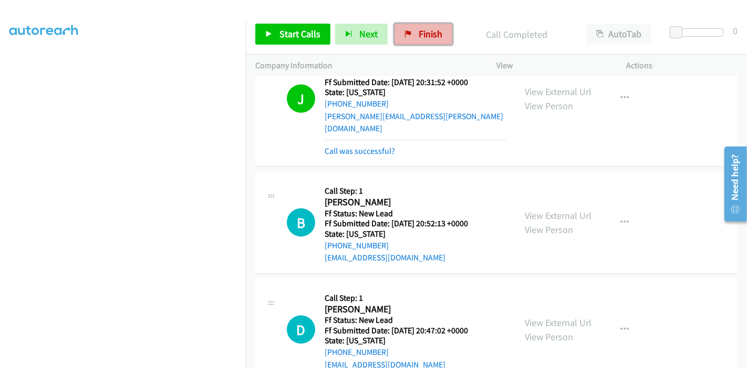
click at [414, 37] on link "Finish" at bounding box center [424, 34] width 58 height 21
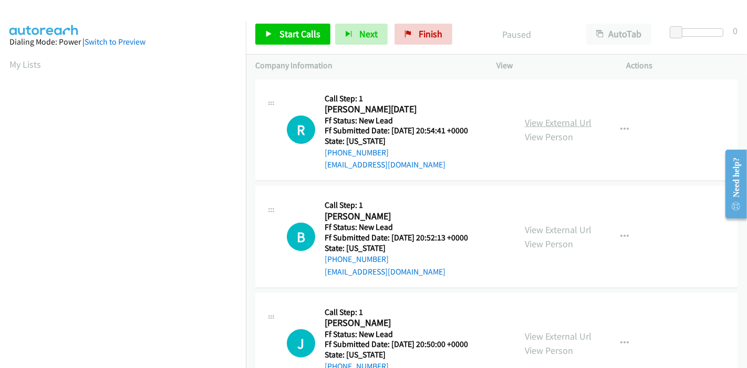
click at [542, 120] on link "View External Url" at bounding box center [558, 123] width 67 height 12
click at [559, 233] on link "View External Url" at bounding box center [558, 230] width 67 height 12
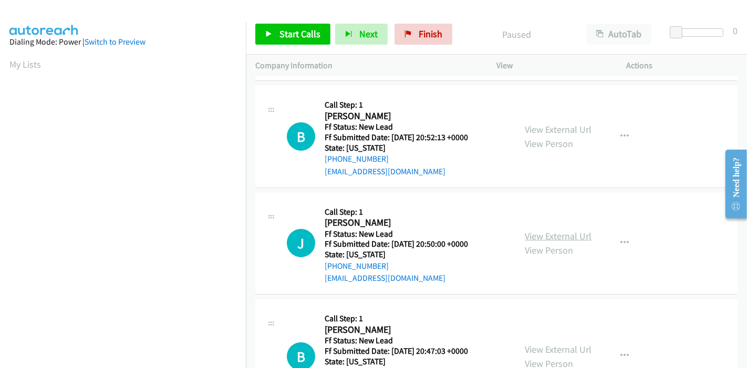
scroll to position [117, 0]
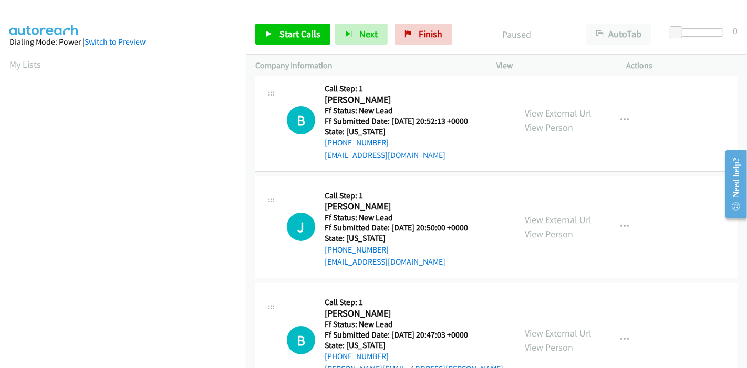
click at [543, 220] on link "View External Url" at bounding box center [558, 220] width 67 height 12
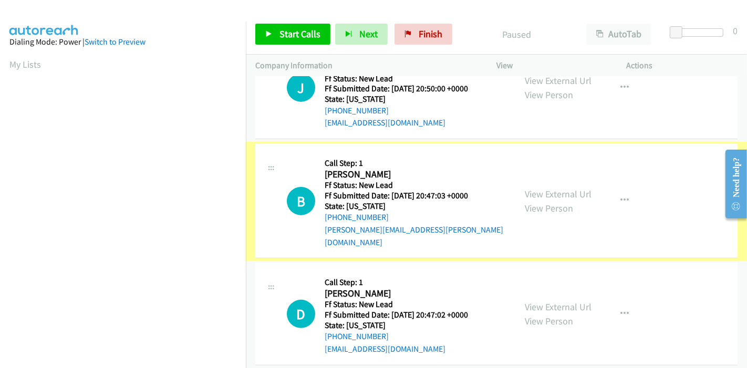
scroll to position [256, 0]
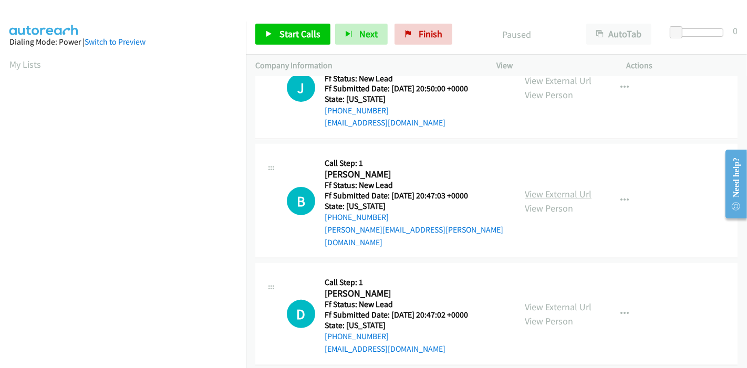
click at [542, 189] on link "View External Url" at bounding box center [558, 194] width 67 height 12
click at [547, 301] on link "View External Url" at bounding box center [558, 307] width 67 height 12
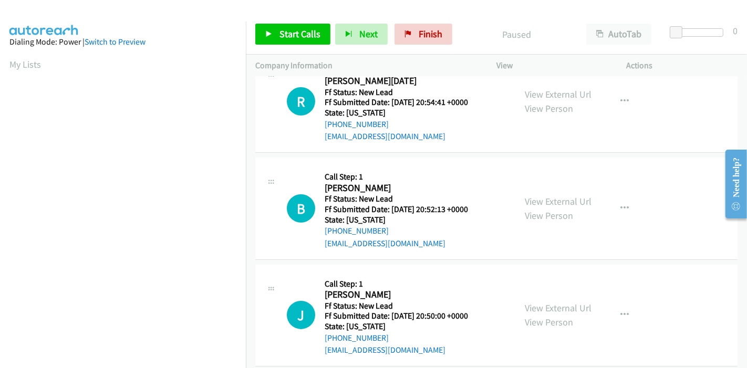
scroll to position [0, 0]
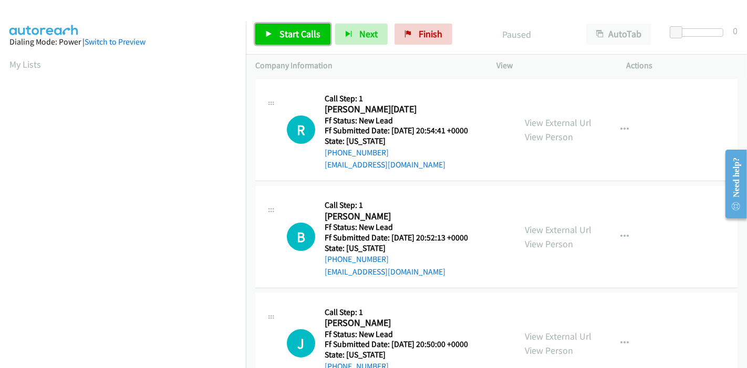
click at [270, 34] on icon at bounding box center [268, 34] width 7 height 7
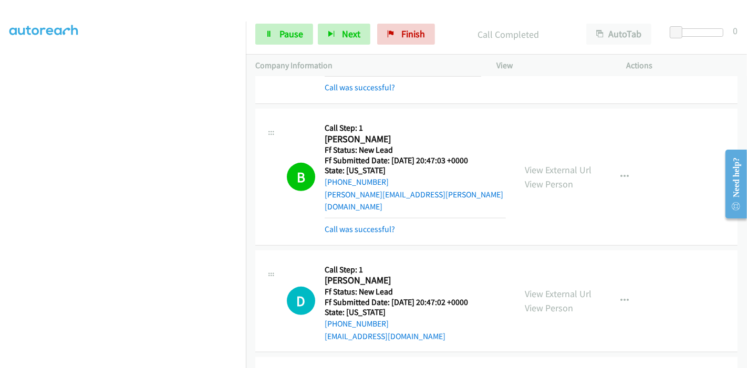
scroll to position [350, 0]
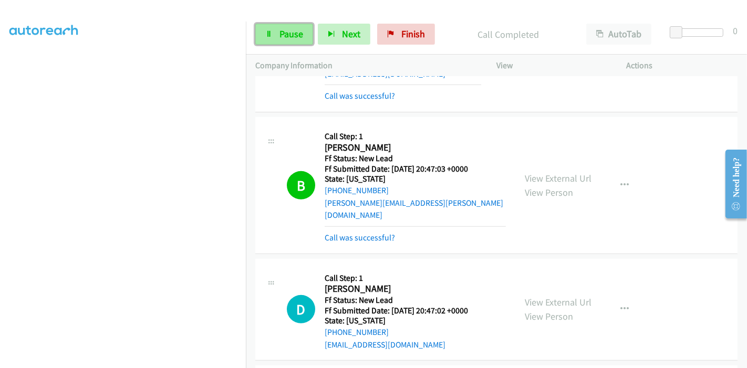
click at [280, 34] on span "Pause" at bounding box center [292, 34] width 24 height 12
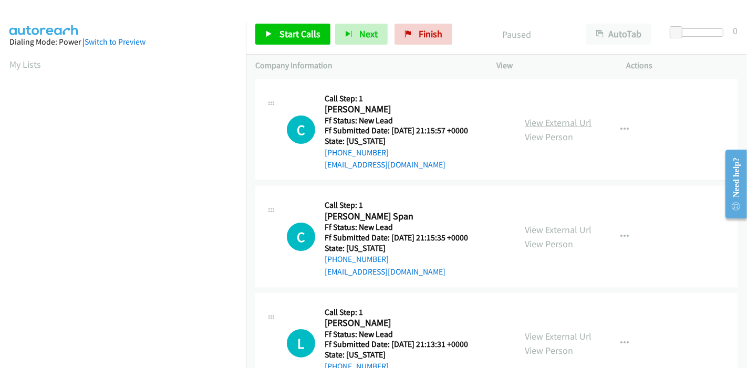
click at [543, 122] on link "View External Url" at bounding box center [558, 123] width 67 height 12
click at [536, 227] on link "View External Url" at bounding box center [558, 230] width 67 height 12
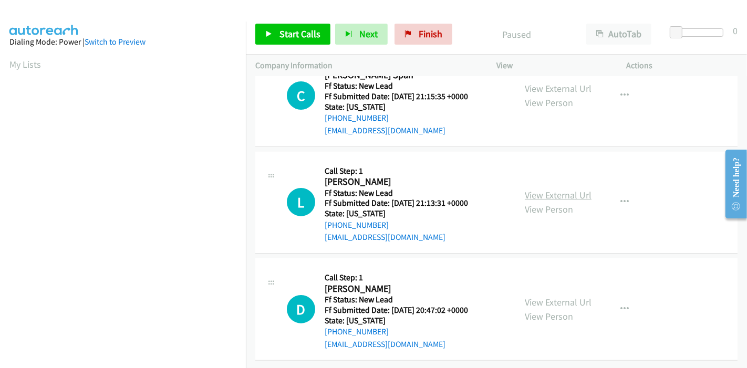
scroll to position [149, 0]
click at [541, 189] on link "View External Url" at bounding box center [558, 195] width 67 height 12
click at [547, 296] on link "View External Url" at bounding box center [558, 302] width 67 height 12
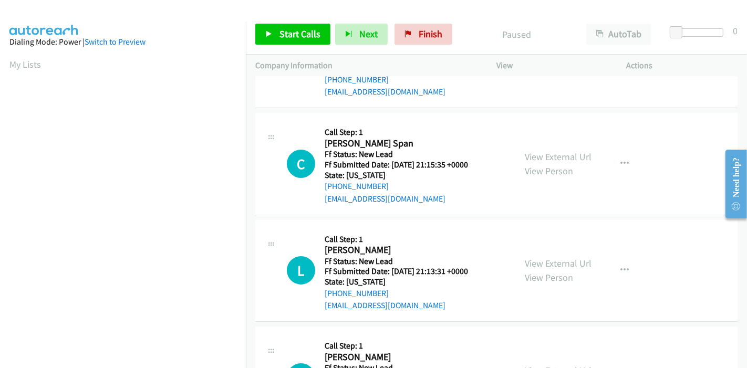
scroll to position [0, 0]
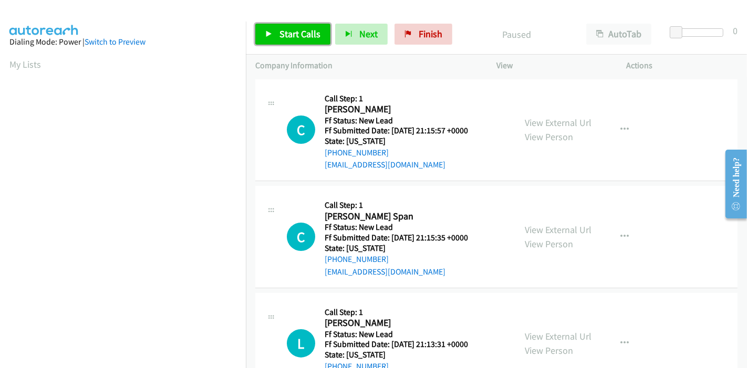
click at [258, 30] on link "Start Calls" at bounding box center [292, 34] width 75 height 21
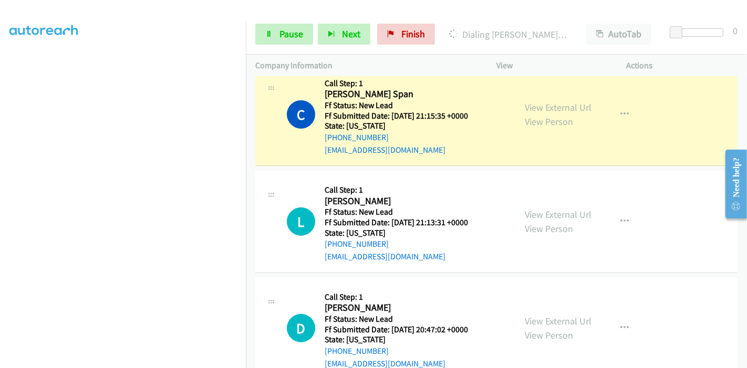
scroll to position [171, 0]
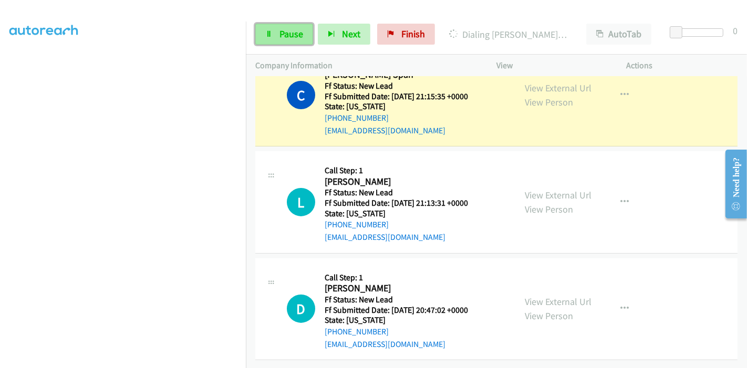
click at [273, 25] on link "Pause" at bounding box center [284, 34] width 58 height 21
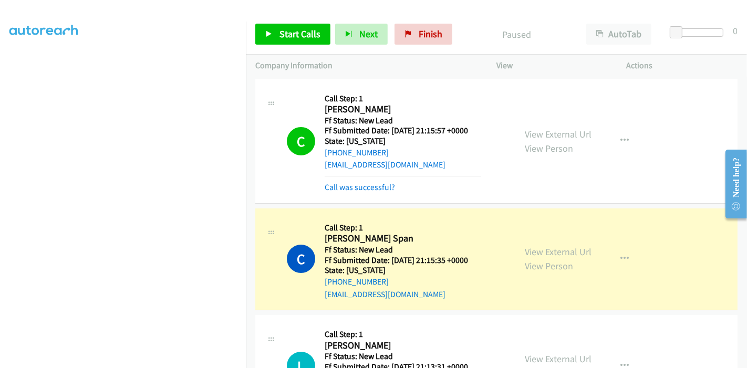
scroll to position [117, 0]
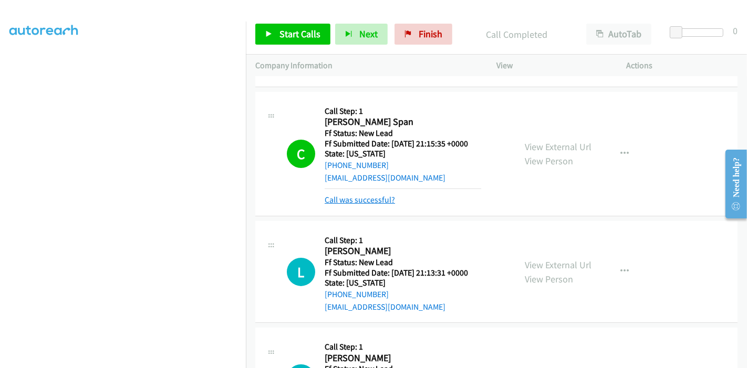
click at [373, 199] on link "Call was successful?" at bounding box center [360, 200] width 70 height 10
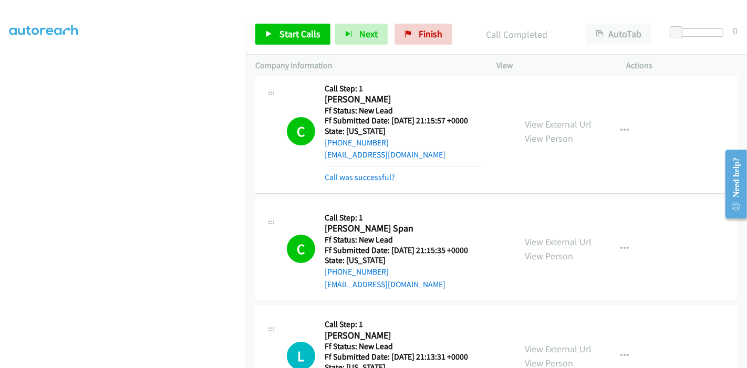
scroll to position [171, 0]
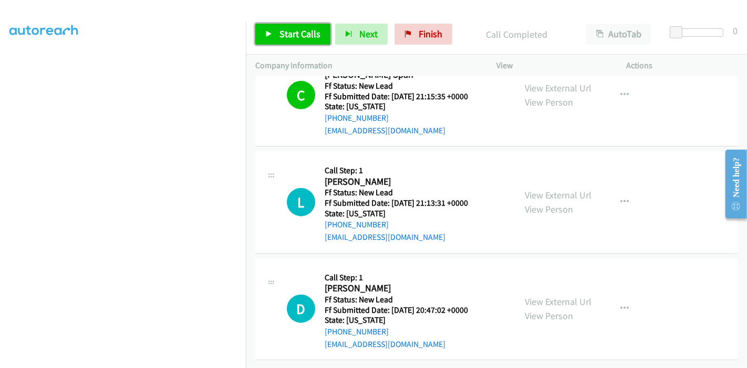
click at [291, 32] on span "Start Calls" at bounding box center [300, 34] width 41 height 12
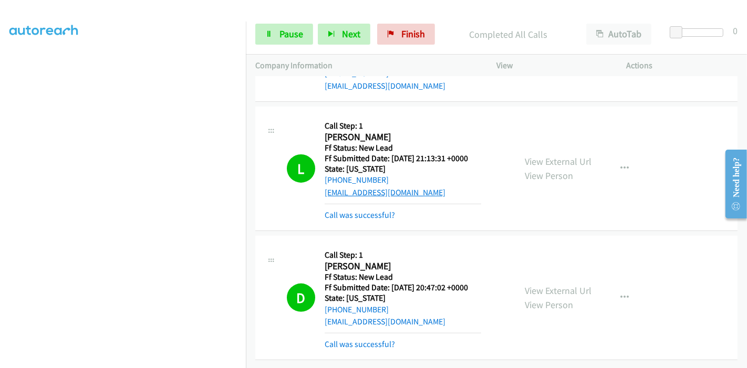
scroll to position [264, 0]
click at [285, 34] on span "Pause" at bounding box center [292, 34] width 24 height 12
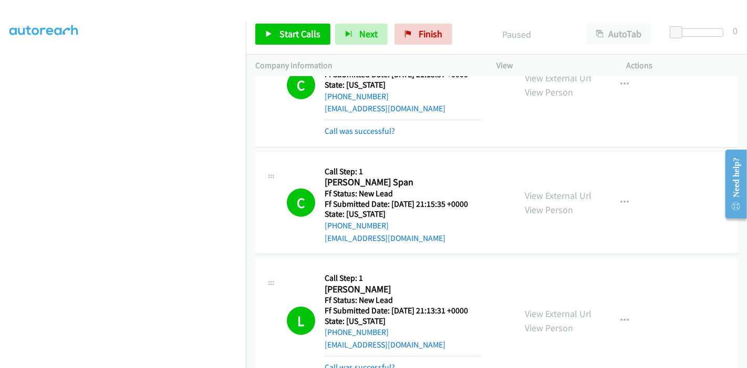
scroll to position [0, 0]
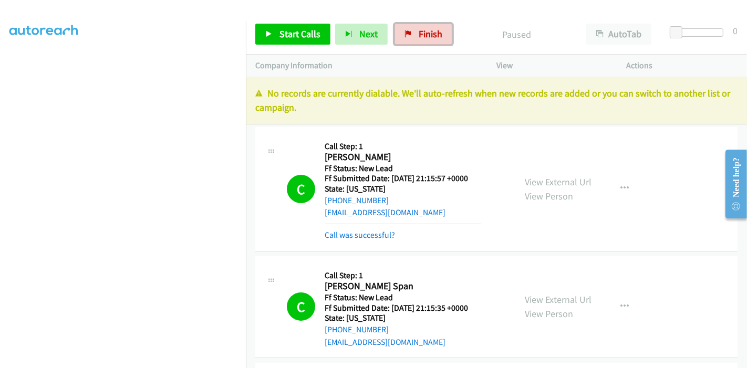
drag, startPoint x: 424, startPoint y: 30, endPoint x: 467, endPoint y: 17, distance: 44.9
click at [424, 30] on span "Finish" at bounding box center [431, 34] width 24 height 12
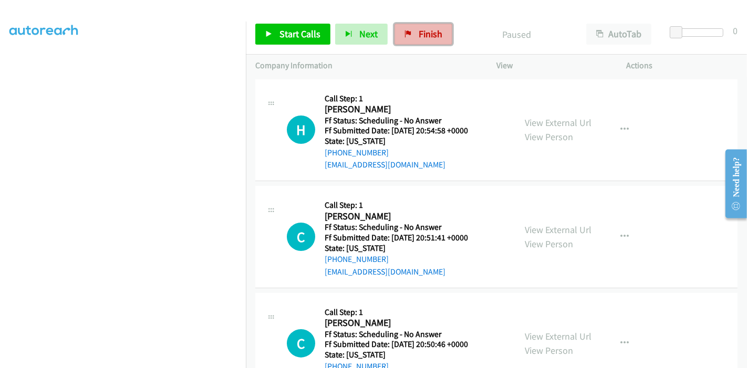
click at [421, 35] on span "Finish" at bounding box center [431, 34] width 24 height 12
